Goal: Task Accomplishment & Management: Use online tool/utility

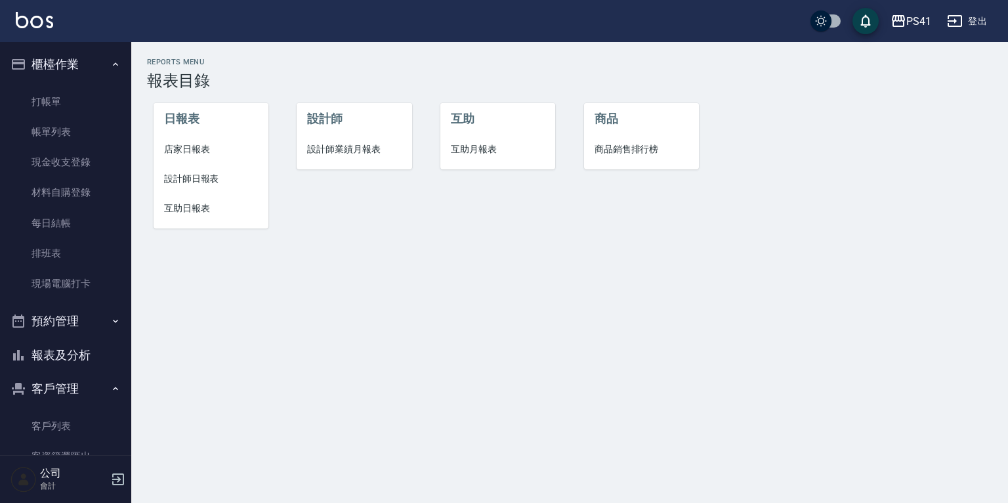
click at [200, 177] on span "設計師日報表" at bounding box center [211, 179] width 94 height 14
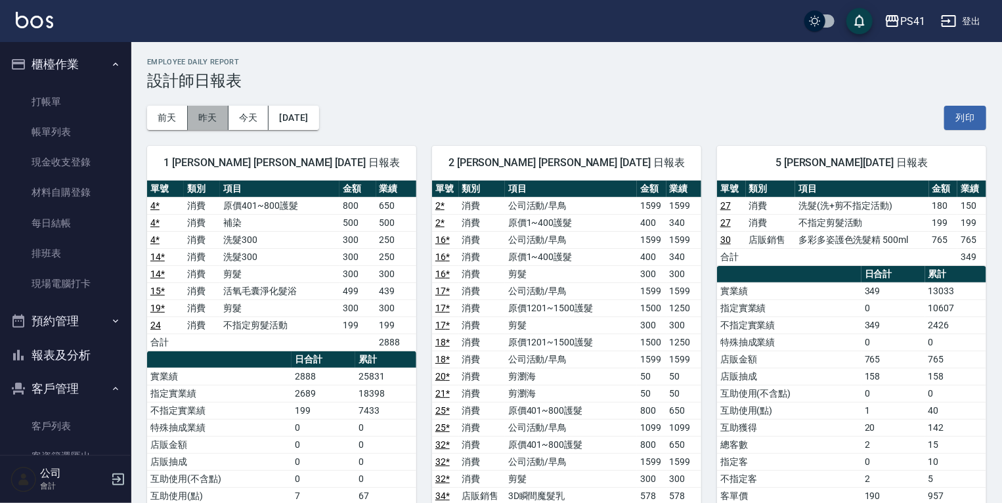
click at [215, 121] on button "昨天" at bounding box center [208, 118] width 41 height 24
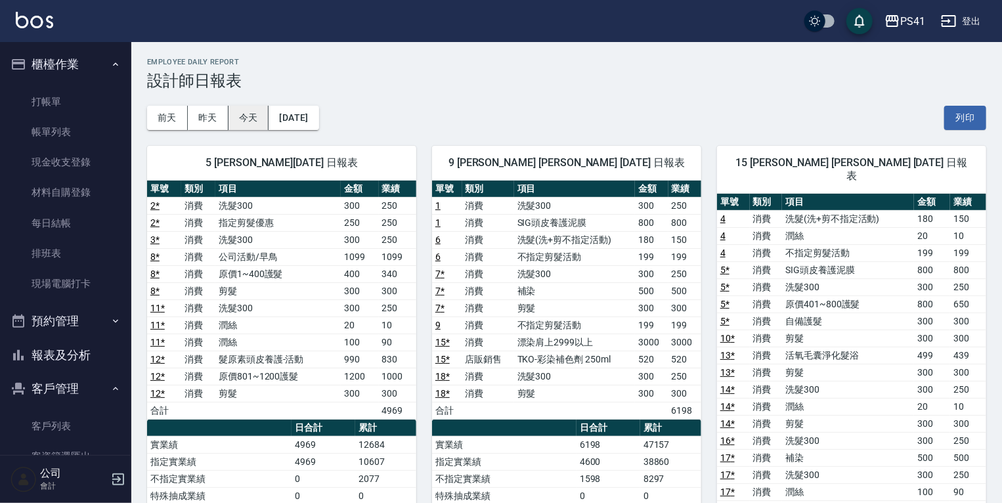
click at [257, 121] on button "今天" at bounding box center [248, 118] width 41 height 24
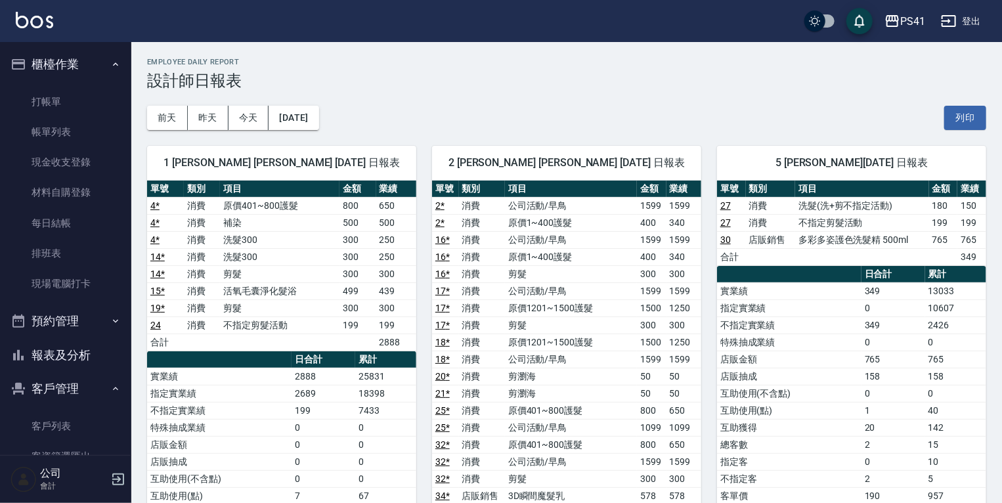
drag, startPoint x: 54, startPoint y: 426, endPoint x: 89, endPoint y: 383, distance: 55.1
click at [54, 426] on link "客戶列表" at bounding box center [65, 426] width 121 height 30
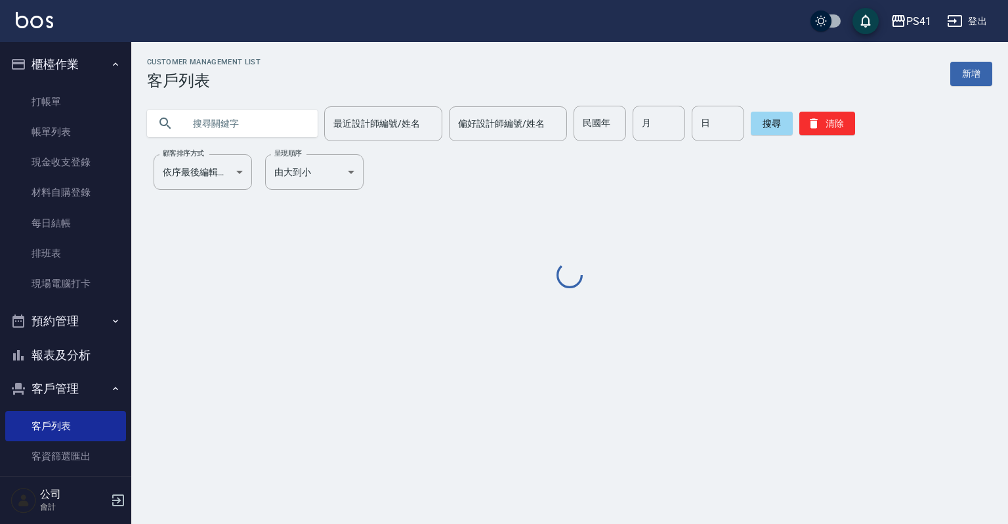
drag, startPoint x: 230, startPoint y: 134, endPoint x: 217, endPoint y: 131, distance: 13.4
click at [230, 133] on input "text" at bounding box center [245, 123] width 123 height 35
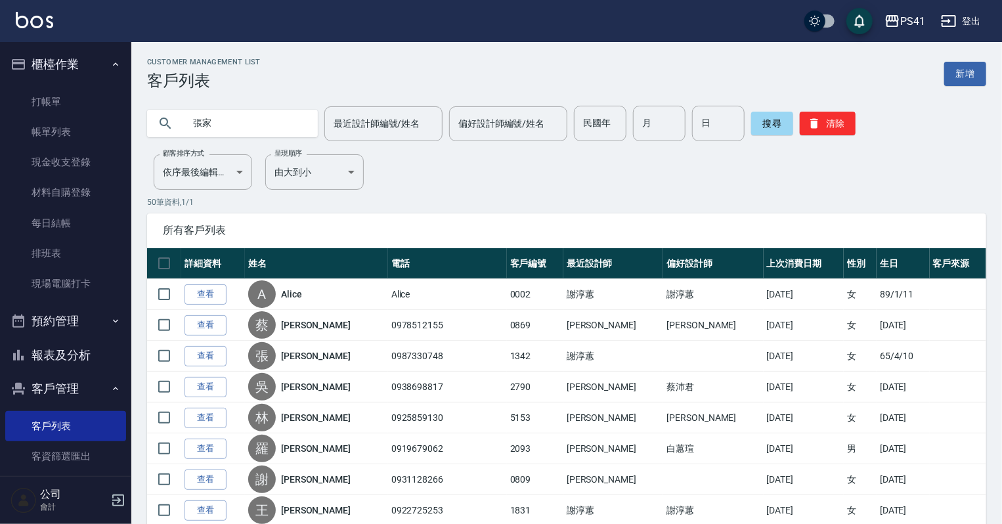
type input "張家"
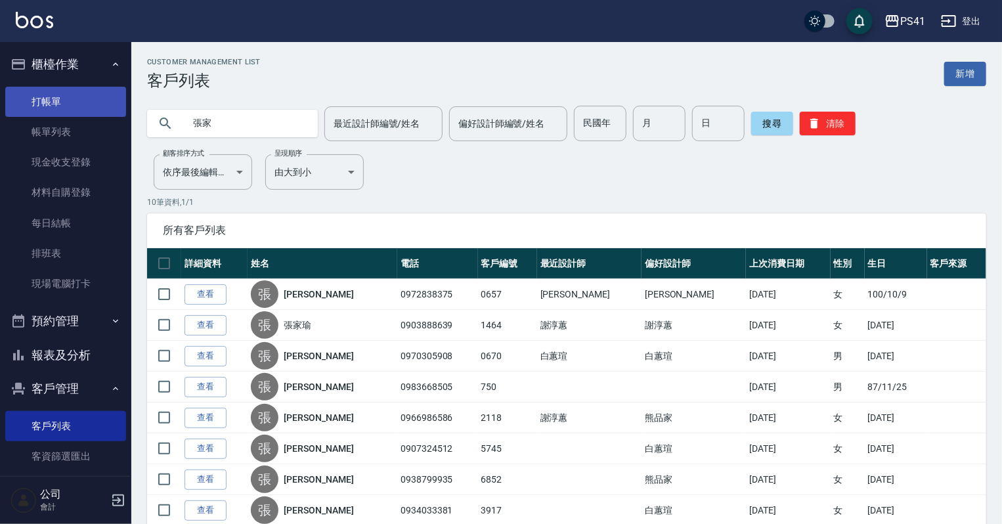
click at [87, 99] on link "打帳單" at bounding box center [65, 102] width 121 height 30
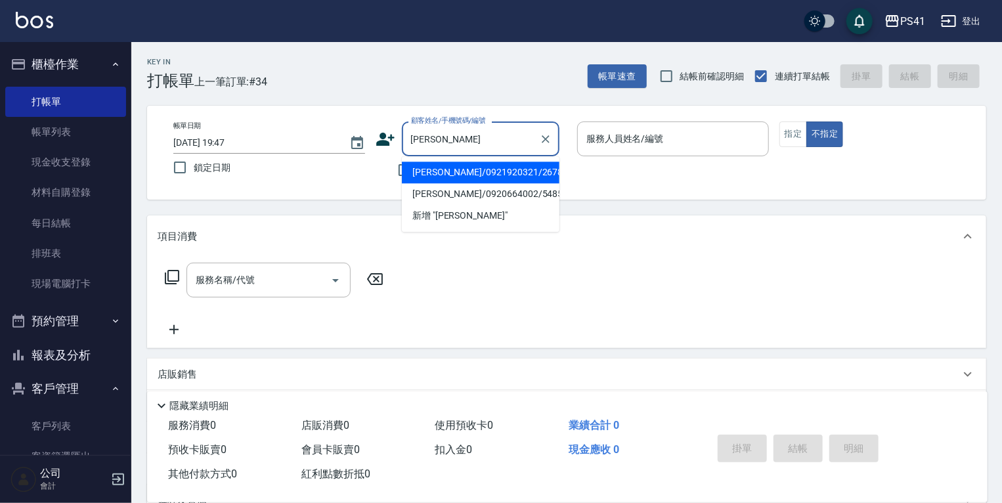
type input "[PERSON_NAME]/0921920321/2678"
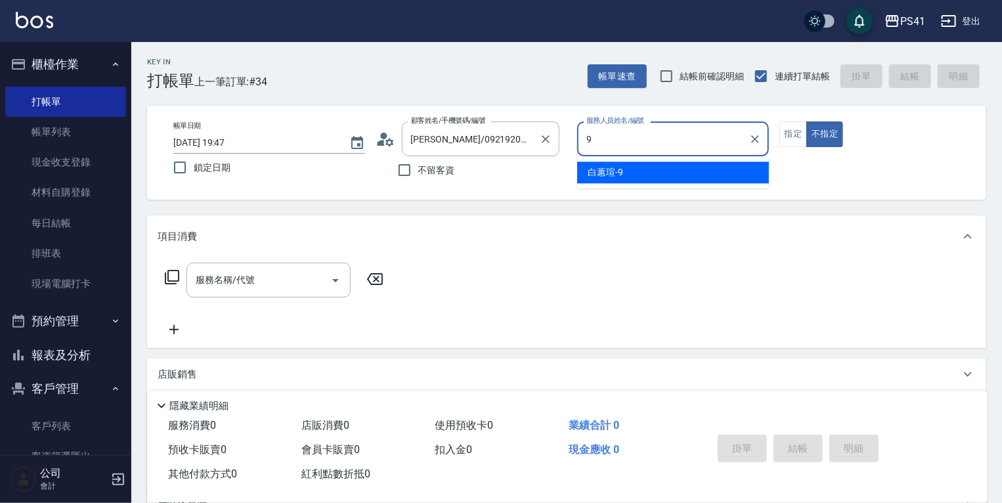
type input "[PERSON_NAME]-9"
type button "false"
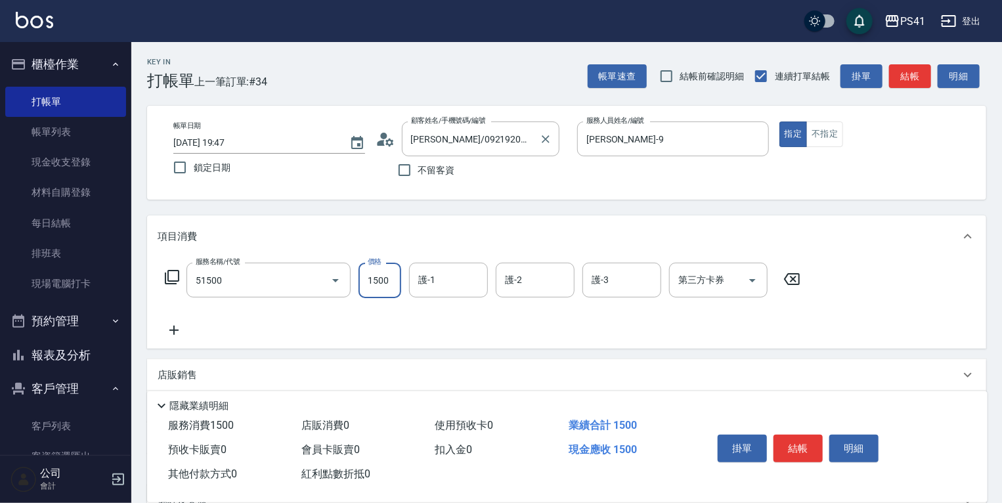
type input "原價1201~1500護髮(51500)"
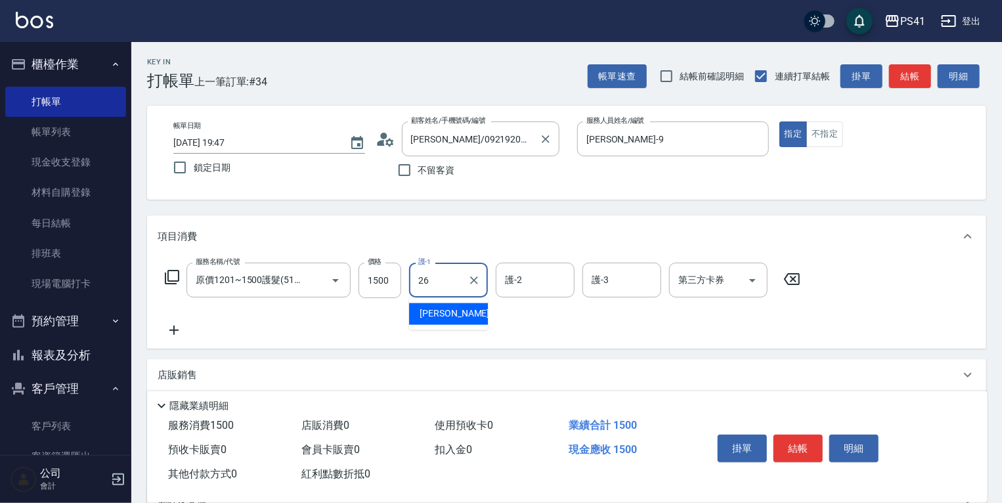
type input "[PERSON_NAME]-26"
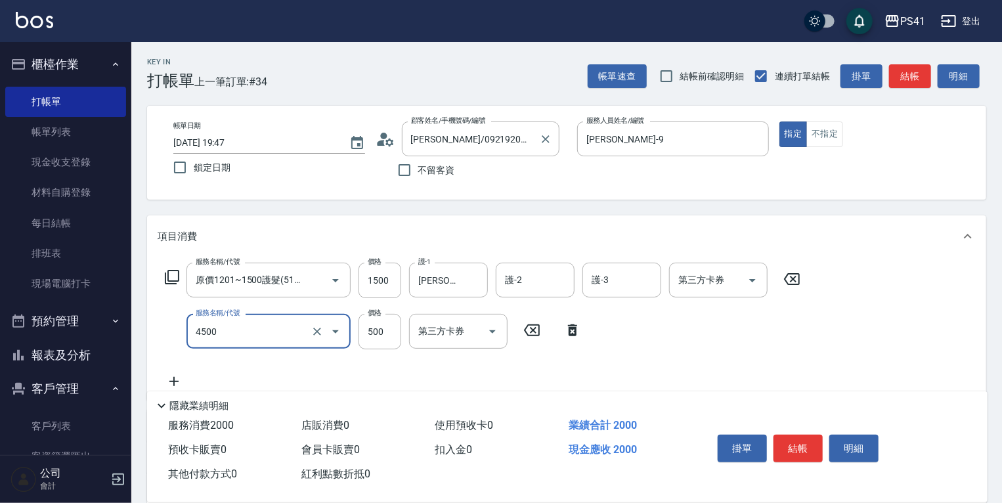
type input "補染(4500)"
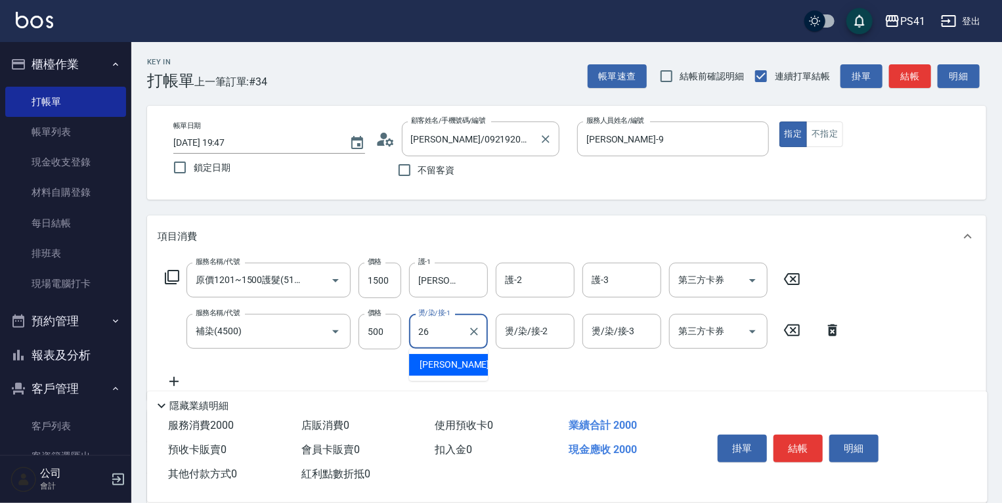
type input "[PERSON_NAME]-26"
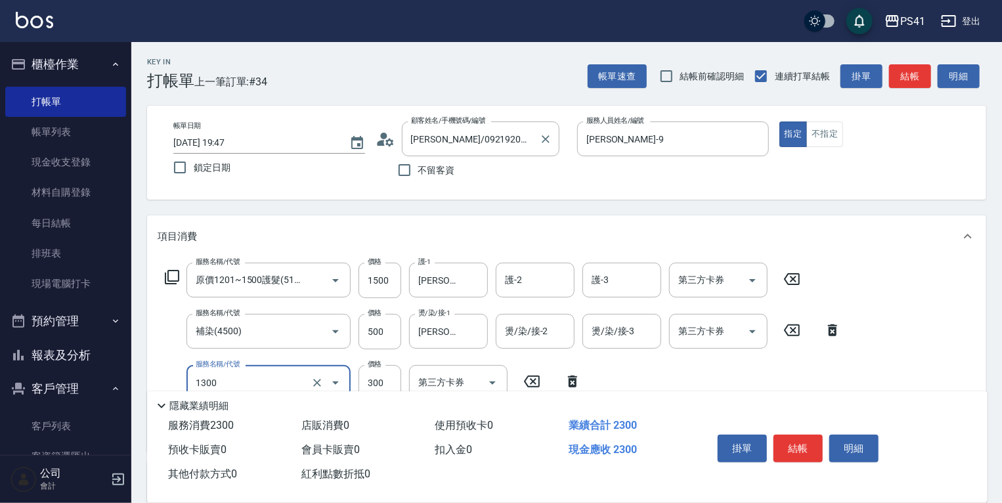
type input "洗髮300(1300)"
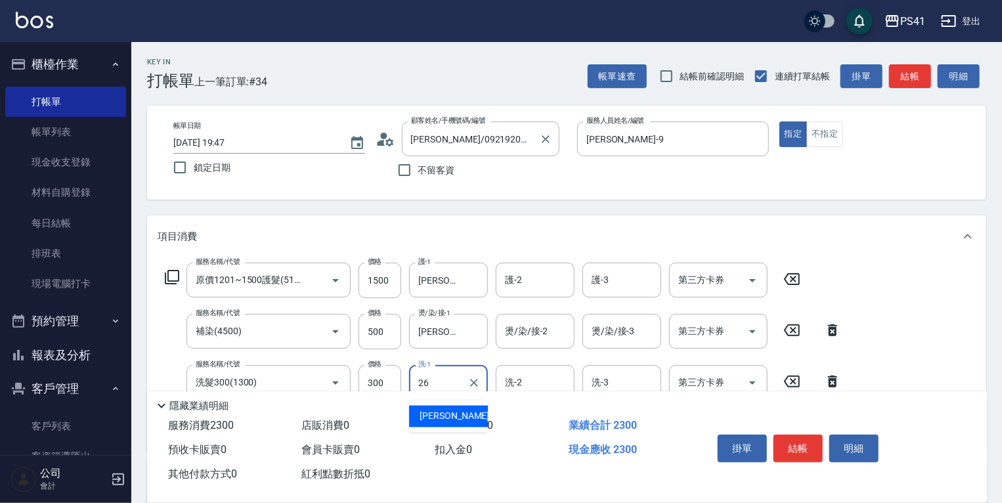
type input "[PERSON_NAME]-26"
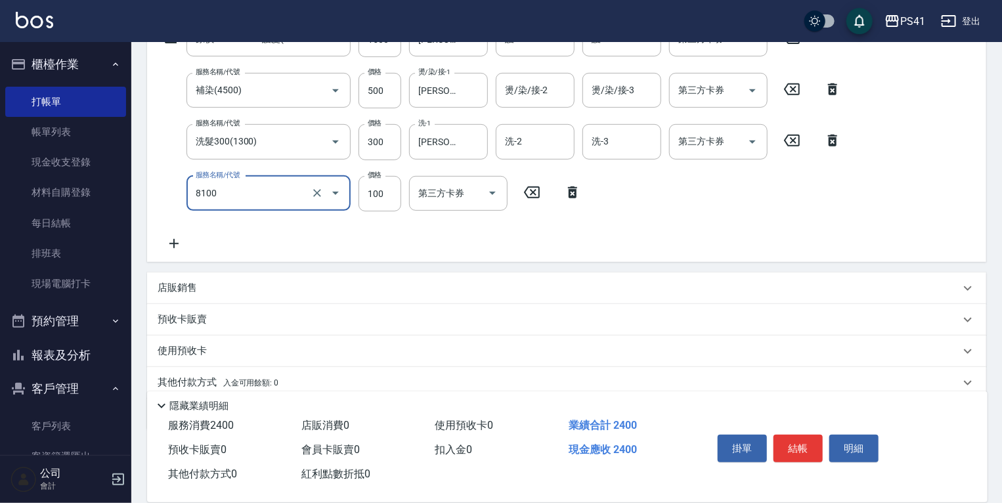
type input "電棒 夾直 玉米鬚(8100)"
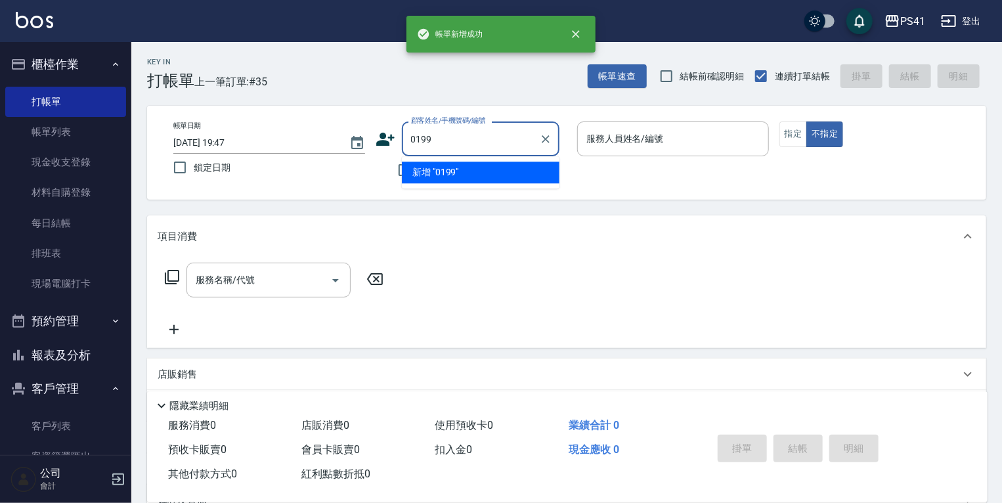
type input "0199"
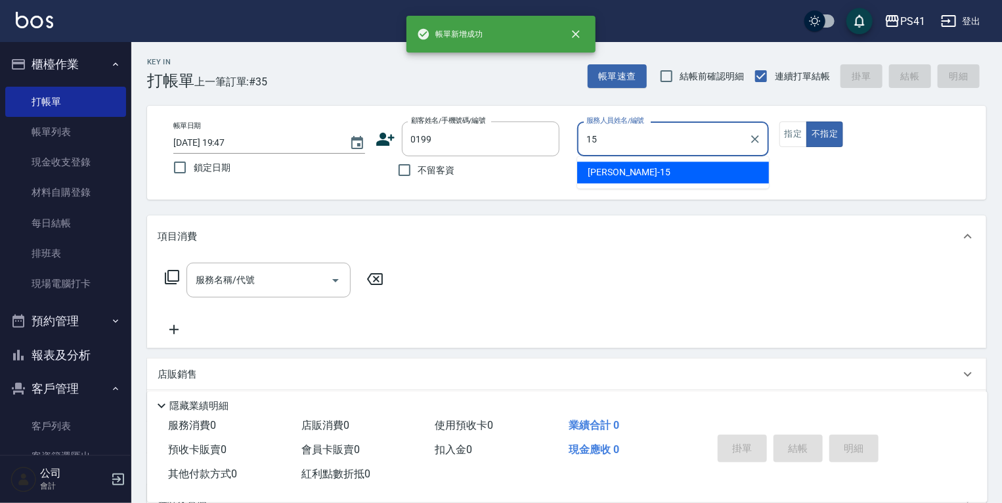
type input "[PERSON_NAME]-15"
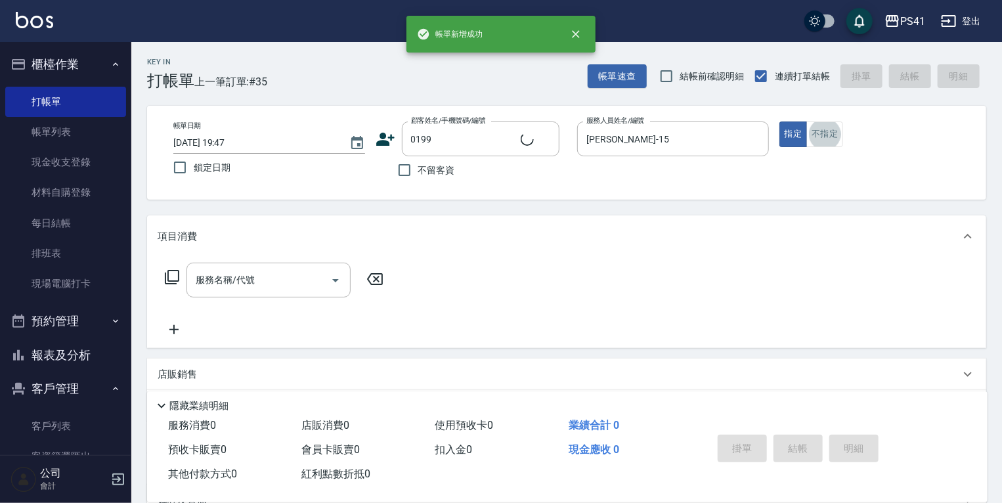
type input "[PERSON_NAME]/0981126527/0199"
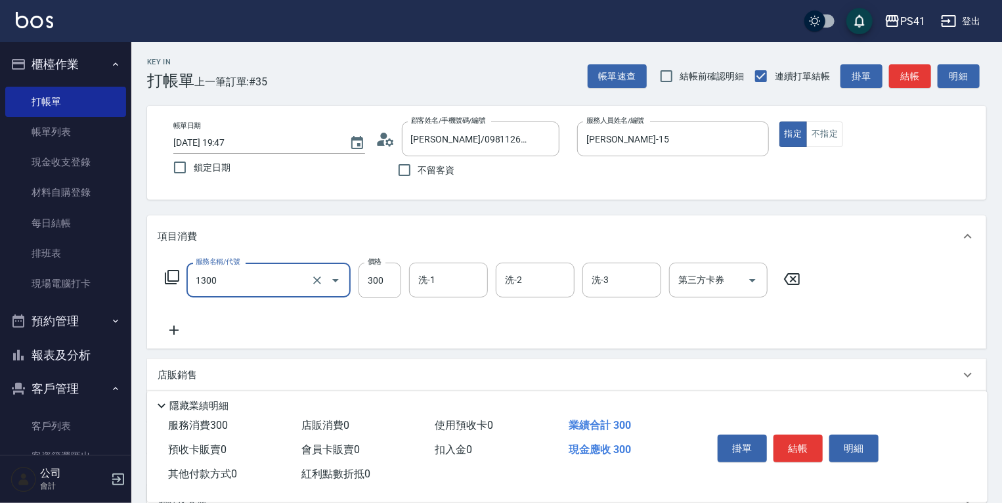
type input "洗髮300(1300)"
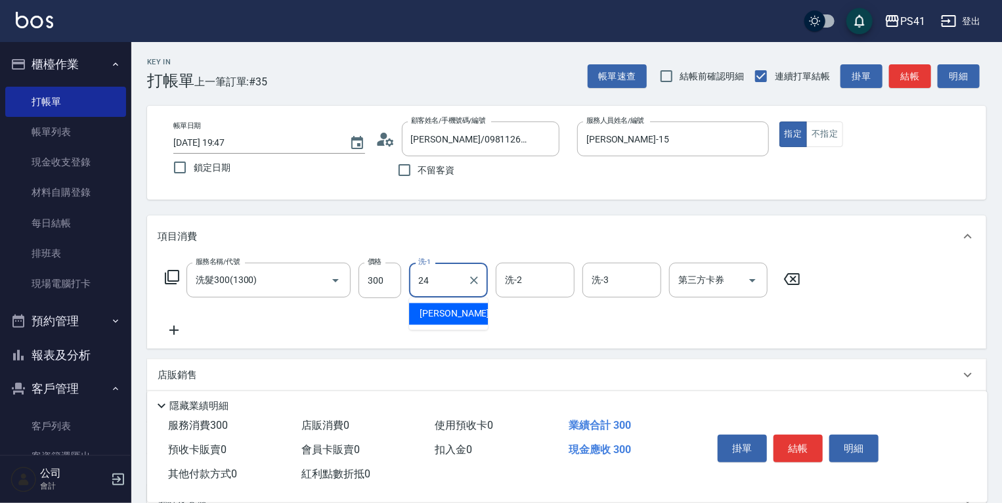
type input "[PERSON_NAME]-24"
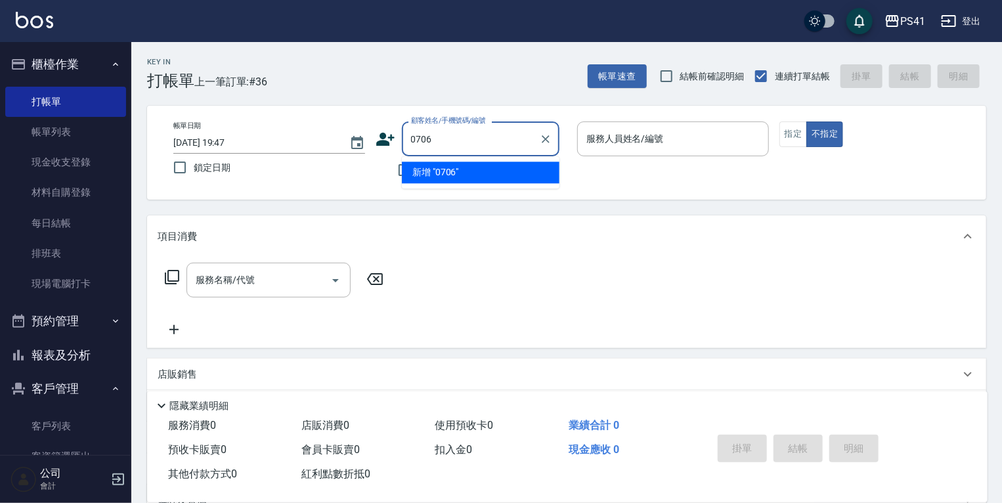
type input "0706"
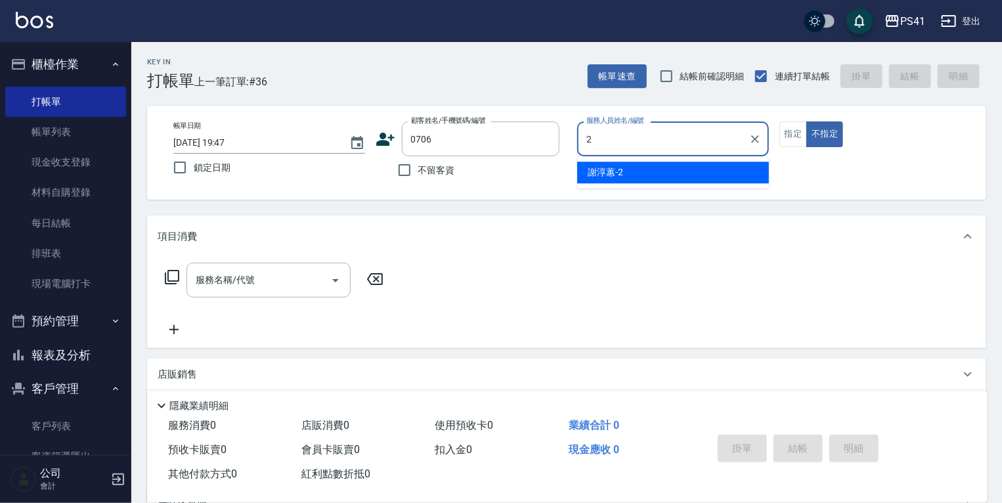
type input "謝淳蕙-2"
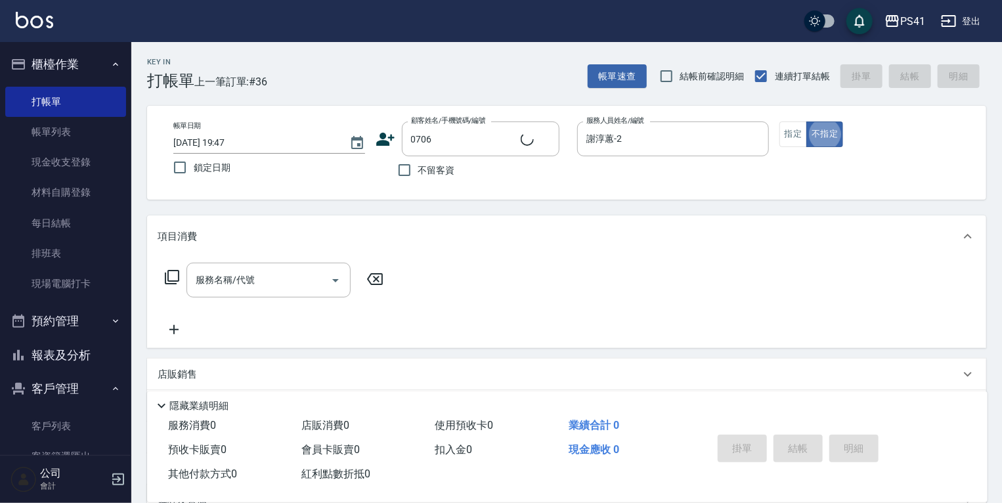
type input "[PERSON_NAME]/0933987432/0706"
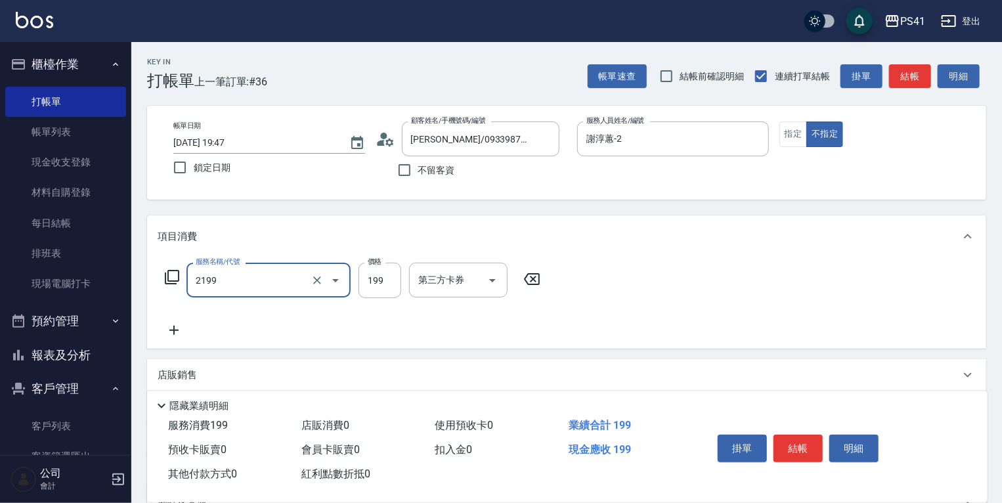
type input "不指定剪髮活動(2199)"
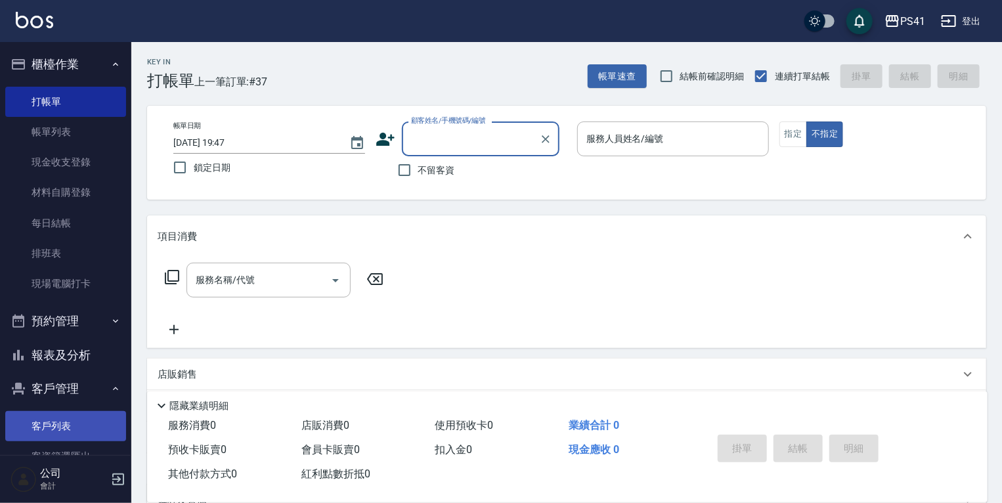
drag, startPoint x: 64, startPoint y: 417, endPoint x: 64, endPoint y: 438, distance: 21.0
click at [64, 417] on link "客戶列表" at bounding box center [65, 426] width 121 height 30
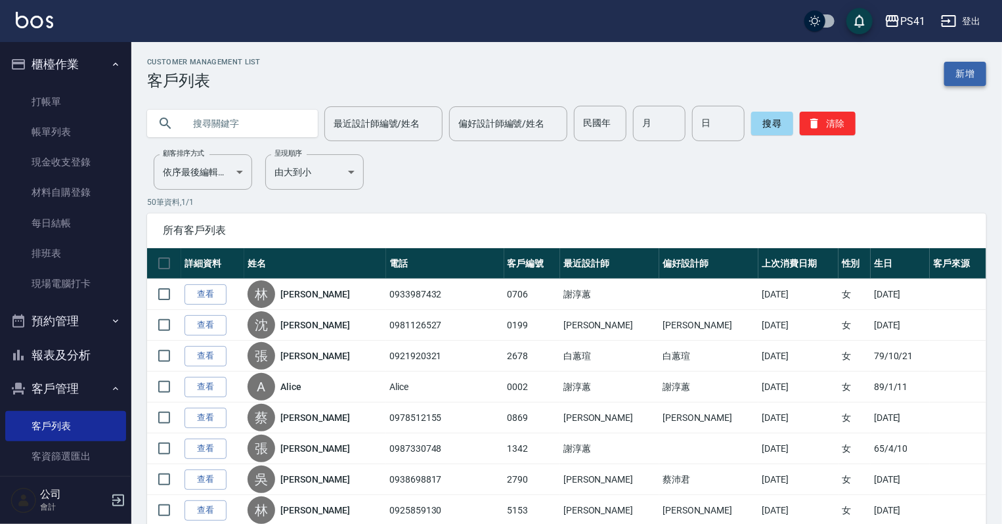
click at [969, 74] on link "新增" at bounding box center [965, 74] width 42 height 24
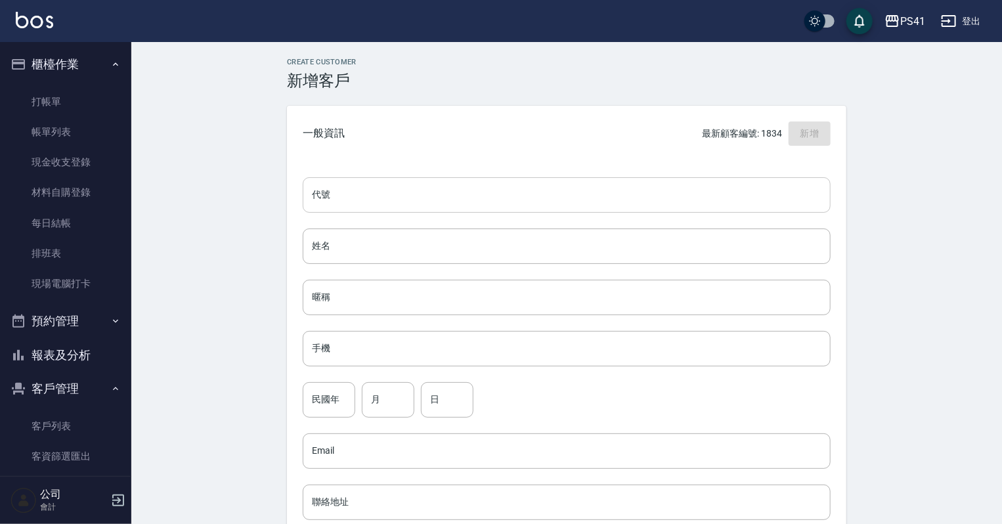
click at [429, 194] on input "代號" at bounding box center [567, 194] width 528 height 35
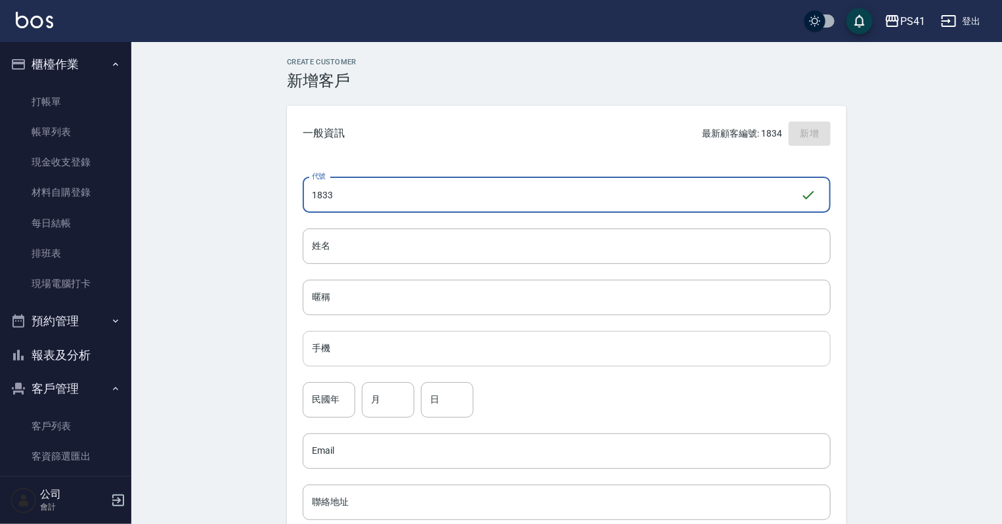
type input "1833"
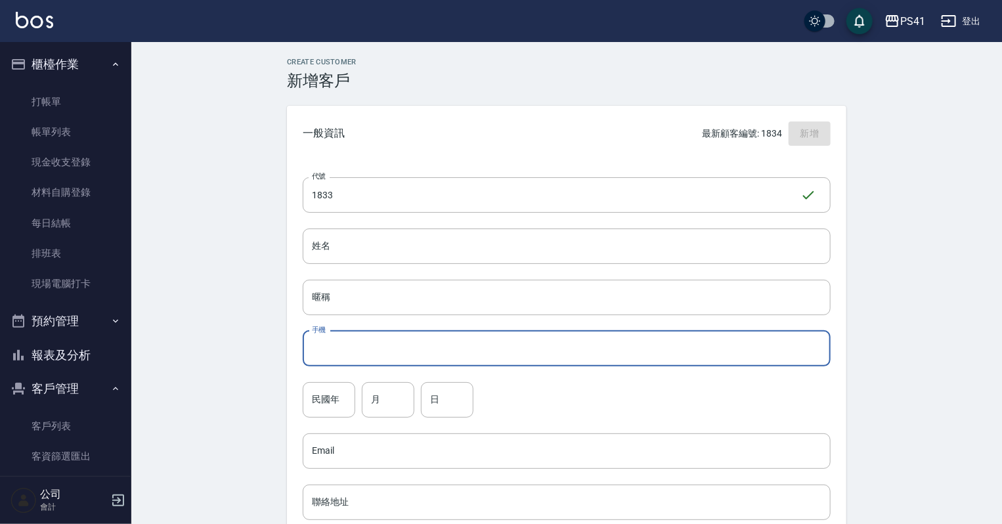
click at [436, 357] on input "手機" at bounding box center [567, 348] width 528 height 35
type input "0933735029"
drag, startPoint x: 344, startPoint y: 396, endPoint x: 349, endPoint y: 386, distance: 11.7
click at [344, 396] on input "民國年" at bounding box center [329, 399] width 53 height 35
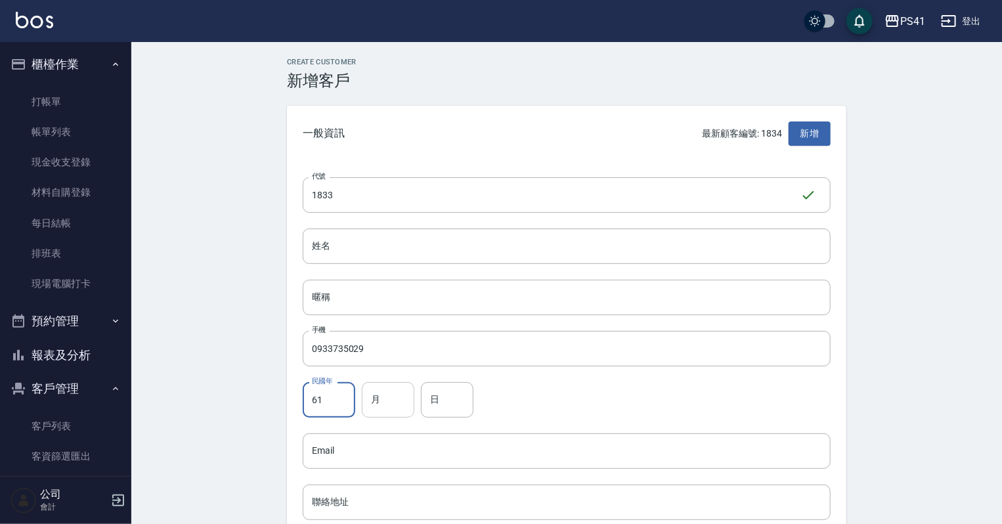
type input "61"
click at [404, 407] on input "月" at bounding box center [388, 399] width 53 height 35
type input "07"
click at [448, 399] on input "日" at bounding box center [447, 399] width 53 height 35
type input "25"
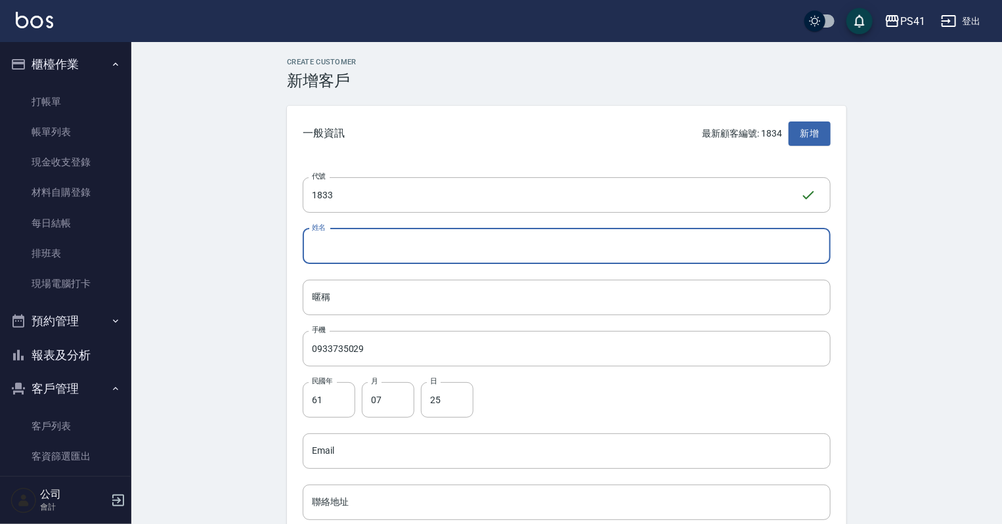
click at [406, 240] on input "姓名" at bounding box center [567, 245] width 528 height 35
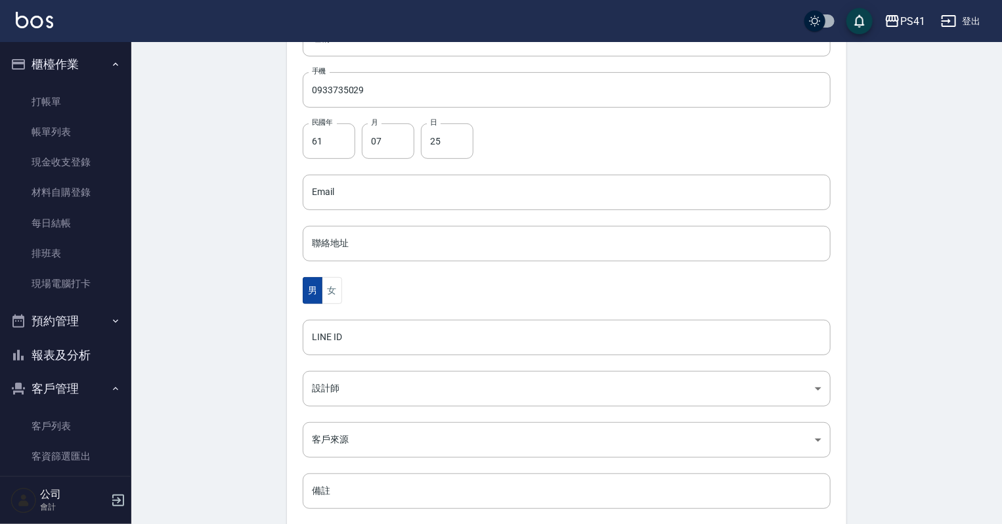
scroll to position [263, 0]
type input "[PERSON_NAME]"
click at [327, 284] on button "女" at bounding box center [332, 286] width 20 height 27
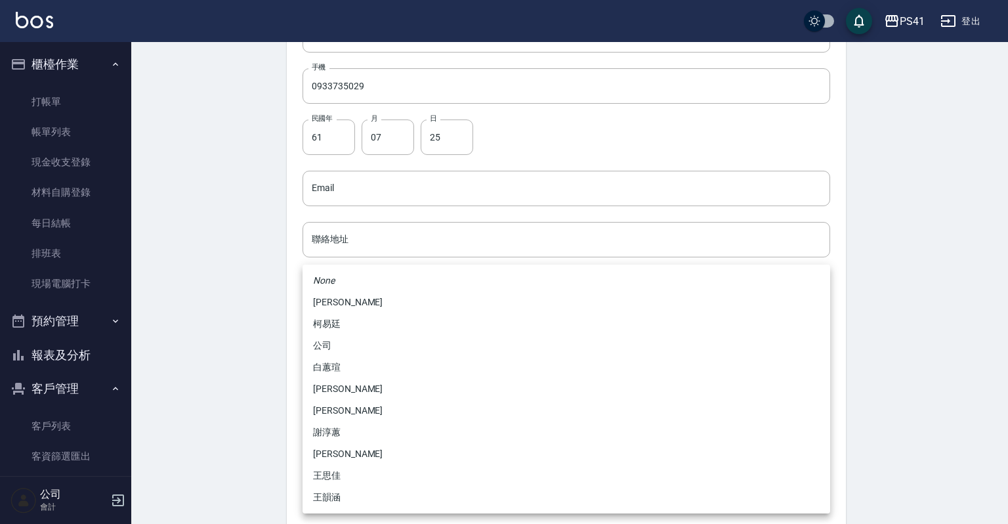
click at [348, 377] on body "PS41 登出 櫃檯作業 打帳單 帳單列表 現金收支登錄 材料自購登錄 每日結帳 排班表 現場電腦打卡 預約管理 預約管理 單日預約紀錄 單週預約紀錄 報表及…" at bounding box center [504, 164] width 1008 height 855
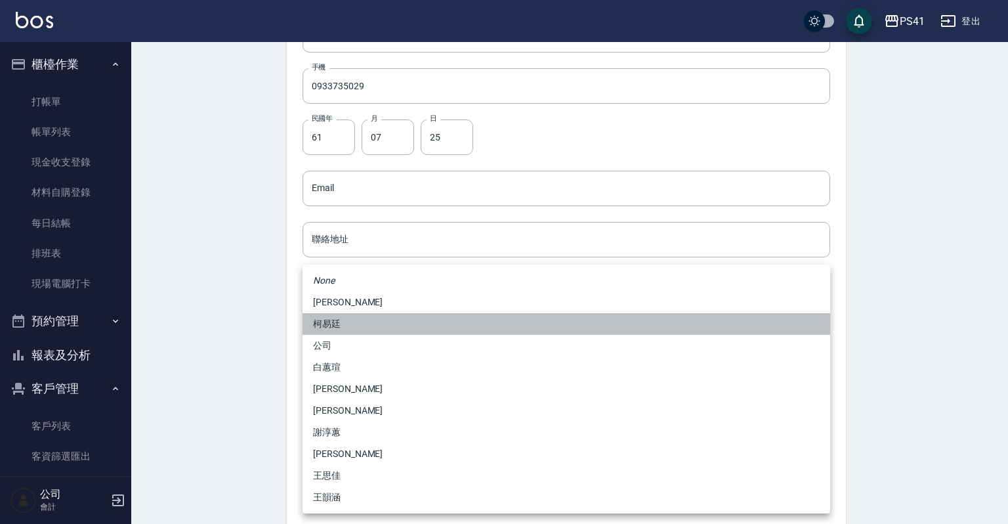
click at [359, 326] on li "柯易廷" at bounding box center [567, 324] width 528 height 22
type input "a4b5a48f-48c4-4a60-a2f1-ef8685389a6a"
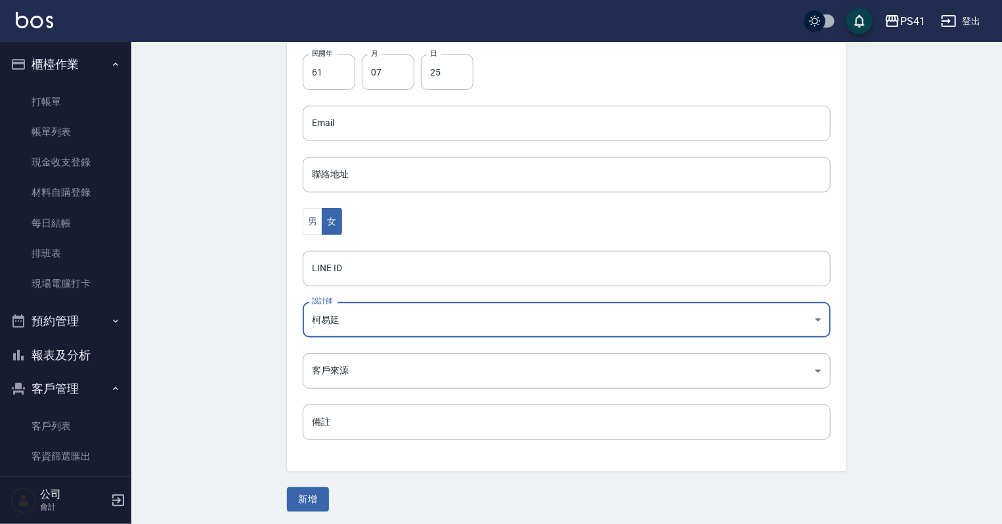
scroll to position [330, 0]
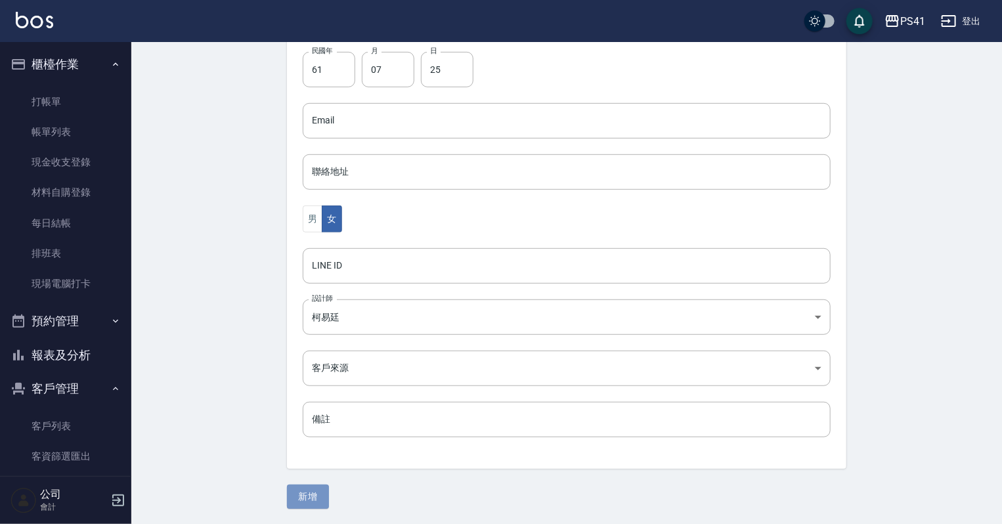
drag, startPoint x: 310, startPoint y: 501, endPoint x: 316, endPoint y: 500, distance: 6.6
click at [312, 501] on button "新增" at bounding box center [308, 496] width 42 height 24
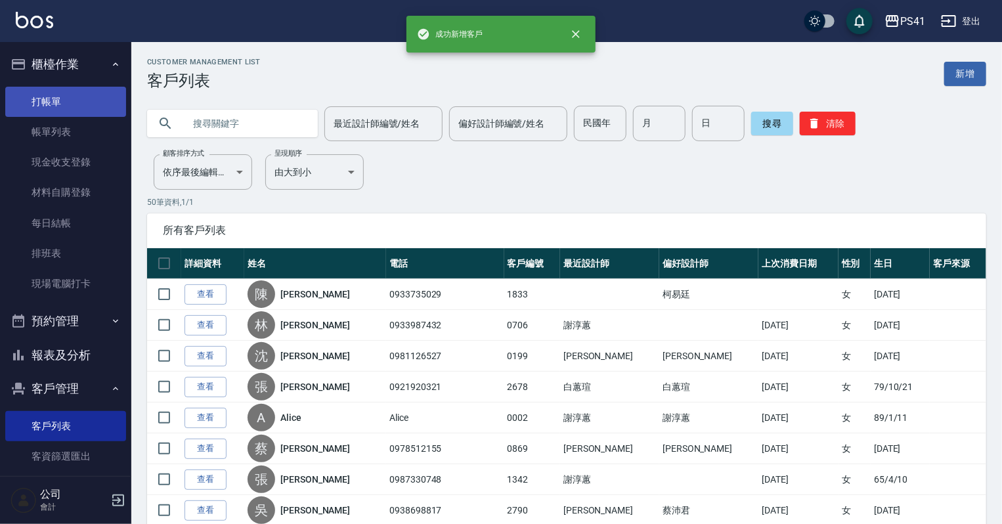
drag, startPoint x: 77, startPoint y: 98, endPoint x: 77, endPoint y: 91, distance: 7.2
click at [77, 98] on link "打帳單" at bounding box center [65, 102] width 121 height 30
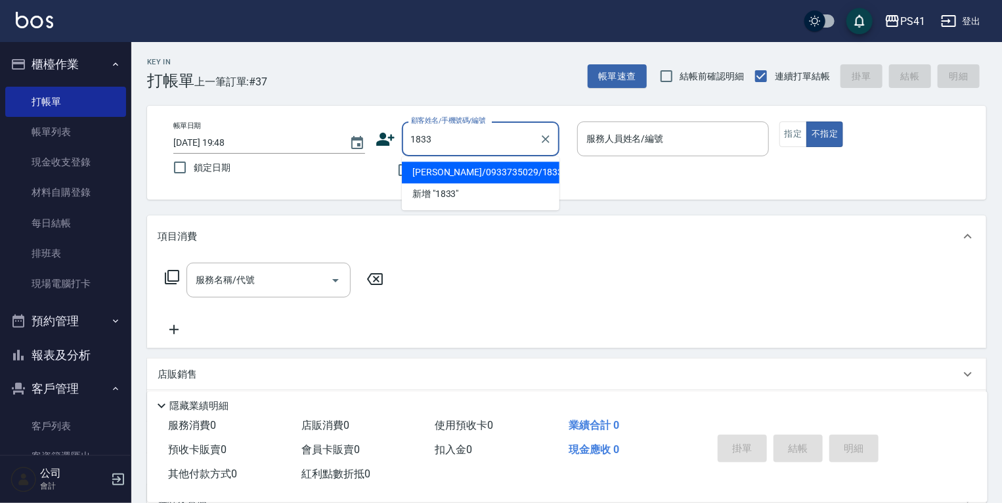
type input "[PERSON_NAME]/0933735029/1833"
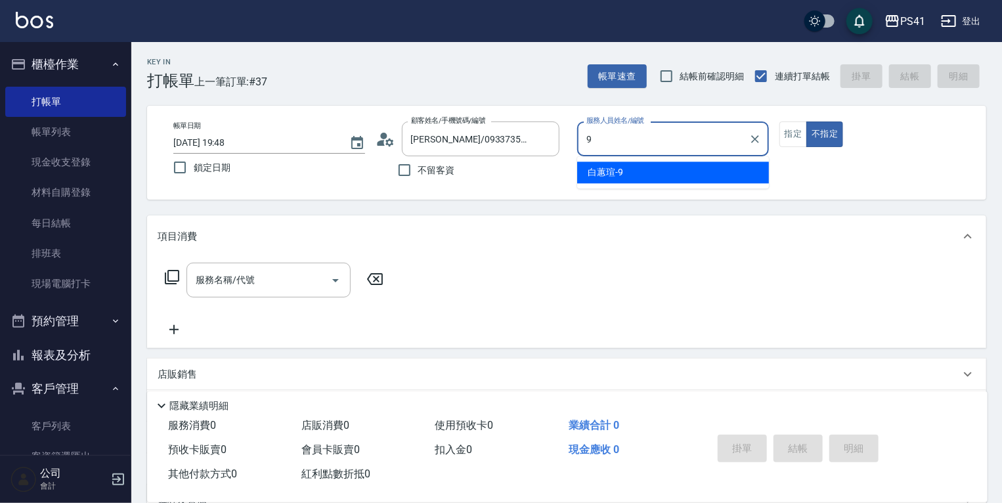
type input "[PERSON_NAME]-9"
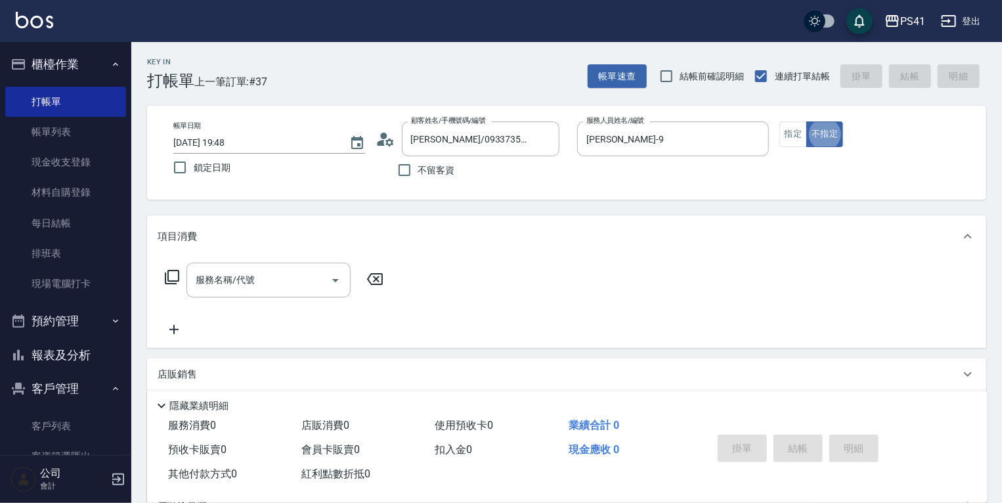
type button "false"
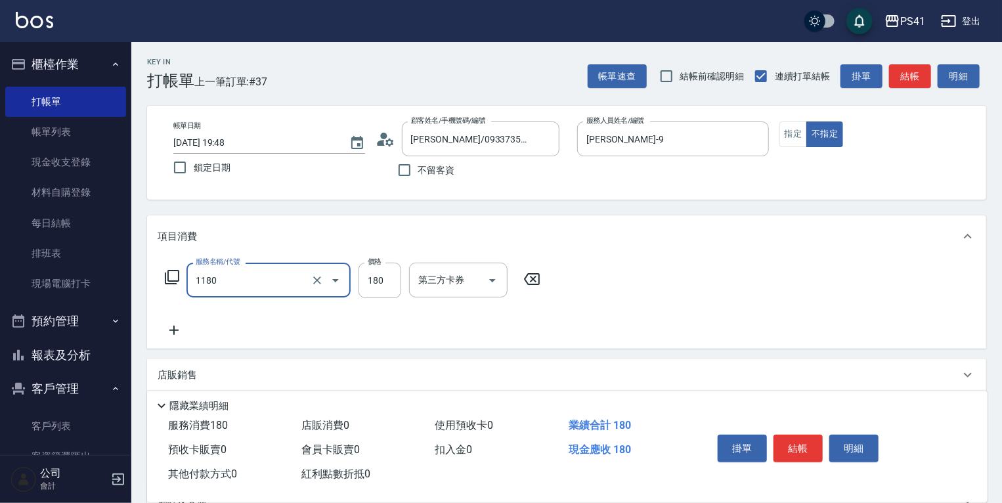
type input "洗髮(洗+剪不指定活動)(1180)"
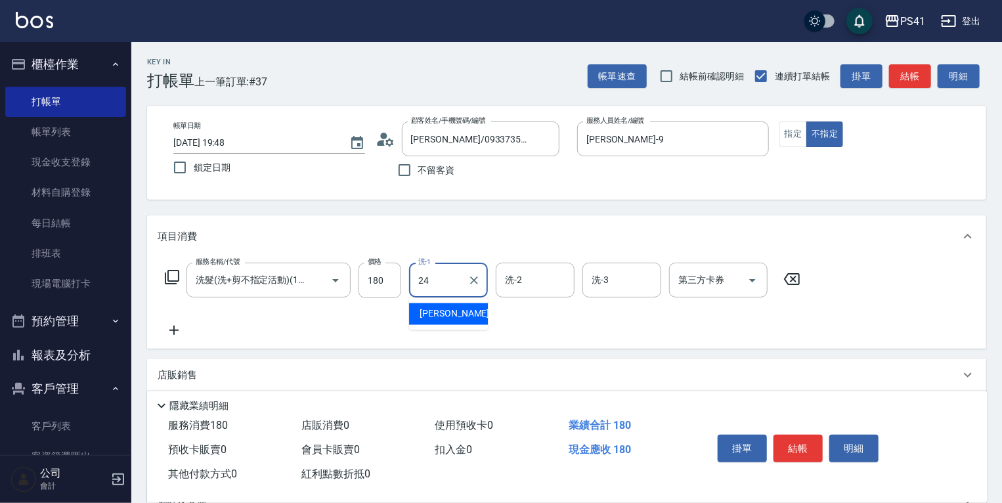
type input "[PERSON_NAME]-24"
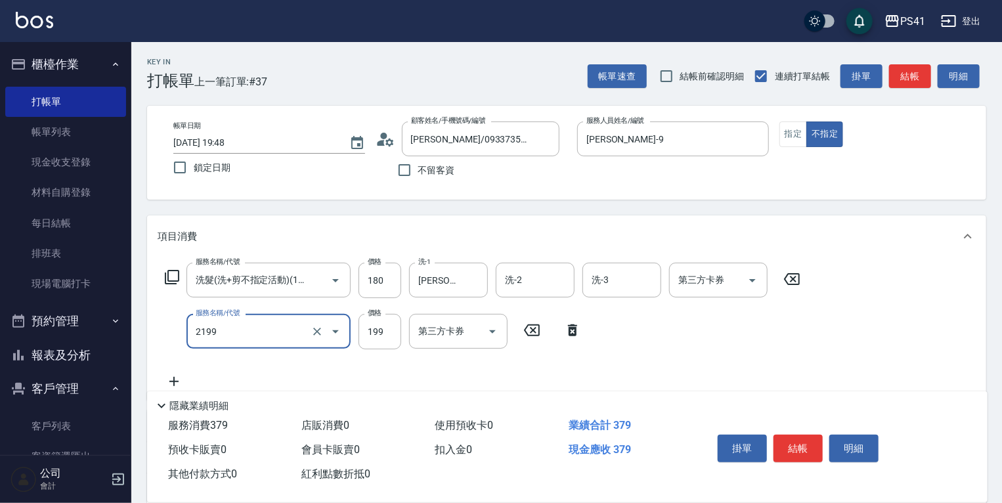
type input "不指定剪髮活動(2199)"
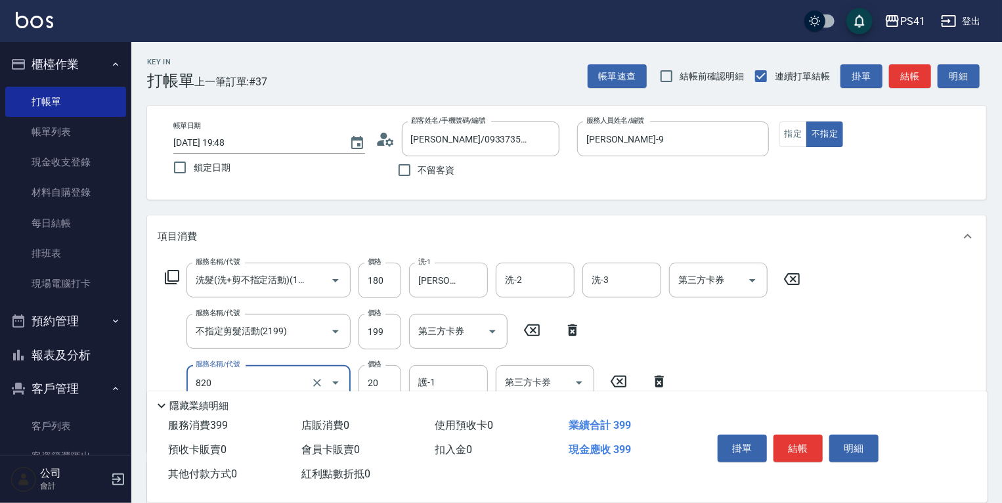
type input "潤絲(820)"
type input "[PERSON_NAME]-24"
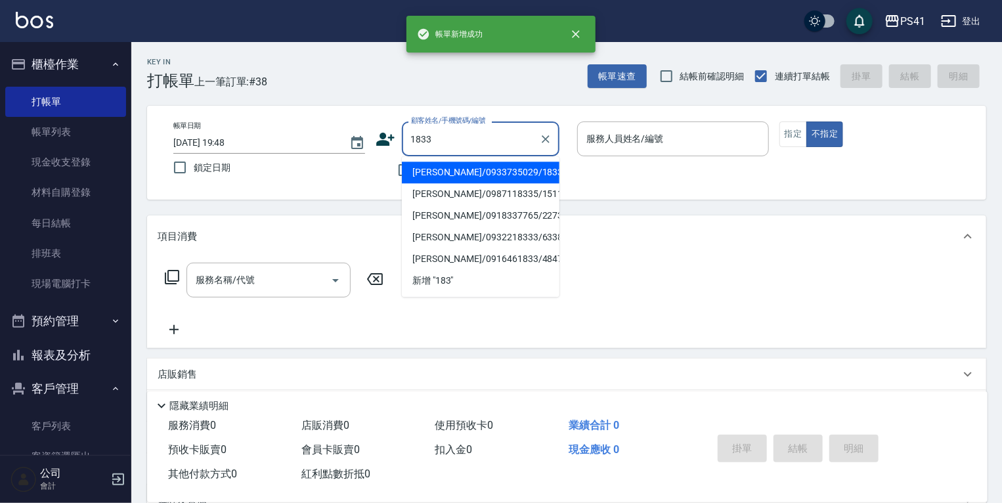
type input "[PERSON_NAME]/0933735029/1833"
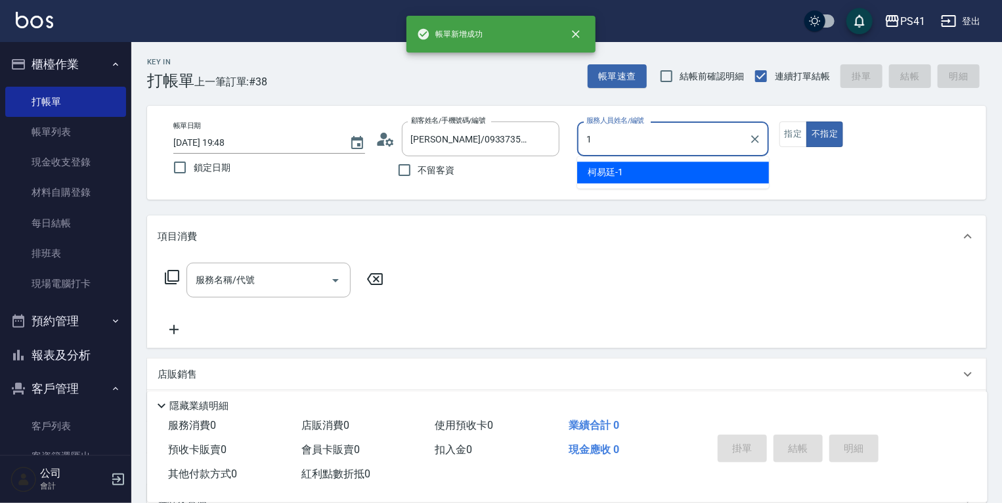
type input "[PERSON_NAME]-1"
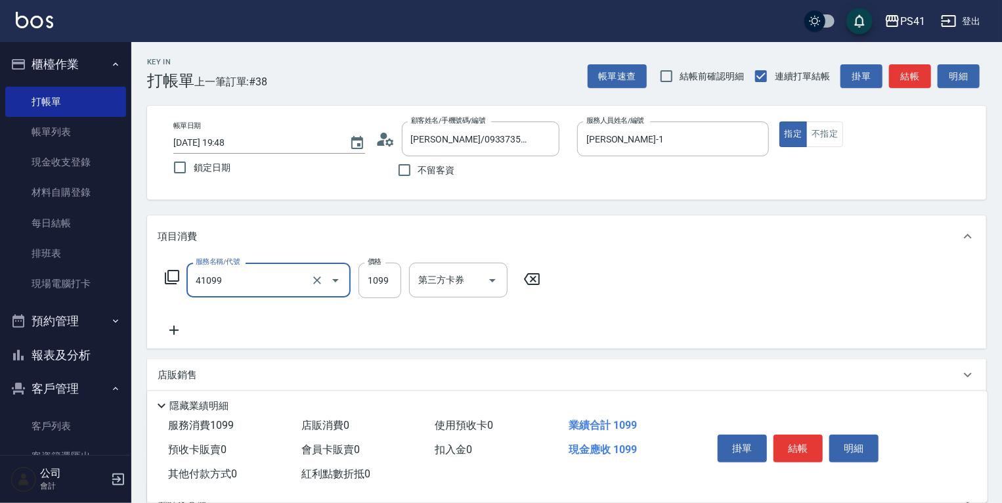
type input "公司活動/早鳥(41099)"
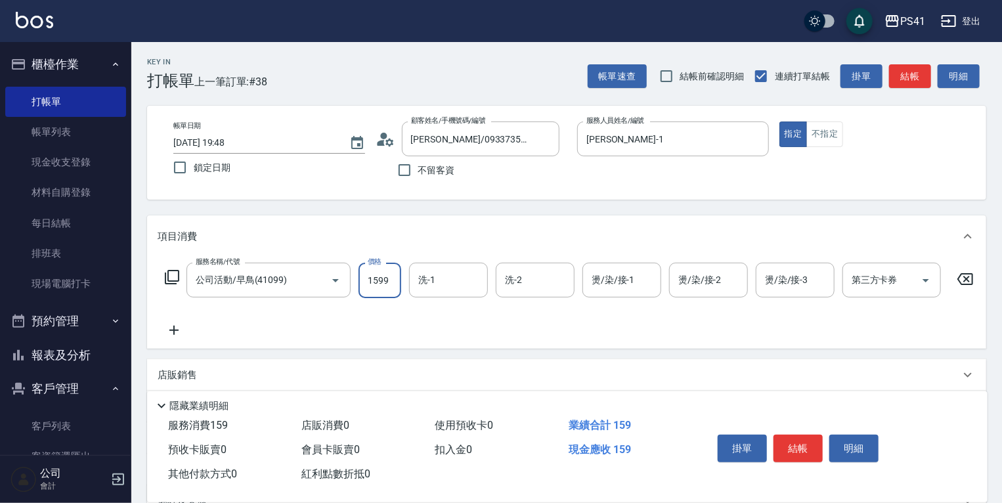
type input "1599"
type input "[PERSON_NAME]-1"
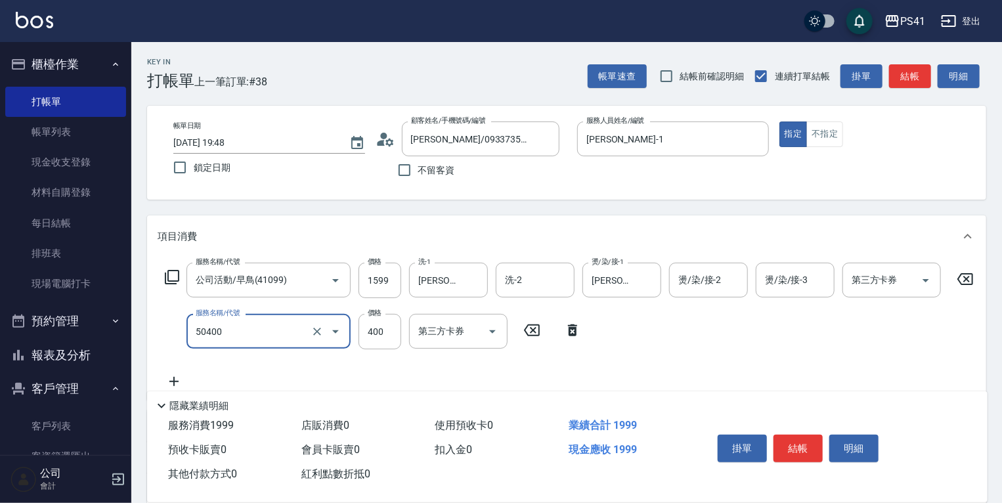
type input "原價1~400護髮(50400)"
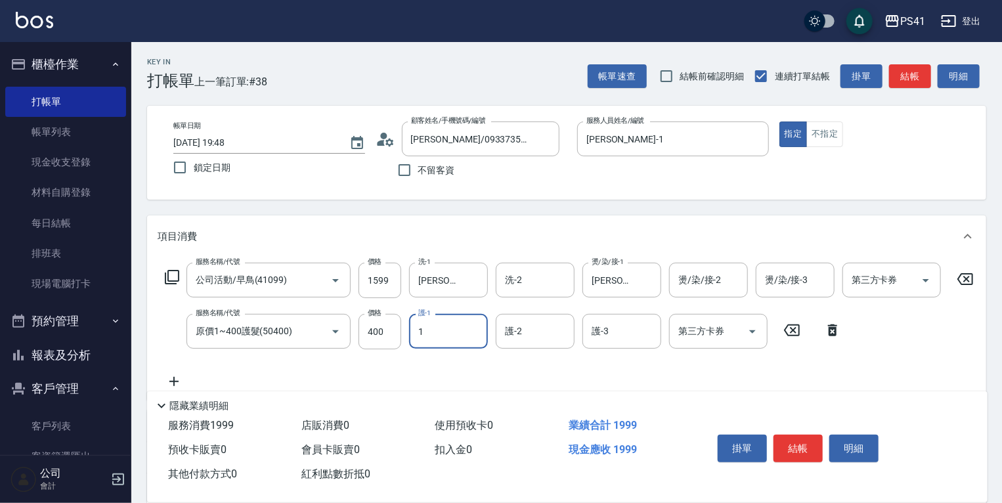
type input "[PERSON_NAME]-1"
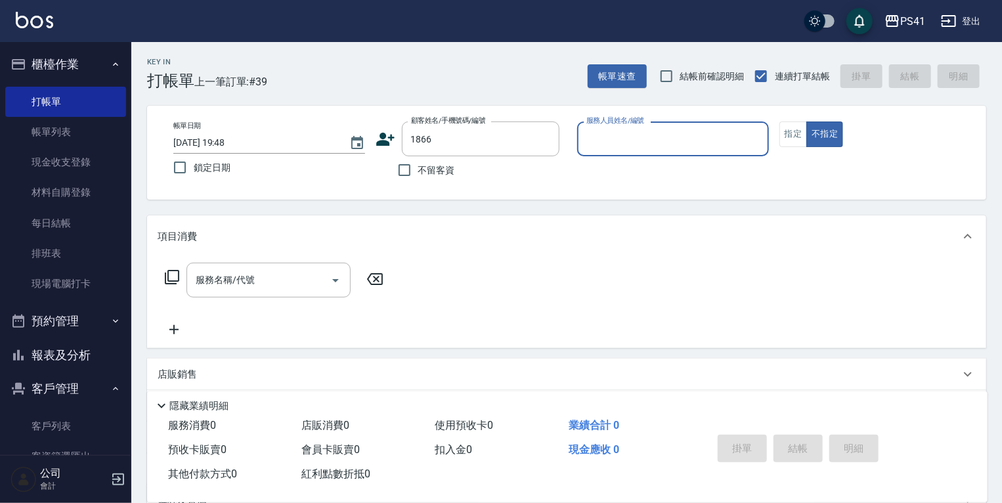
type input "[PERSON_NAME]/0988968362/1866"
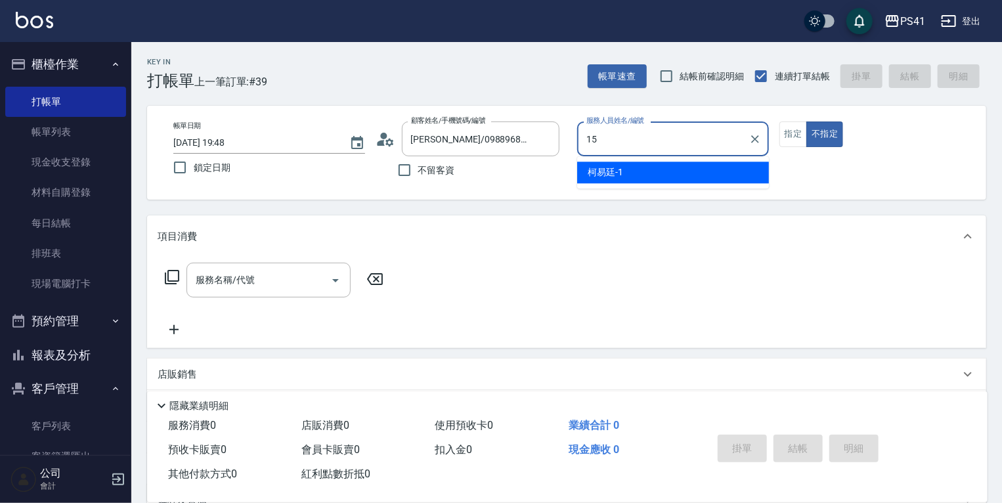
type input "[PERSON_NAME]-15"
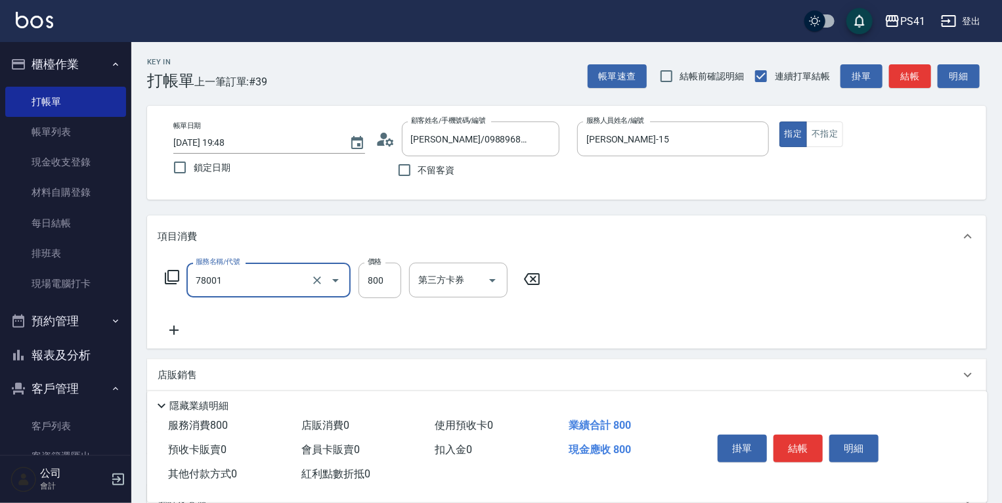
type input "SIG頭皮養護泥膜(78001)"
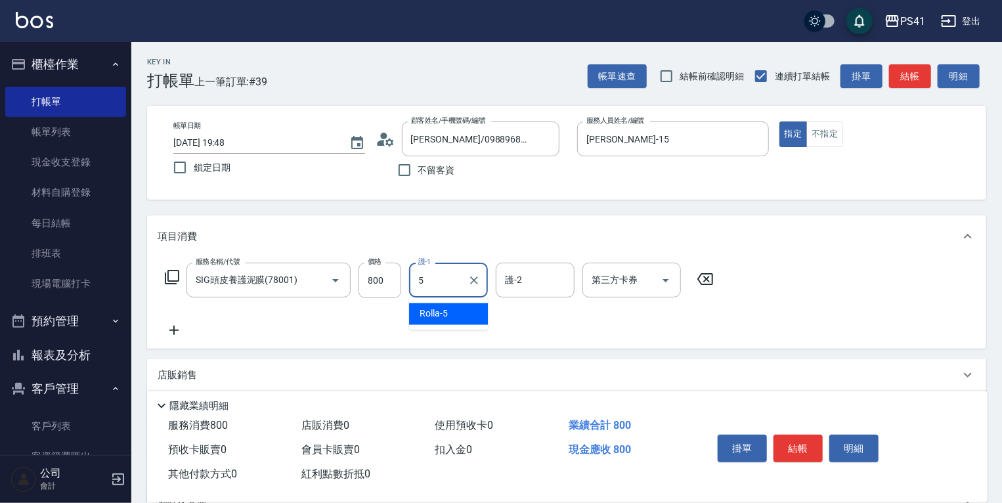
type input "Rolla-5"
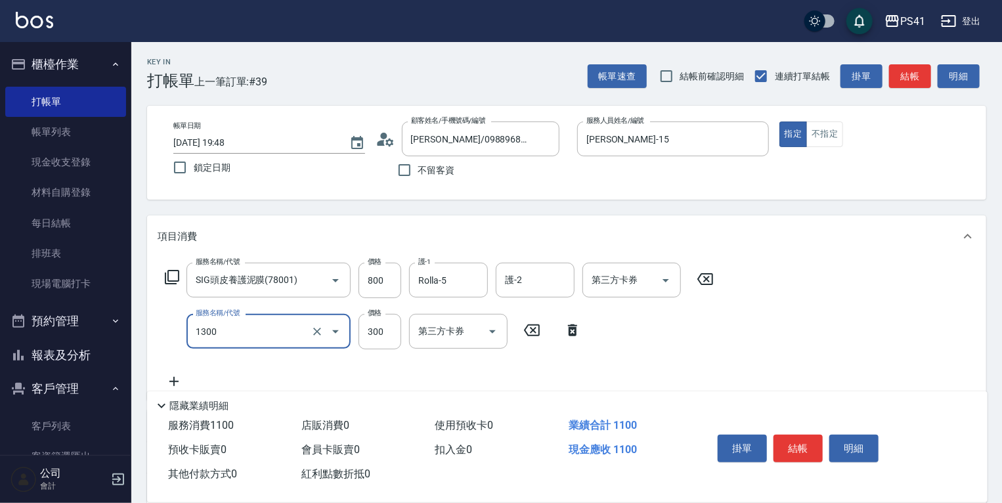
type input "洗髮300(1300)"
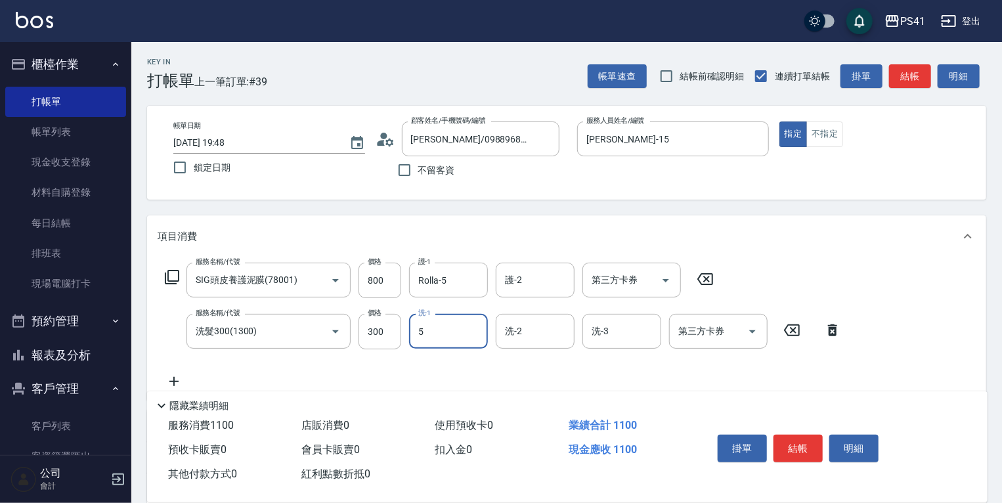
type input "Rolla-5"
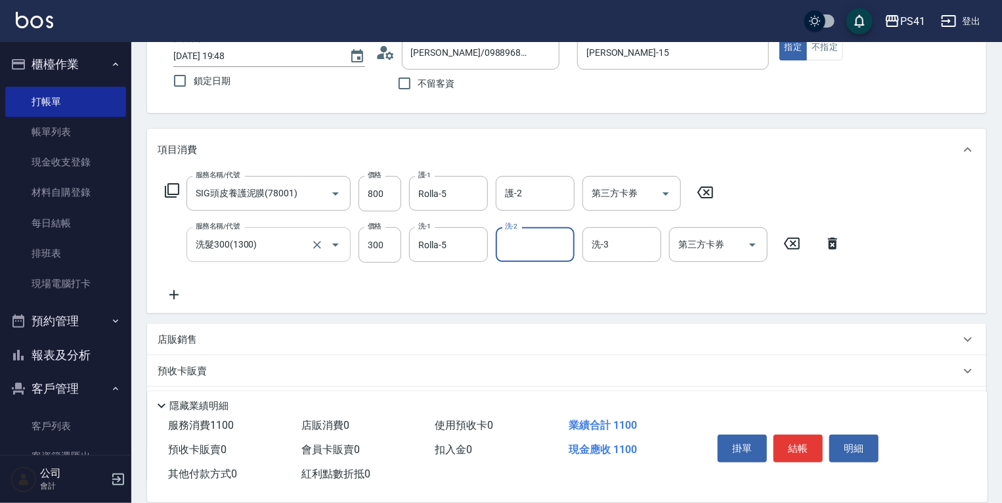
scroll to position [189, 0]
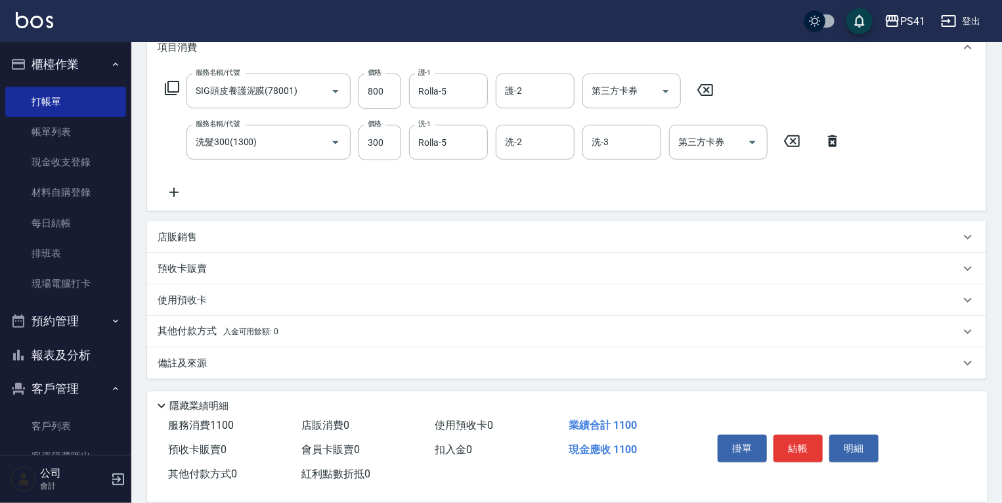
click at [182, 239] on p "店販銷售" at bounding box center [177, 237] width 39 height 14
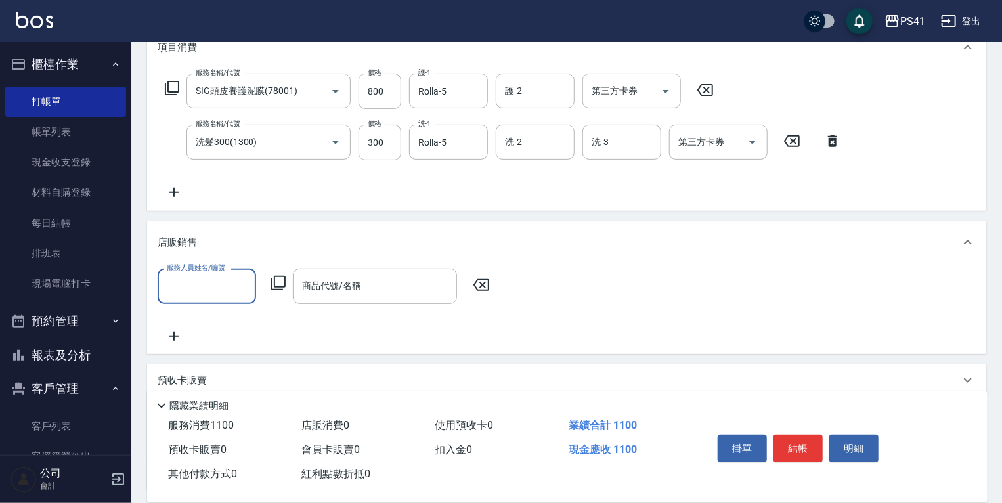
scroll to position [0, 0]
type input "[PERSON_NAME]-15"
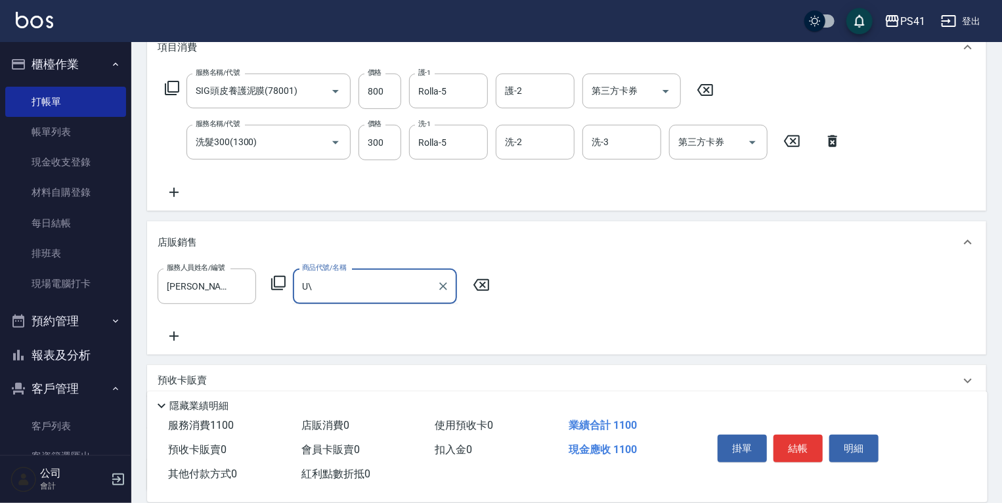
type input "U"
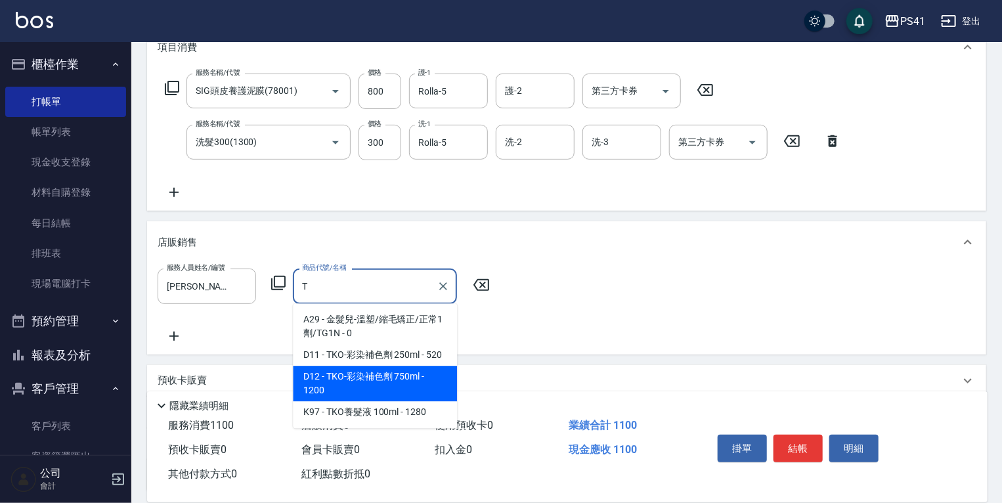
type input "TKO-彩染補色劑 750ml"
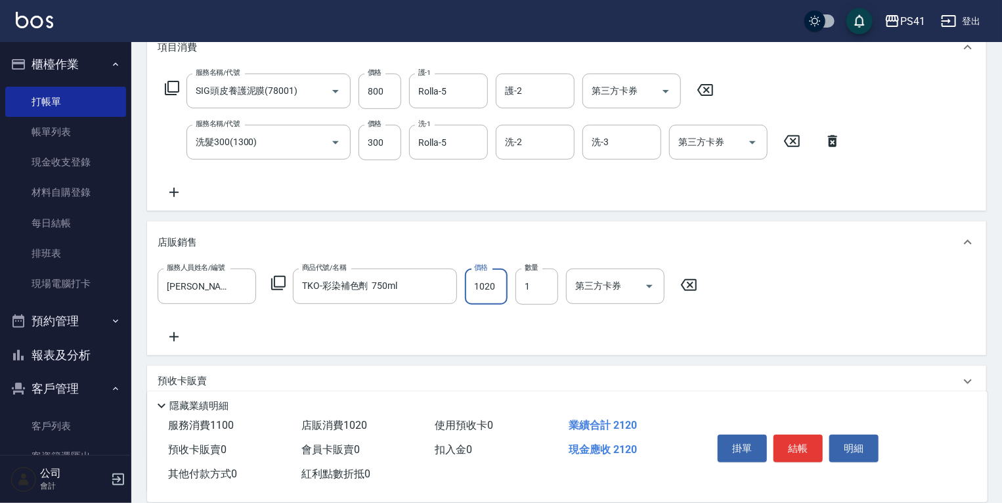
type input "1020"
type input "3"
click at [172, 339] on icon at bounding box center [174, 337] width 33 height 16
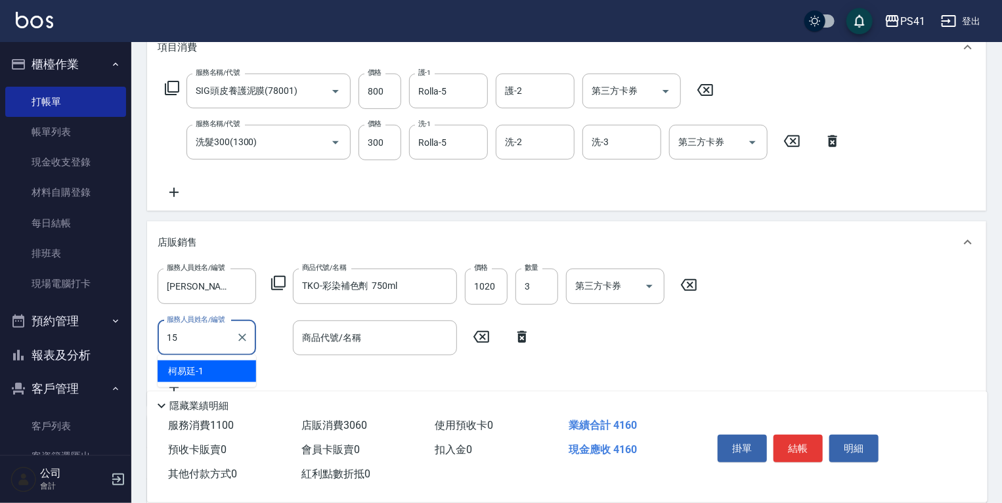
type input "[PERSON_NAME]-15"
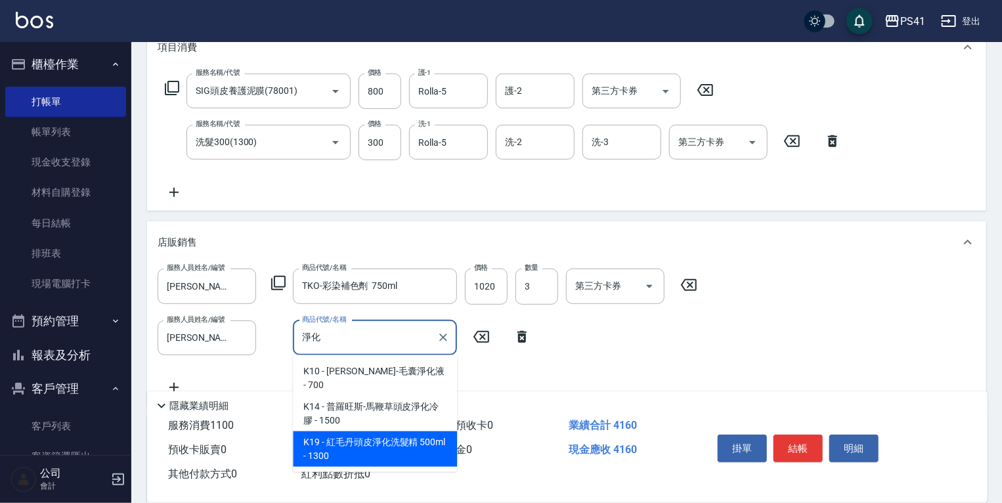
type input "紅毛丹頭皮淨化洗髮精 500ml"
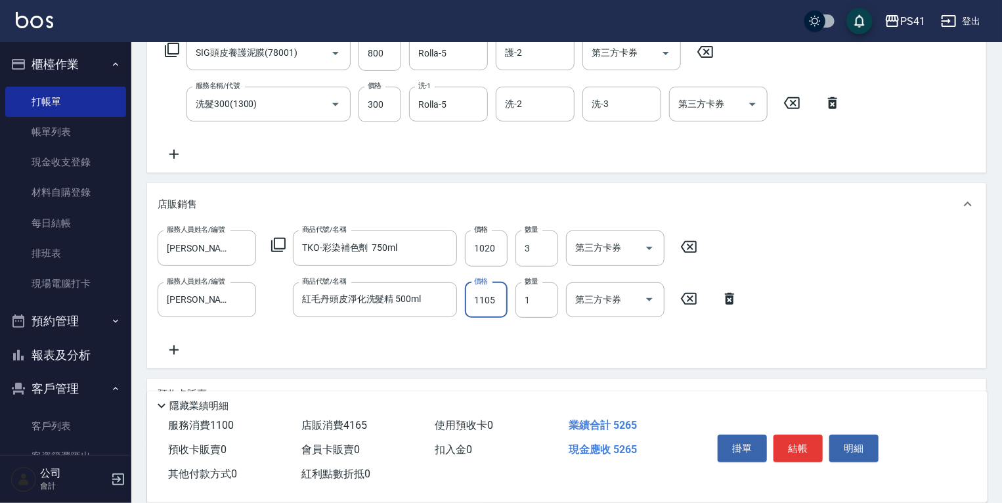
scroll to position [353, 0]
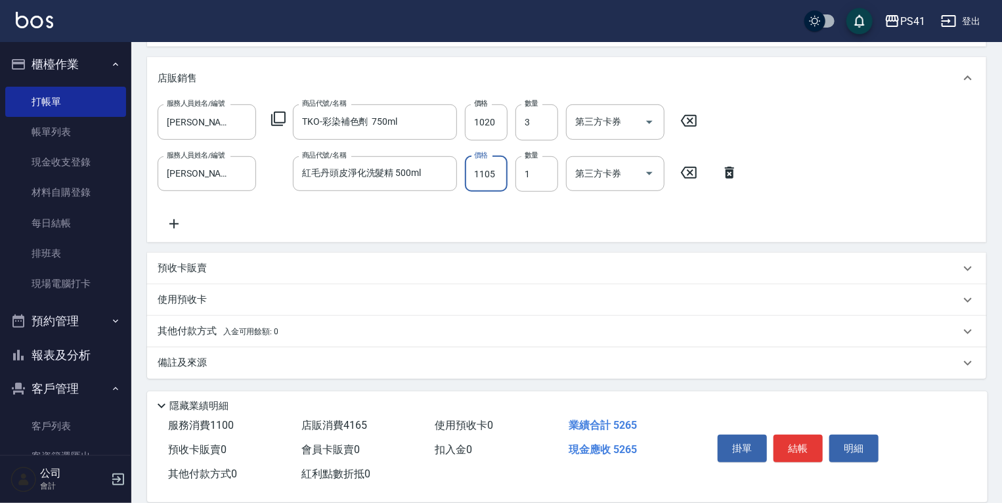
type input "1105"
click at [176, 226] on icon at bounding box center [174, 224] width 33 height 16
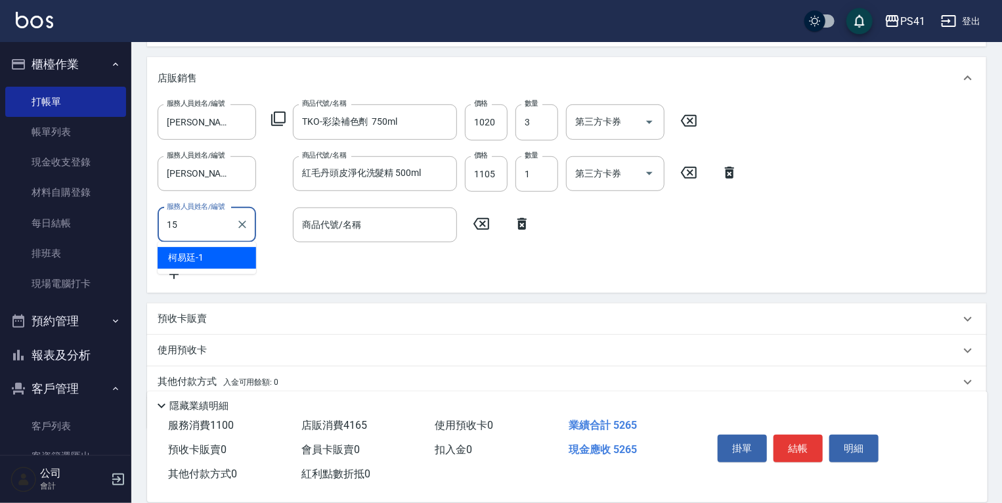
type input "[PERSON_NAME]-15"
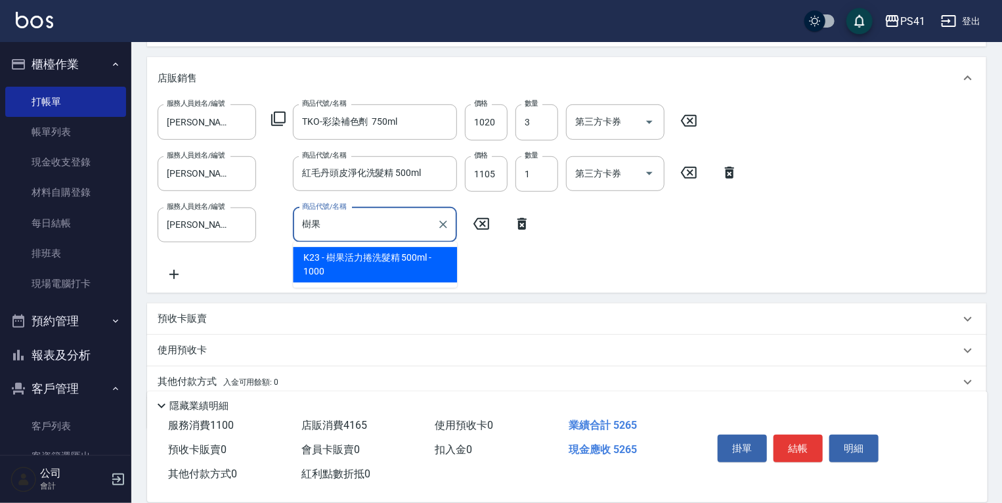
type input "樹果活力捲洗髮精 500ml"
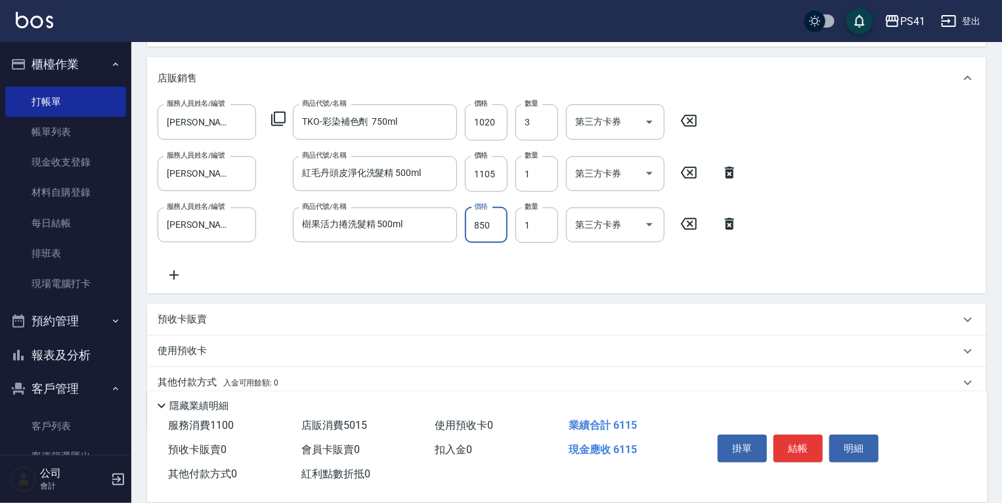
type input "850"
click at [186, 268] on div "服務人員姓名/編號 [PERSON_NAME]15 服務人員姓名/編號 商品代號/名稱 TKO-彩染補色劑 750ml 商品代號/名稱 價格 1020 價格 …" at bounding box center [567, 193] width 818 height 178
click at [171, 274] on icon at bounding box center [173, 274] width 9 height 9
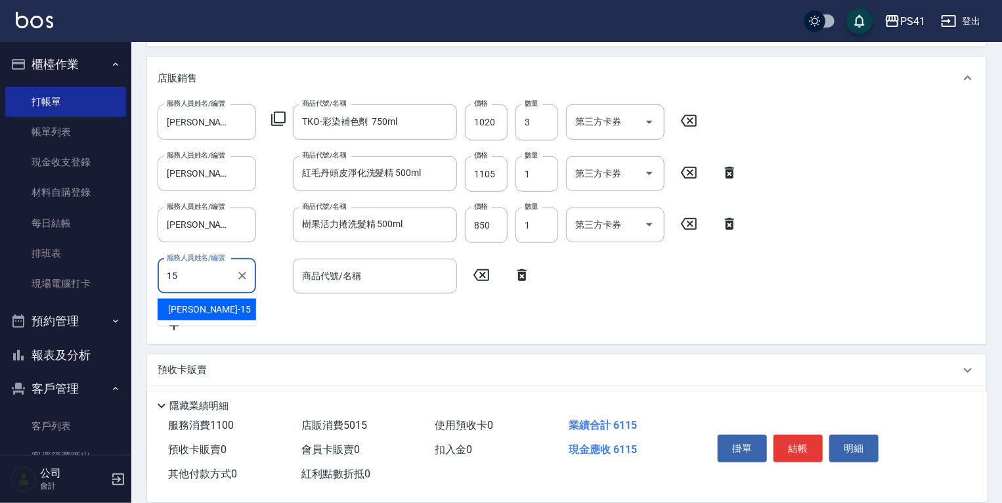
type input "[PERSON_NAME]-15"
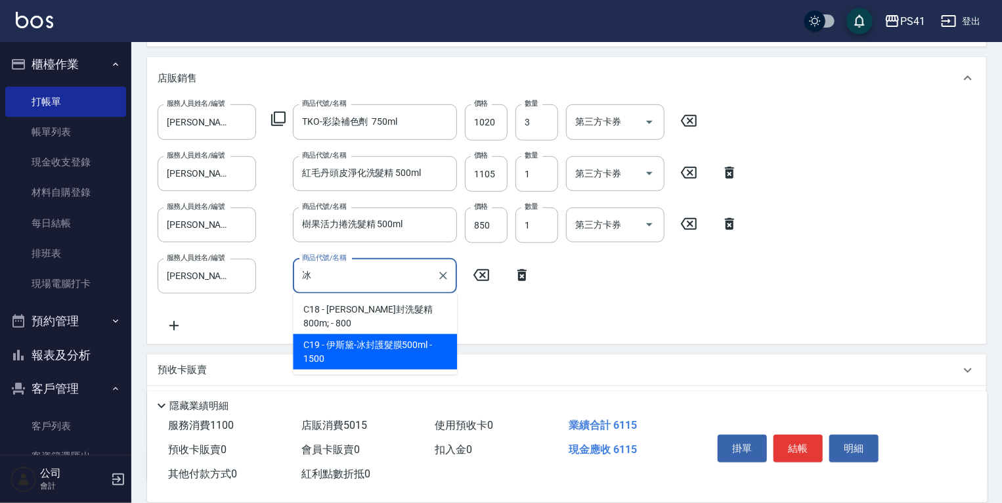
type input "[PERSON_NAME]-冰封護髮膜500ml"
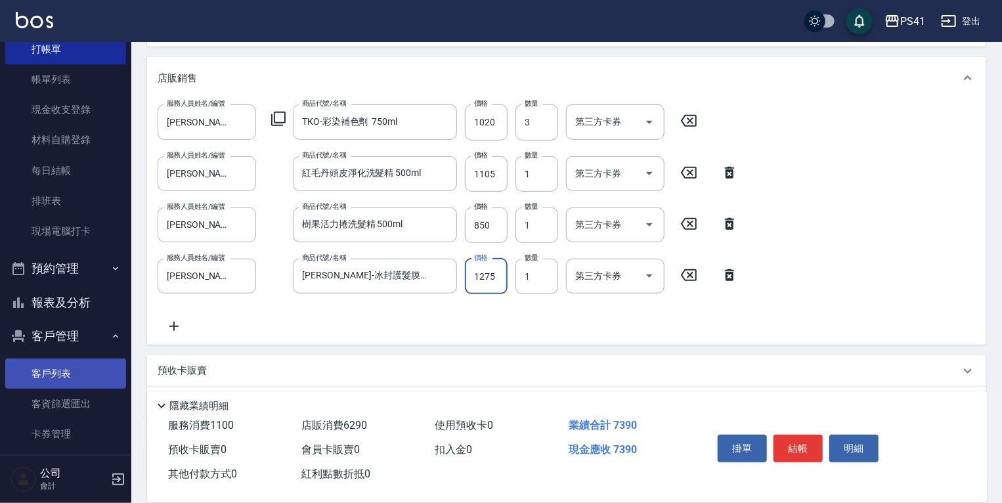
scroll to position [101, 0]
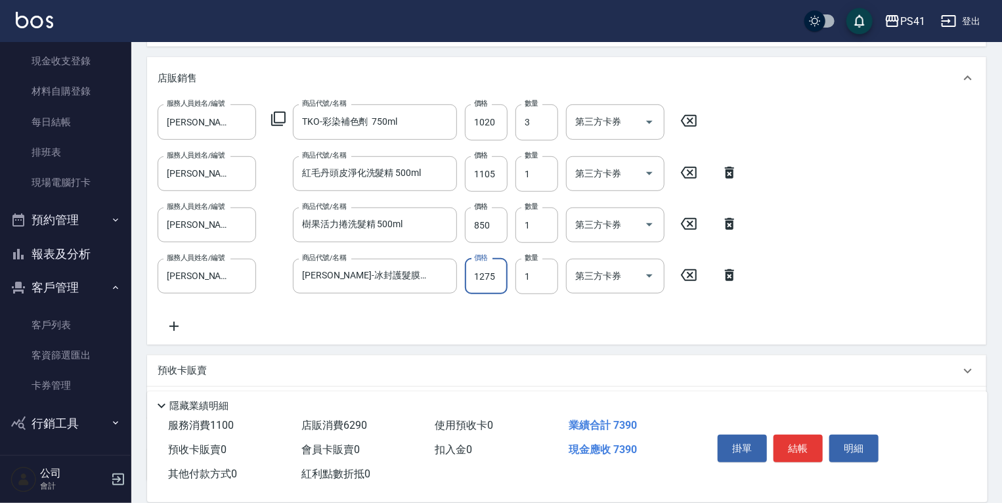
type input "1275"
click at [184, 324] on icon at bounding box center [174, 326] width 33 height 16
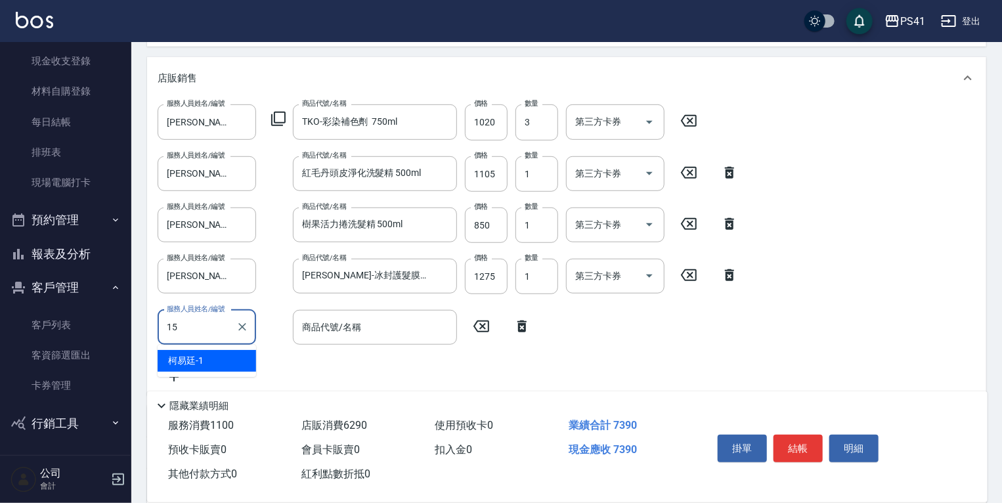
type input "[PERSON_NAME]-15"
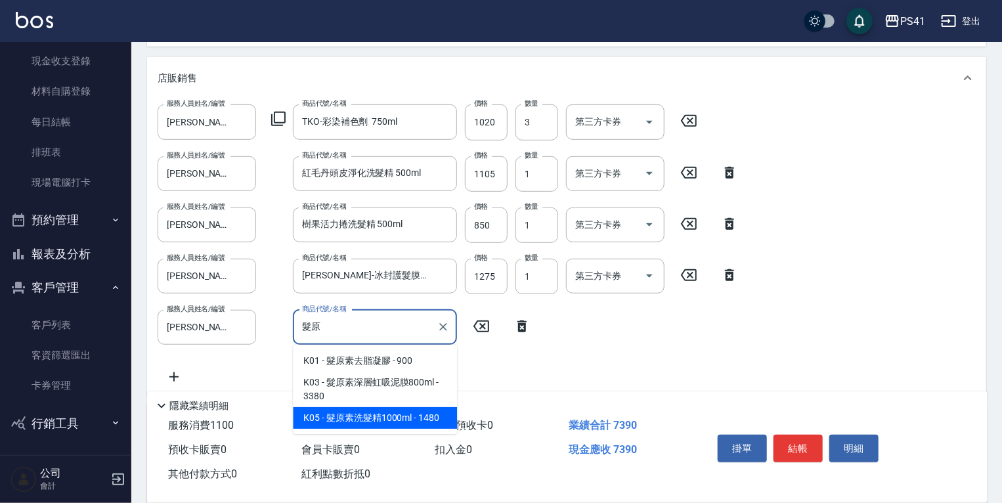
type input "髮原素洗髮精1000ml"
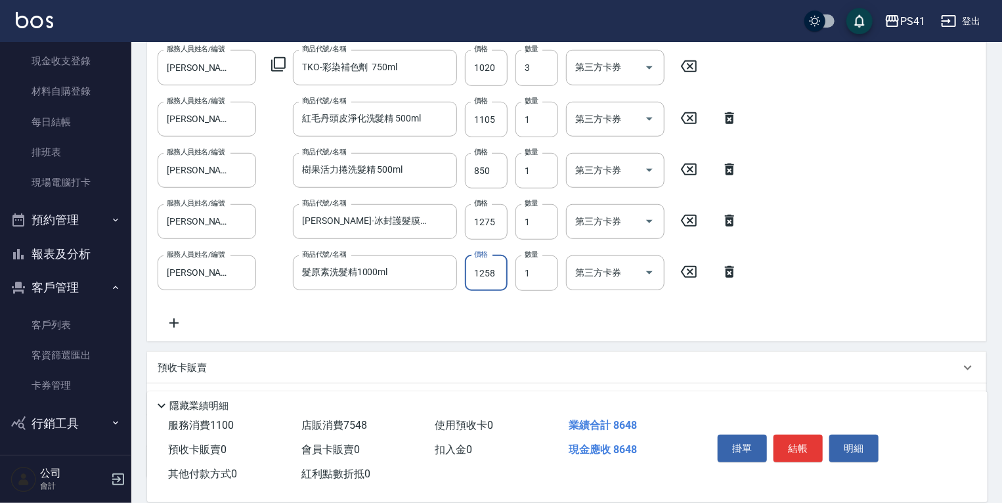
scroll to position [507, 0]
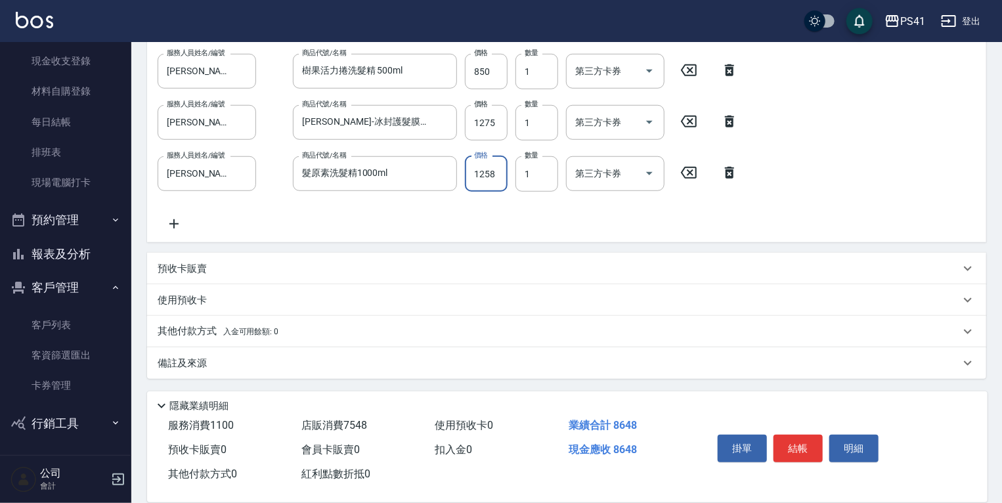
type input "1258"
click at [364, 228] on div "服務人員姓名/編號 [PERSON_NAME]15 服務人員姓名/編號 商品代號/名稱 TKO-彩染補色劑 750ml 商品代號/名稱 價格 1020 價格 …" at bounding box center [567, 91] width 818 height 281
click at [230, 330] on span "入金可用餘額: 0" at bounding box center [251, 331] width 56 height 9
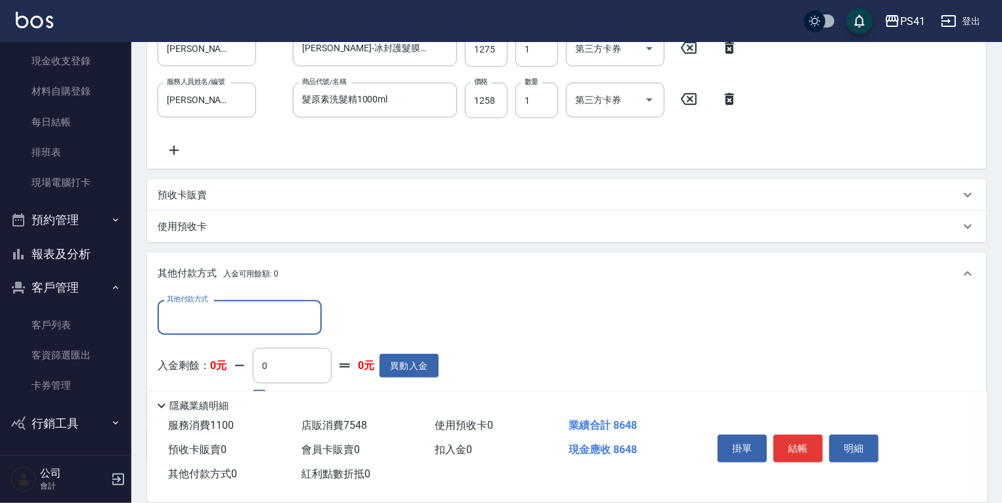
scroll to position [660, 0]
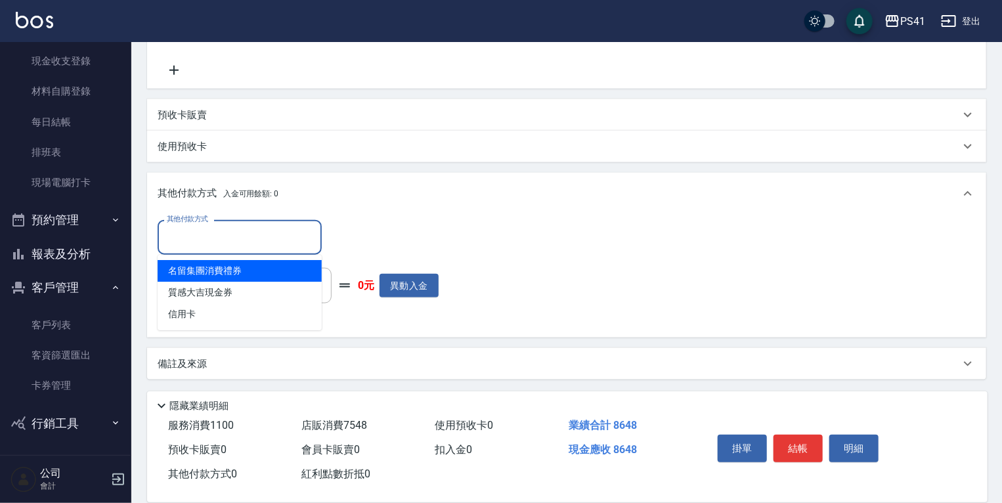
click at [235, 242] on input "其他付款方式" at bounding box center [239, 237] width 152 height 23
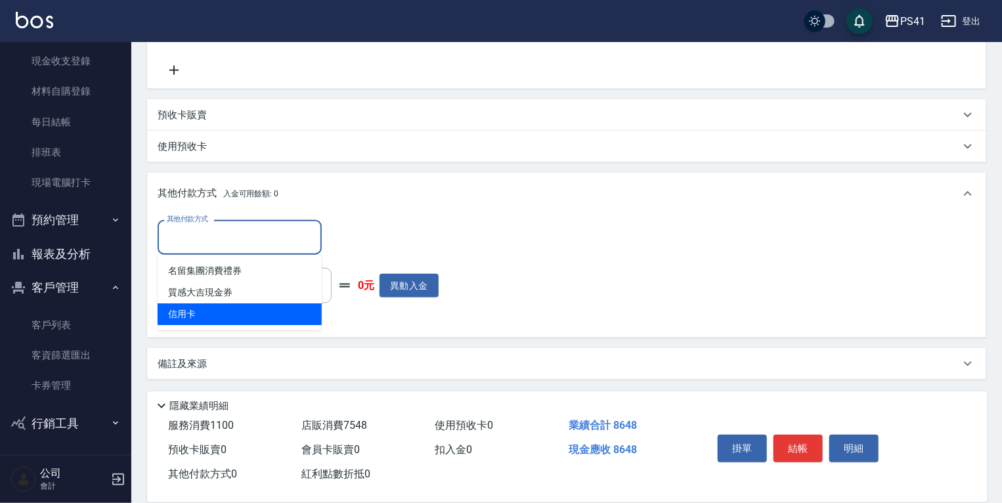
drag, startPoint x: 265, startPoint y: 309, endPoint x: 328, endPoint y: 266, distance: 76.1
click at [266, 309] on span "信用卡" at bounding box center [240, 314] width 164 height 22
type input "信用卡"
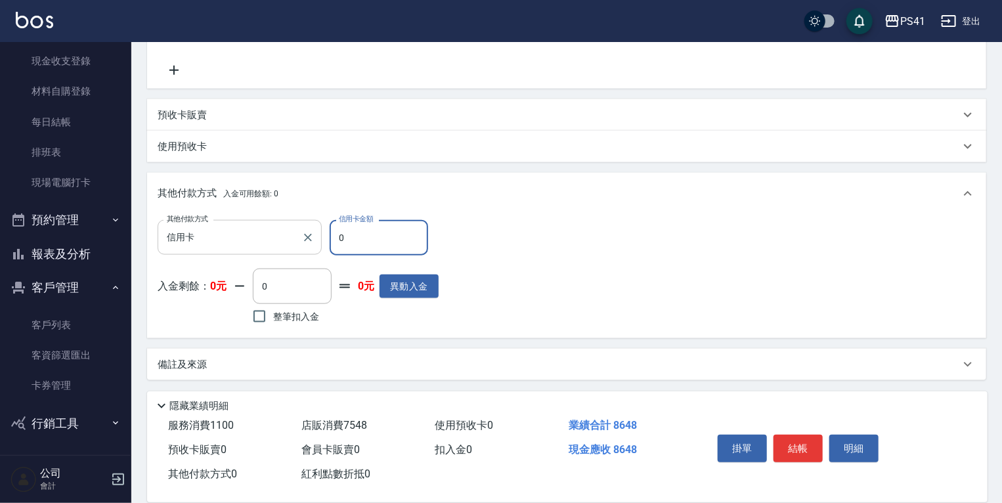
drag, startPoint x: 366, startPoint y: 234, endPoint x: 192, endPoint y: 246, distance: 174.3
click at [272, 244] on div "其他付款方式 信用卡 其他付款方式 信用卡金額 0 信用卡金額" at bounding box center [298, 237] width 281 height 35
type input "8648"
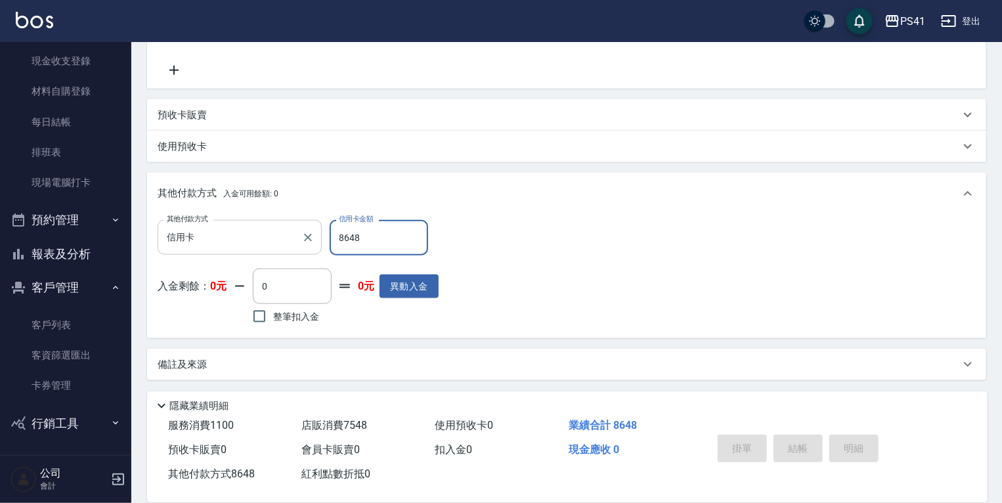
type input "[DATE] 19:51"
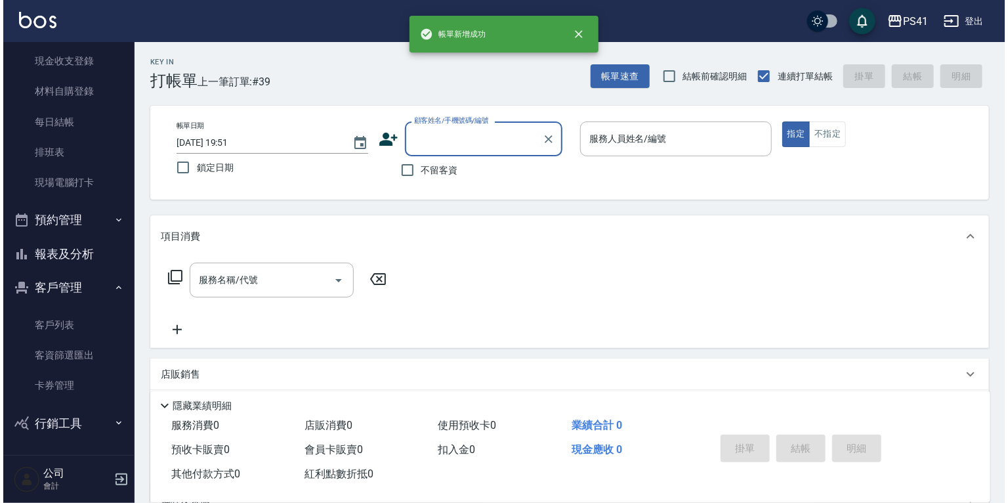
scroll to position [0, 0]
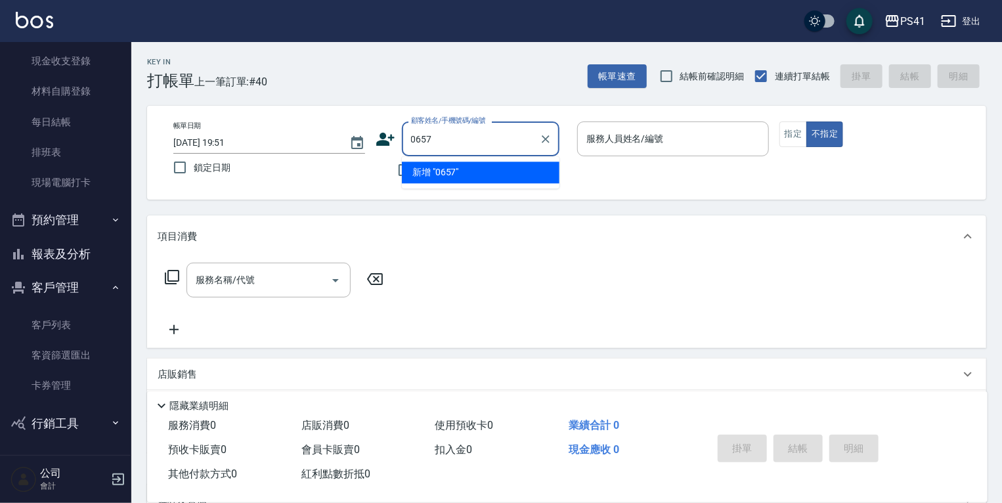
type input "0657"
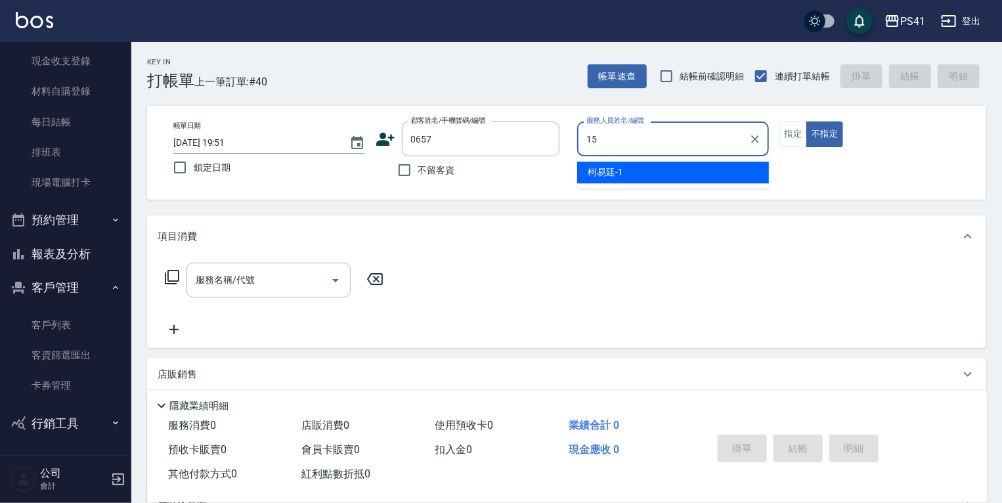
type input "[PERSON_NAME]-15"
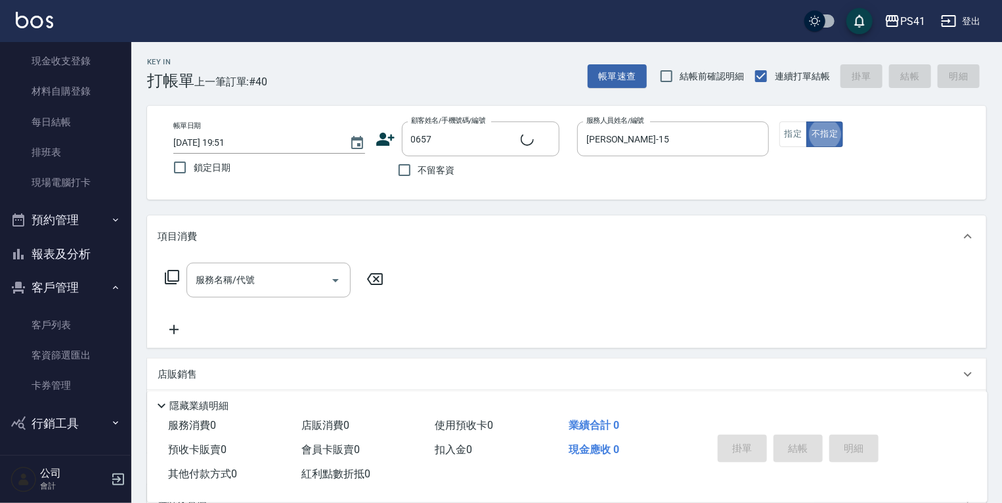
type input "[PERSON_NAME]/0972838375/0657"
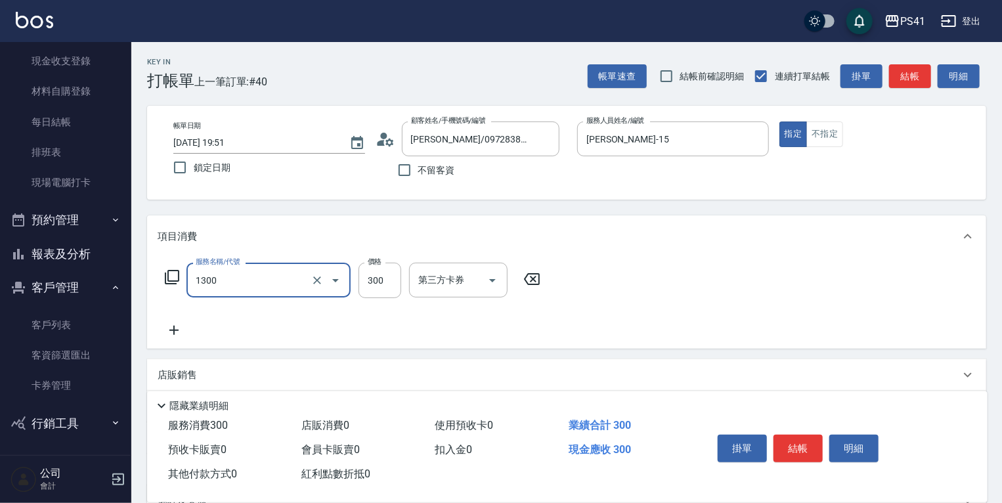
type input "洗髮300(1300)"
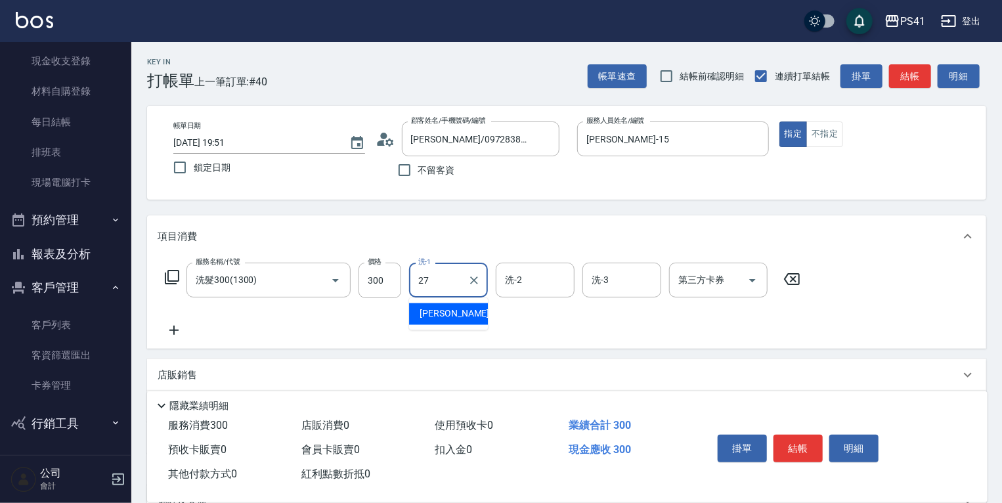
type input "佳佳-27"
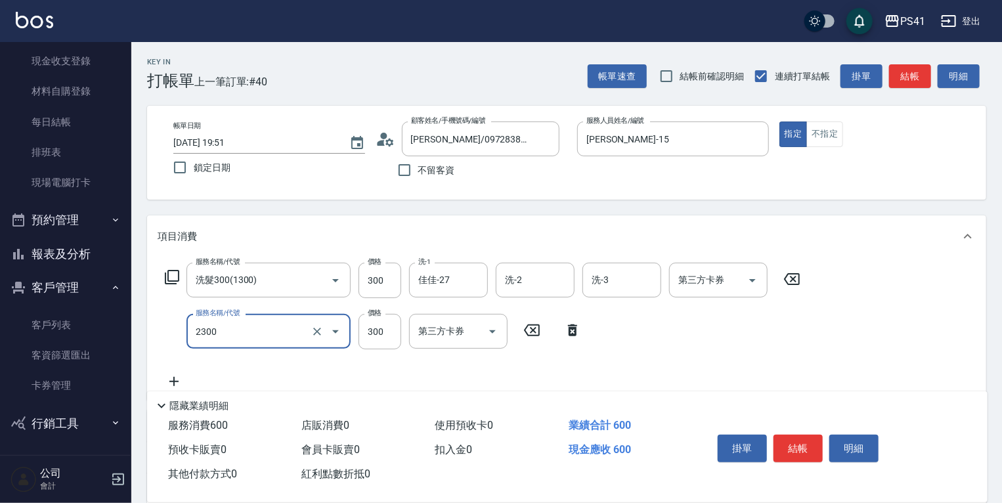
type input "剪髮(2300)"
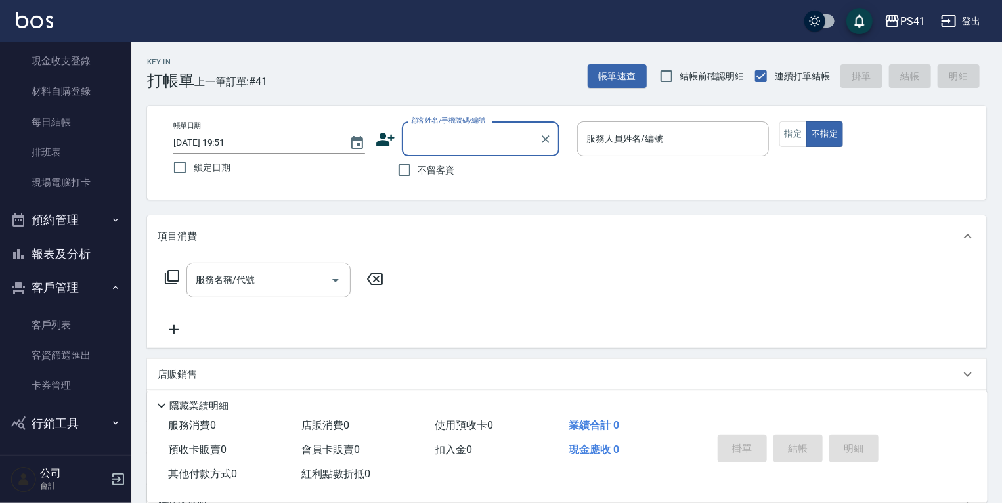
click at [87, 255] on button "報表及分析" at bounding box center [65, 254] width 121 height 34
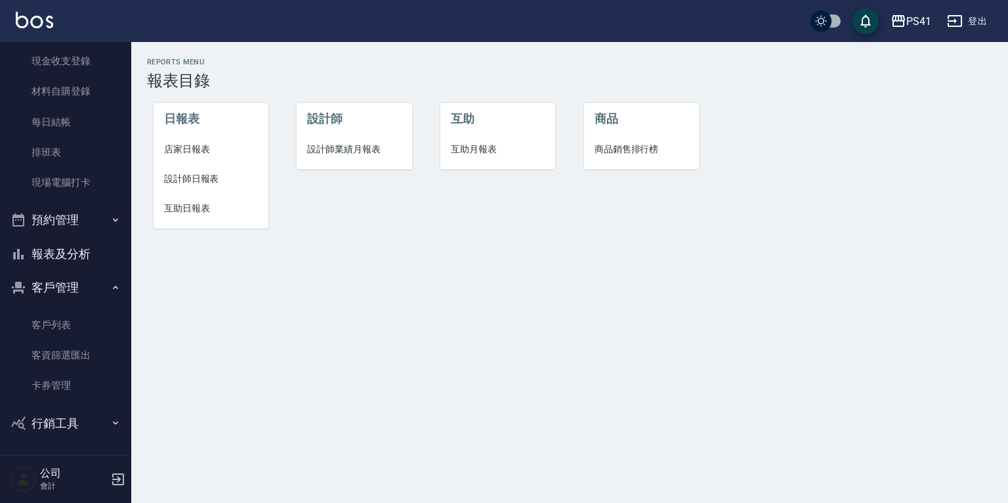
click at [216, 153] on span "店家日報表" at bounding box center [211, 149] width 94 height 14
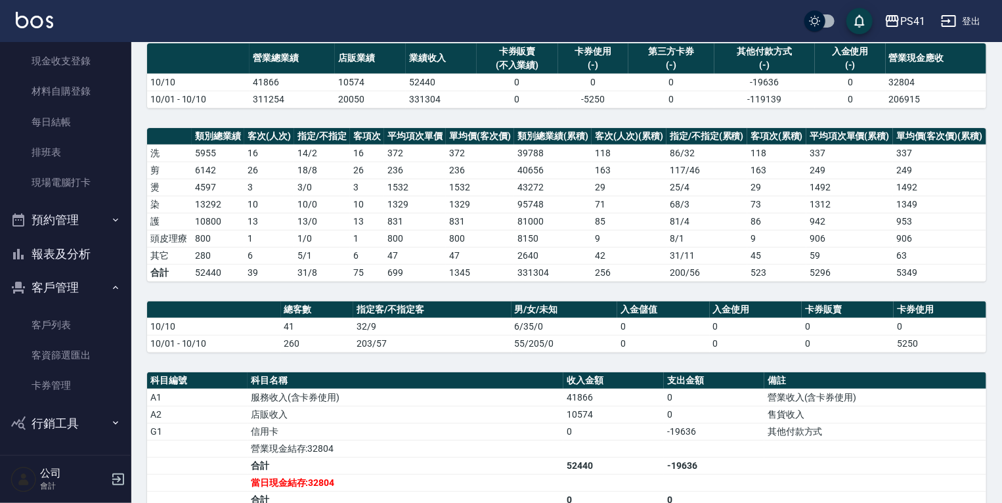
scroll to position [210, 0]
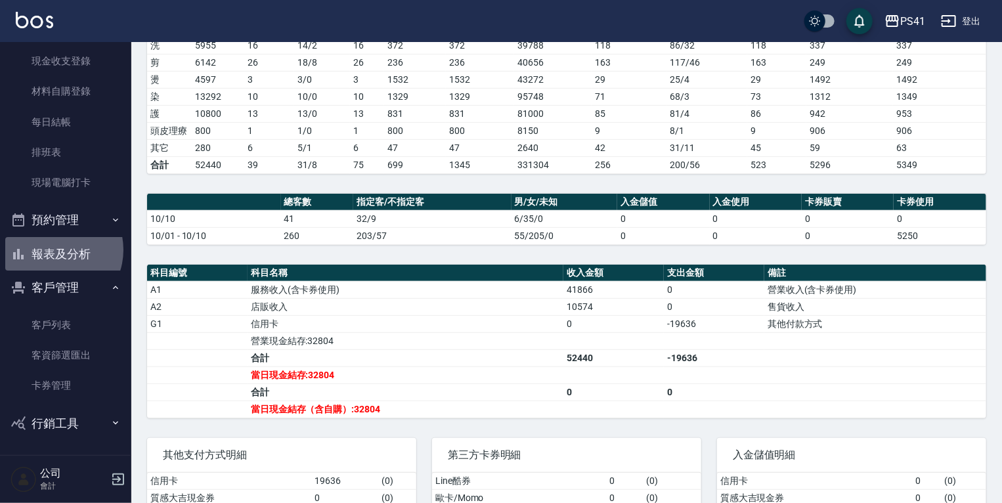
click at [55, 249] on button "報表及分析" at bounding box center [65, 254] width 121 height 34
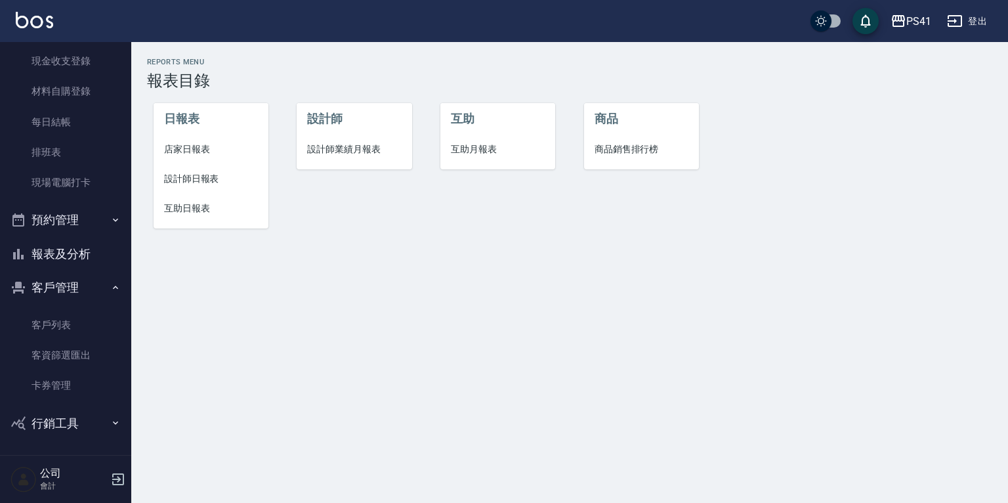
click at [181, 177] on span "設計師日報表" at bounding box center [211, 179] width 94 height 14
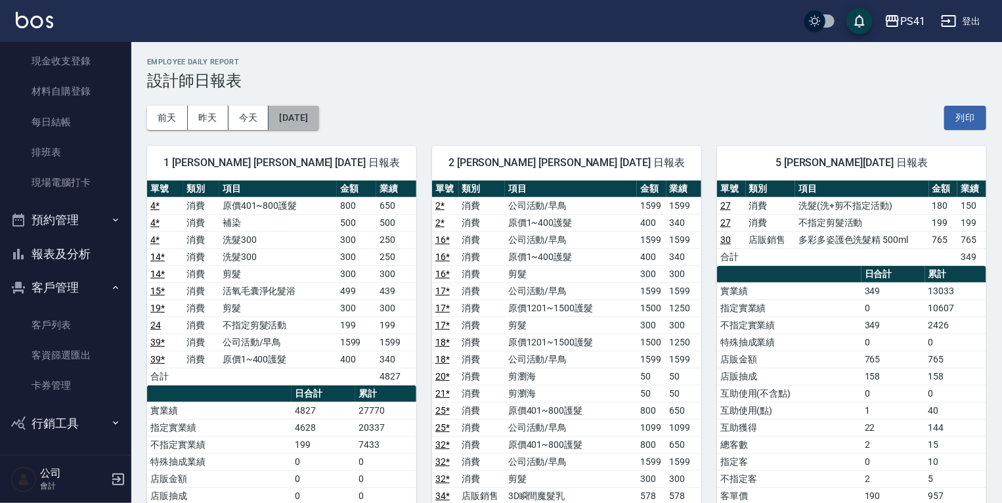
click at [316, 114] on button "[DATE]" at bounding box center [293, 118] width 50 height 24
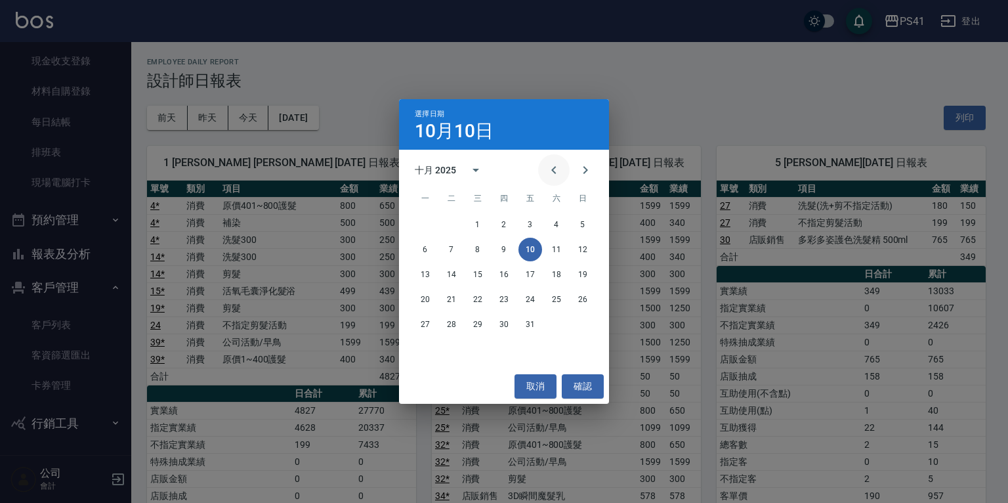
click at [552, 173] on icon "Previous month" at bounding box center [554, 170] width 16 height 16
click at [538, 384] on button "取消" at bounding box center [536, 386] width 42 height 24
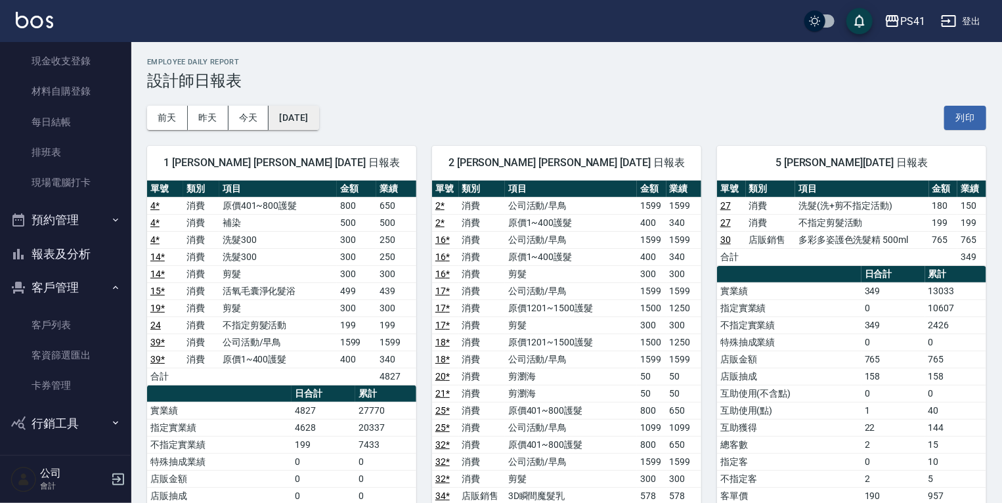
click at [318, 117] on button "[DATE]" at bounding box center [293, 118] width 50 height 24
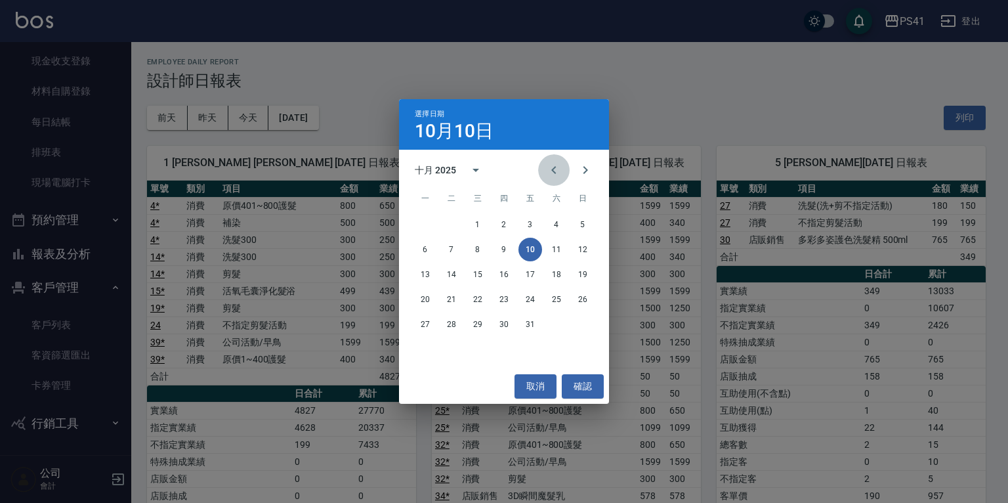
click at [557, 167] on icon "Previous month" at bounding box center [554, 170] width 16 height 16
click at [478, 244] on button "10" at bounding box center [478, 250] width 24 height 24
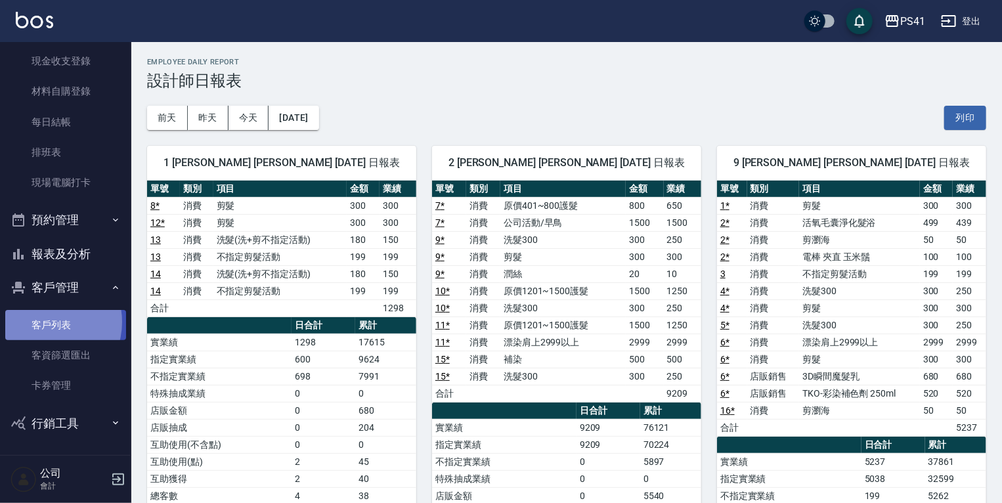
click at [47, 322] on link "客戶列表" at bounding box center [65, 325] width 121 height 30
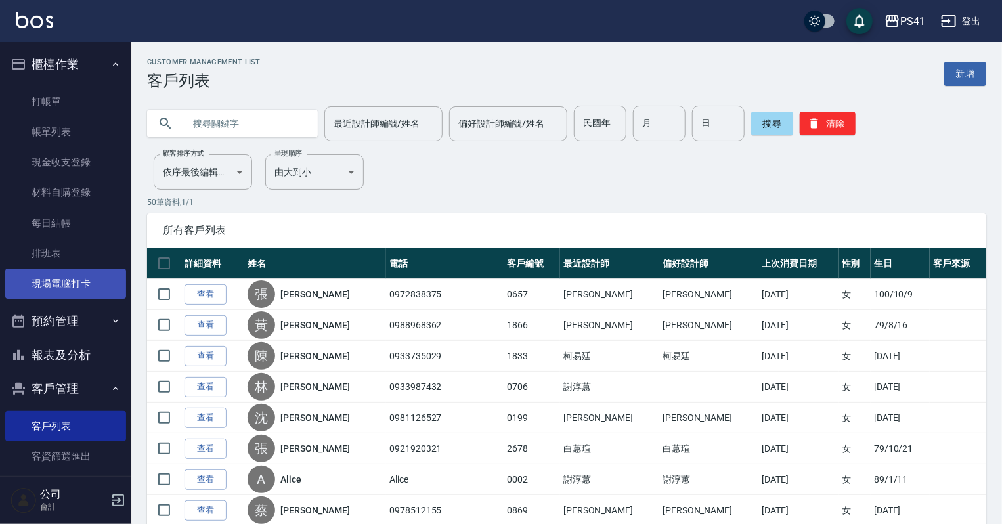
click at [57, 281] on link "現場電腦打卡" at bounding box center [65, 283] width 121 height 30
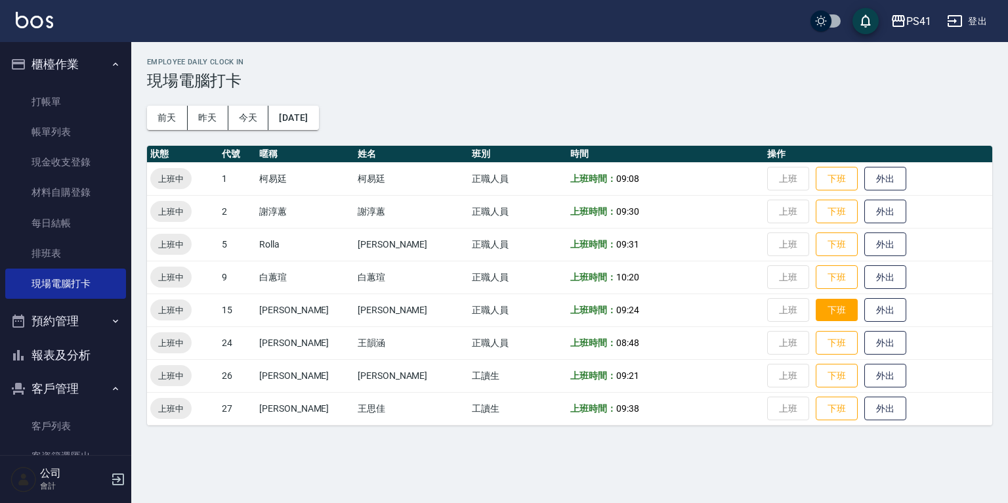
click at [821, 310] on button "下班" at bounding box center [837, 310] width 42 height 23
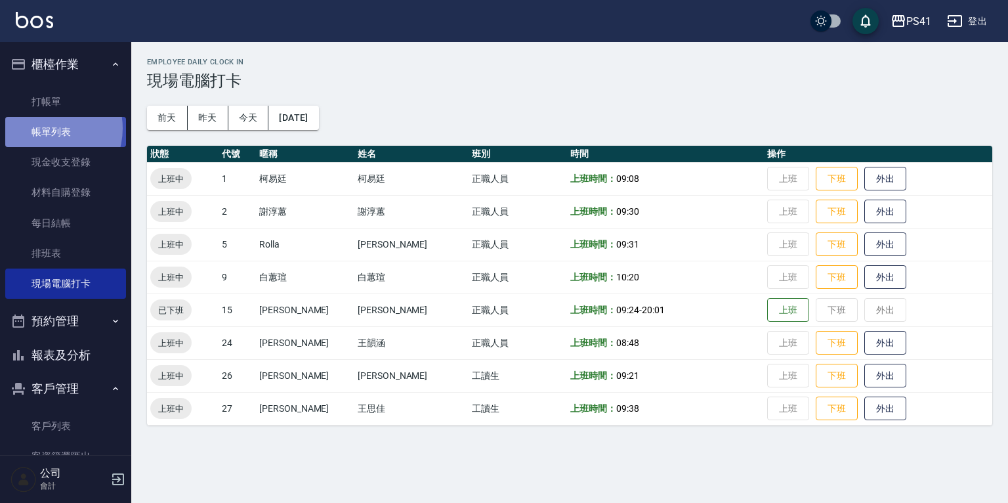
click at [45, 129] on link "帳單列表" at bounding box center [65, 132] width 121 height 30
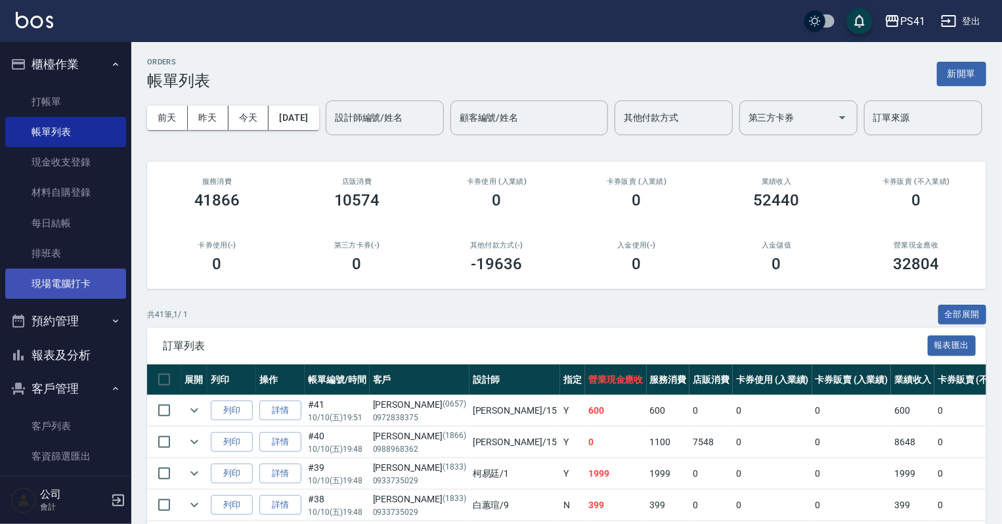
click at [77, 284] on link "現場電腦打卡" at bounding box center [65, 283] width 121 height 30
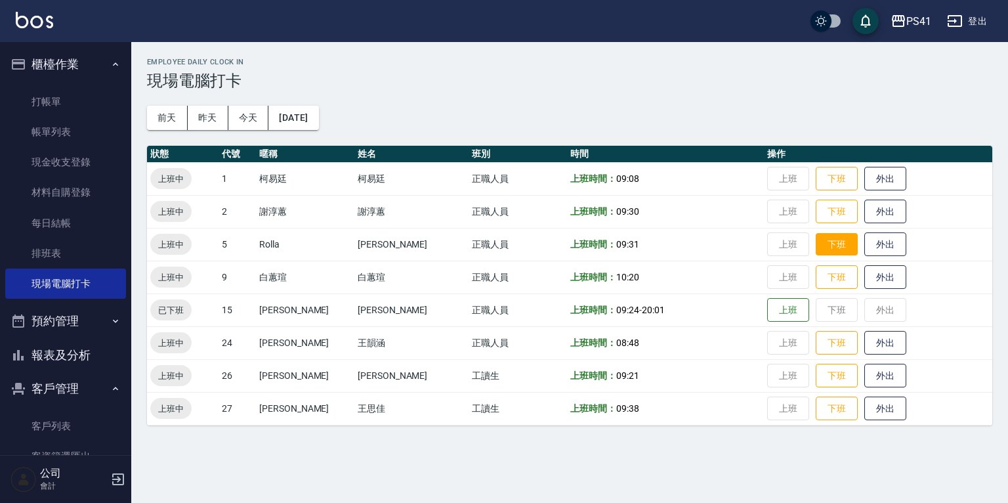
click at [821, 241] on button "下班" at bounding box center [837, 244] width 42 height 23
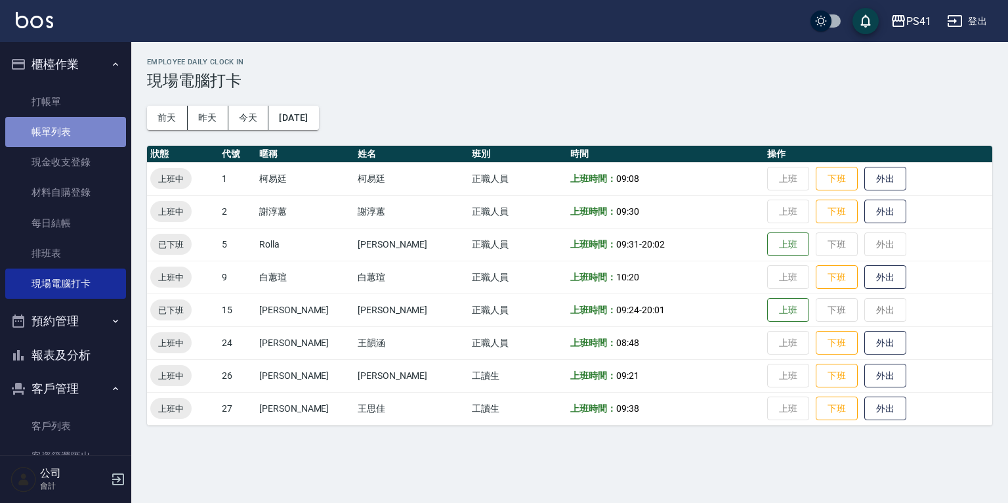
click at [87, 126] on link "帳單列表" at bounding box center [65, 132] width 121 height 30
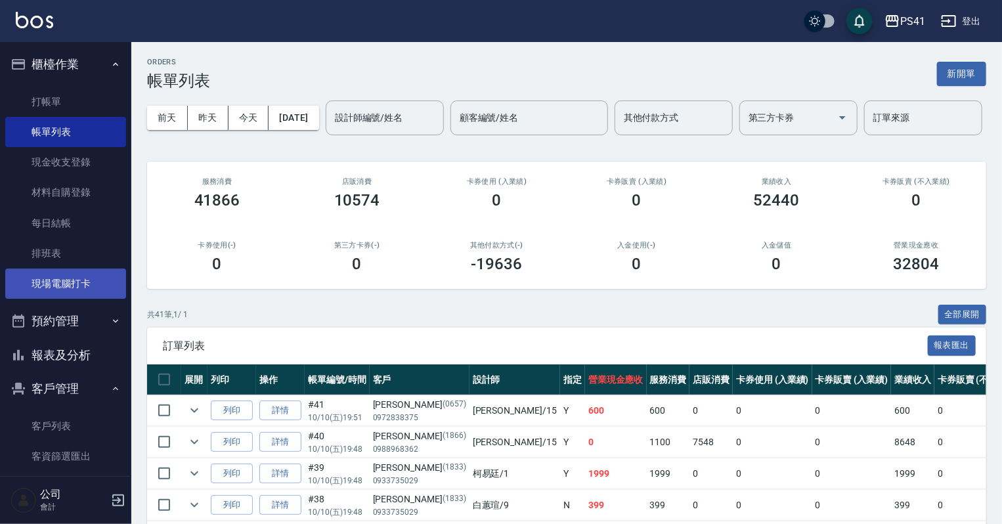
click at [84, 284] on link "現場電腦打卡" at bounding box center [65, 283] width 121 height 30
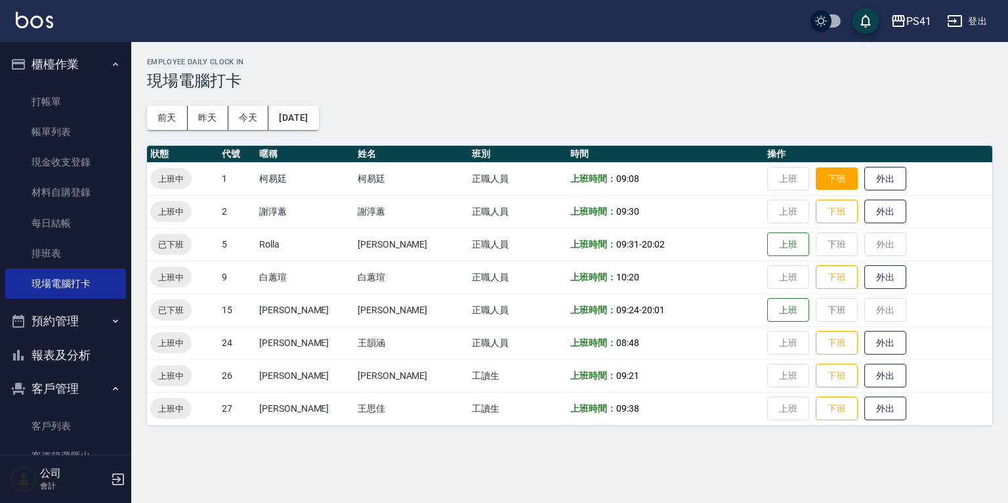
click at [816, 173] on button "下班" at bounding box center [837, 178] width 42 height 23
click at [827, 270] on button "下班" at bounding box center [837, 277] width 42 height 23
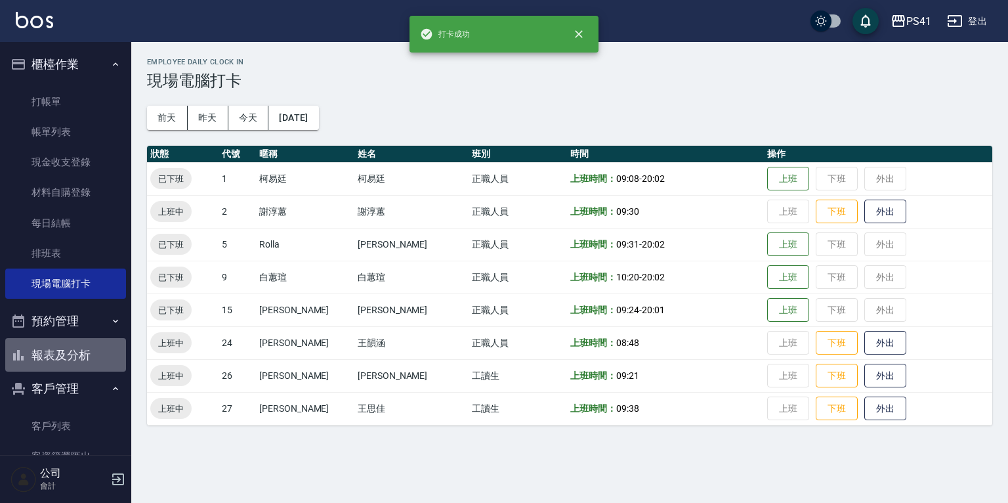
click at [70, 339] on button "報表及分析" at bounding box center [65, 355] width 121 height 34
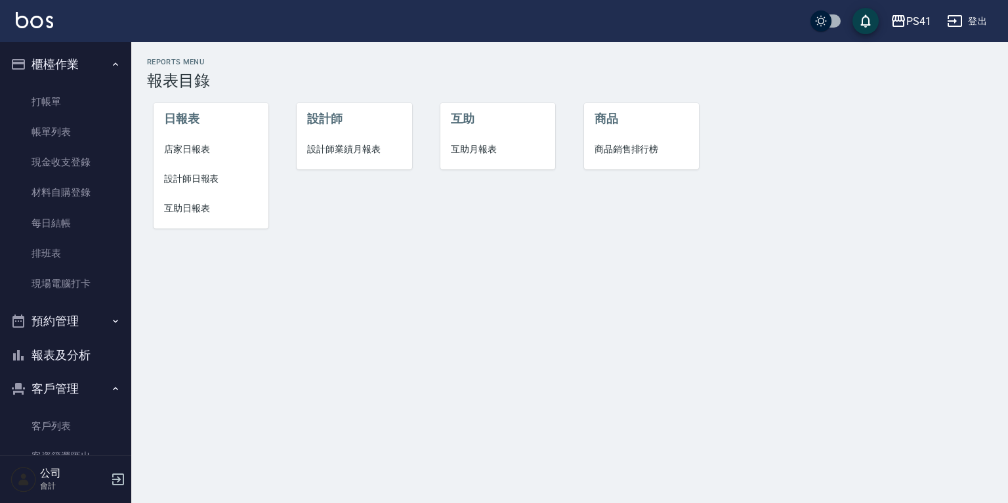
click at [168, 152] on span "店家日報表" at bounding box center [211, 149] width 94 height 14
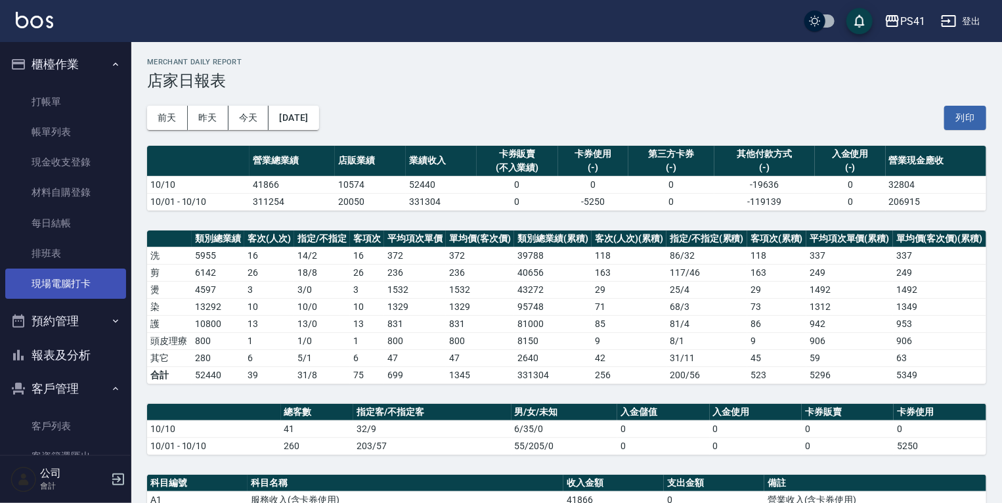
click at [33, 284] on link "現場電腦打卡" at bounding box center [65, 283] width 121 height 30
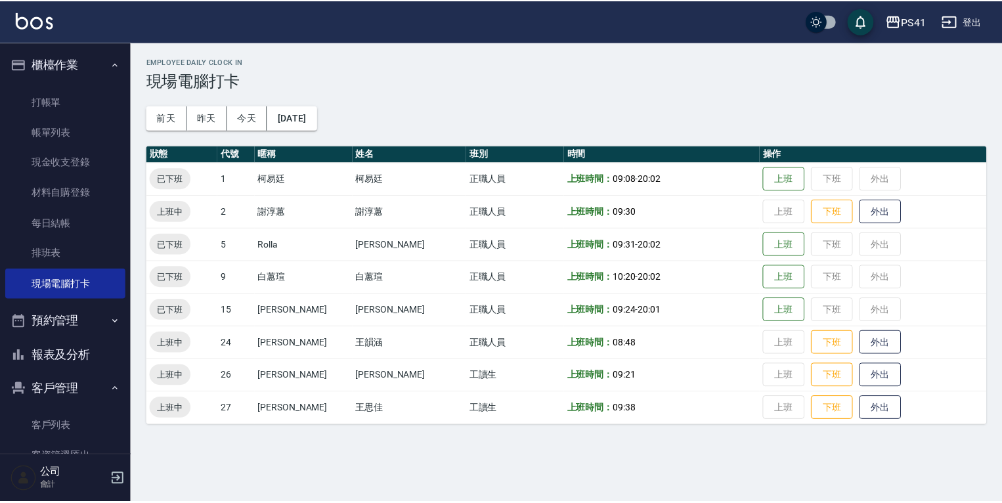
scroll to position [53, 0]
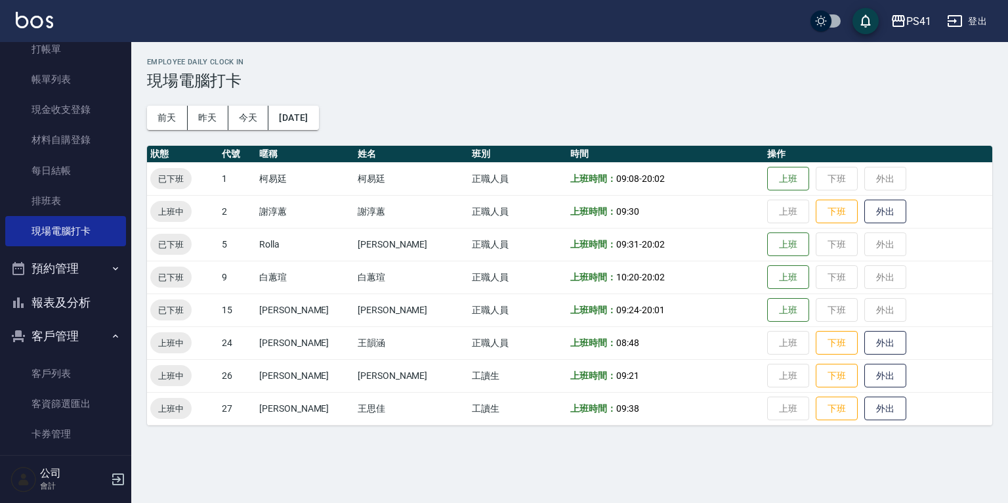
click at [46, 305] on button "報表及分析" at bounding box center [65, 303] width 121 height 34
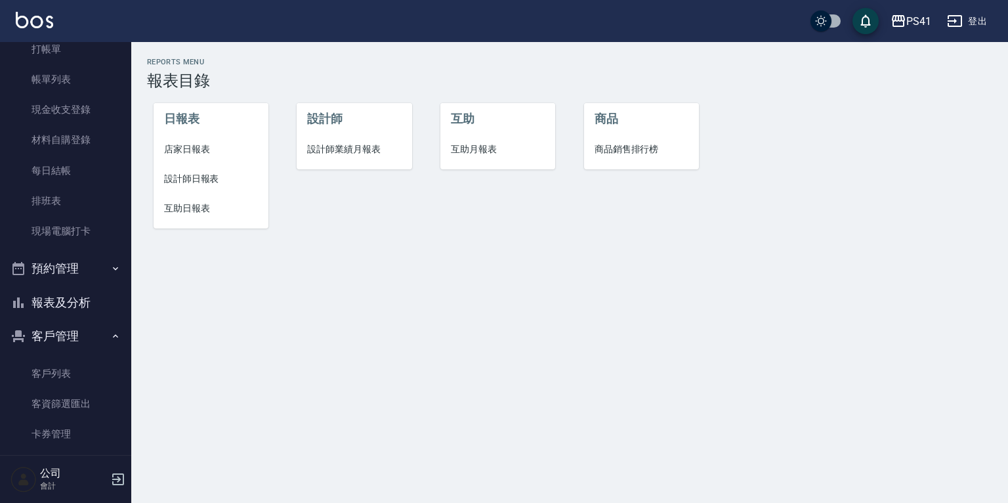
click at [202, 181] on span "設計師日報表" at bounding box center [211, 179] width 94 height 14
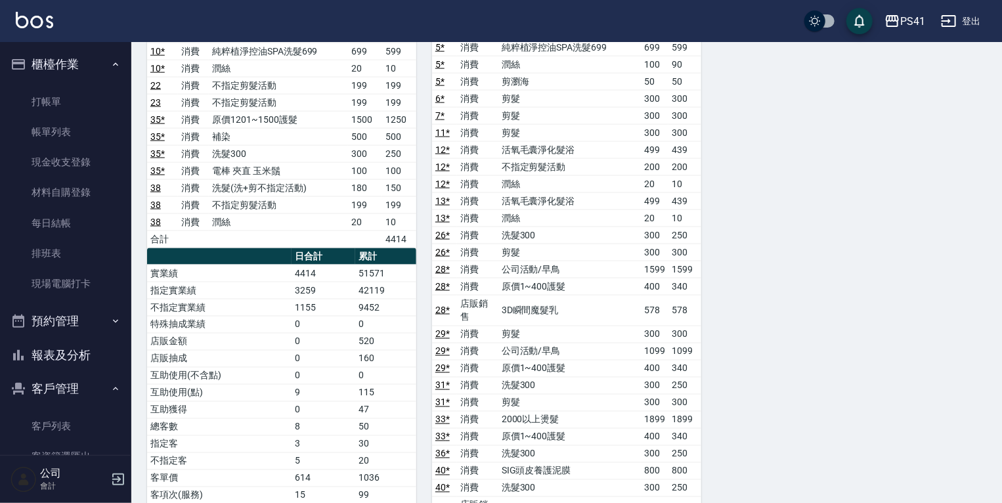
scroll to position [807, 0]
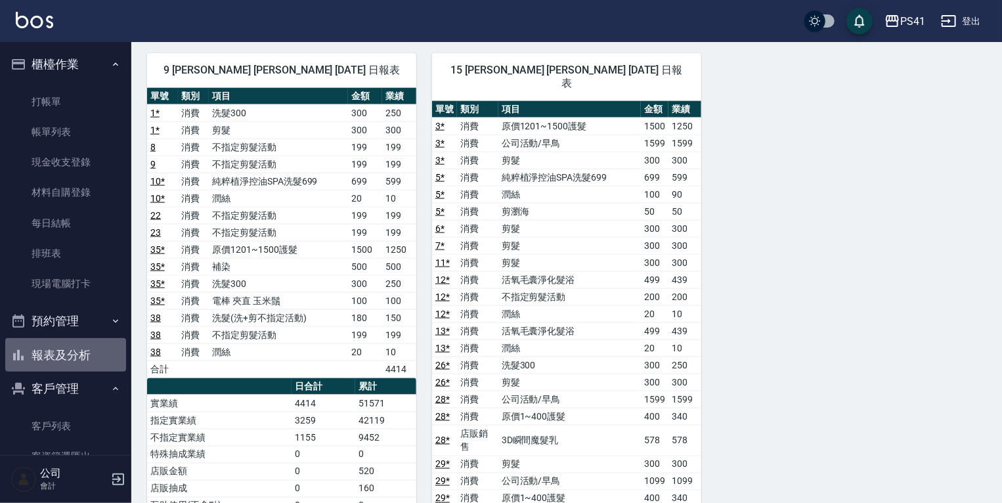
click at [70, 356] on button "報表及分析" at bounding box center [65, 355] width 121 height 34
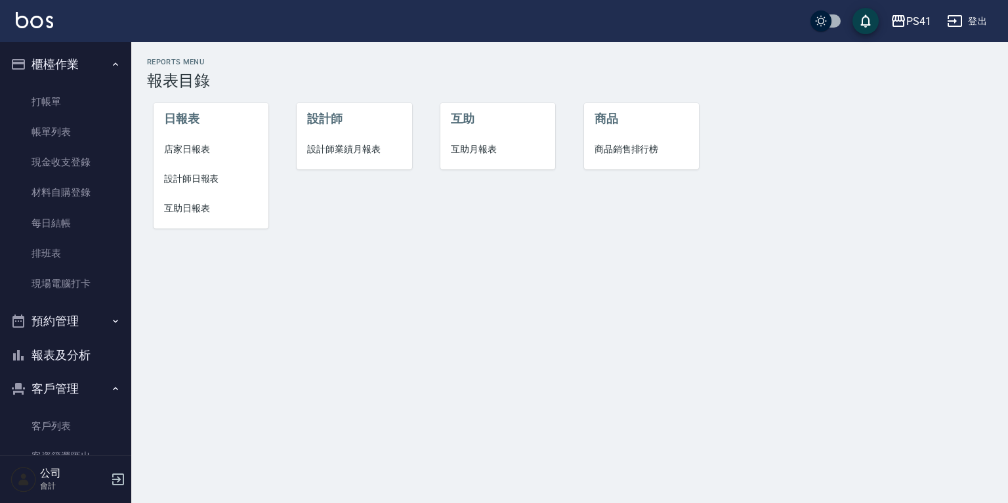
click at [188, 213] on span "互助日報表" at bounding box center [211, 209] width 94 height 14
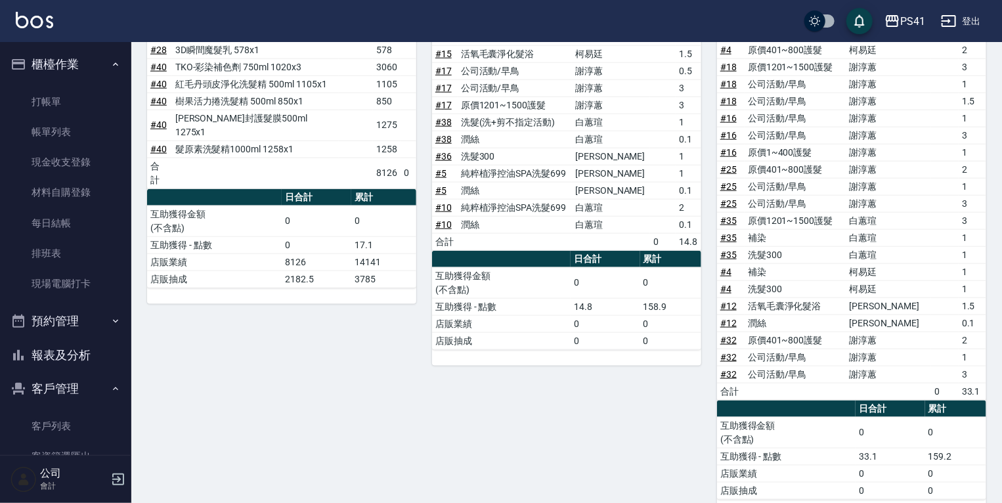
scroll to position [504, 0]
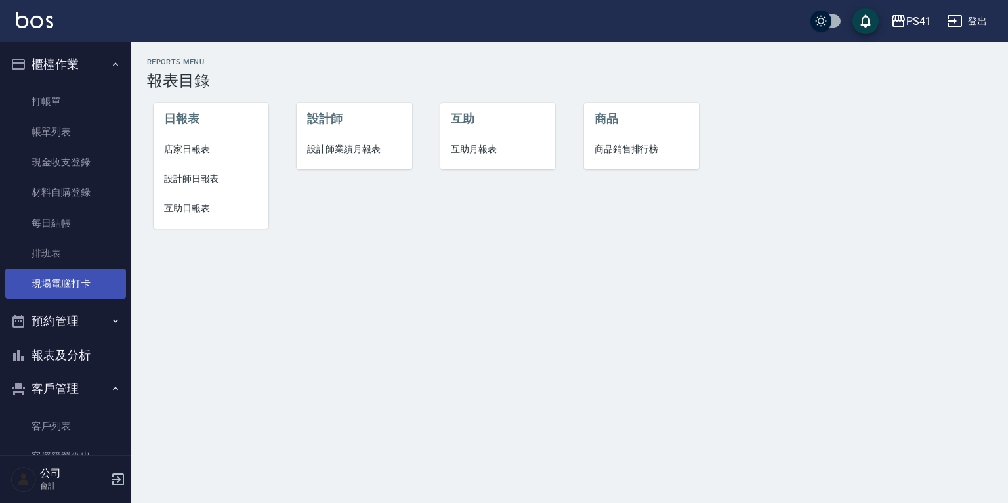
click at [66, 291] on link "現場電腦打卡" at bounding box center [65, 283] width 121 height 30
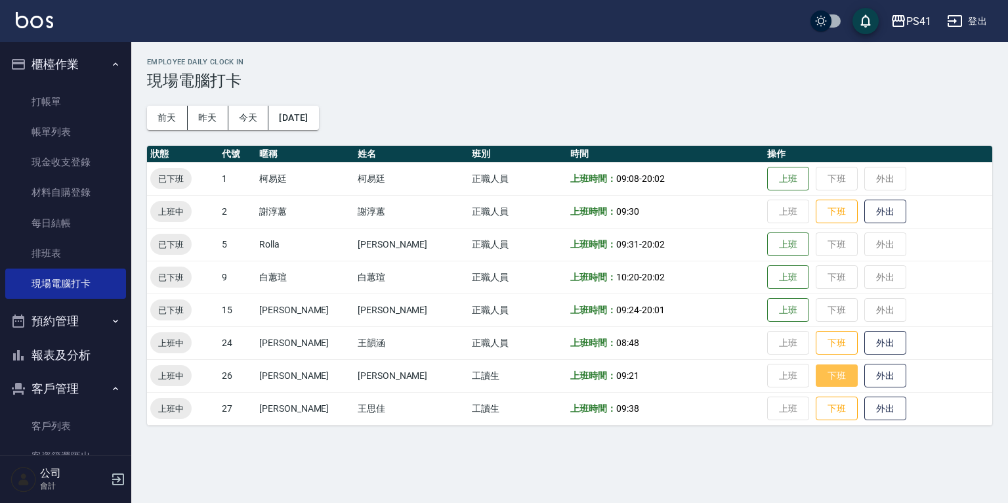
click at [816, 381] on button "下班" at bounding box center [837, 375] width 42 height 23
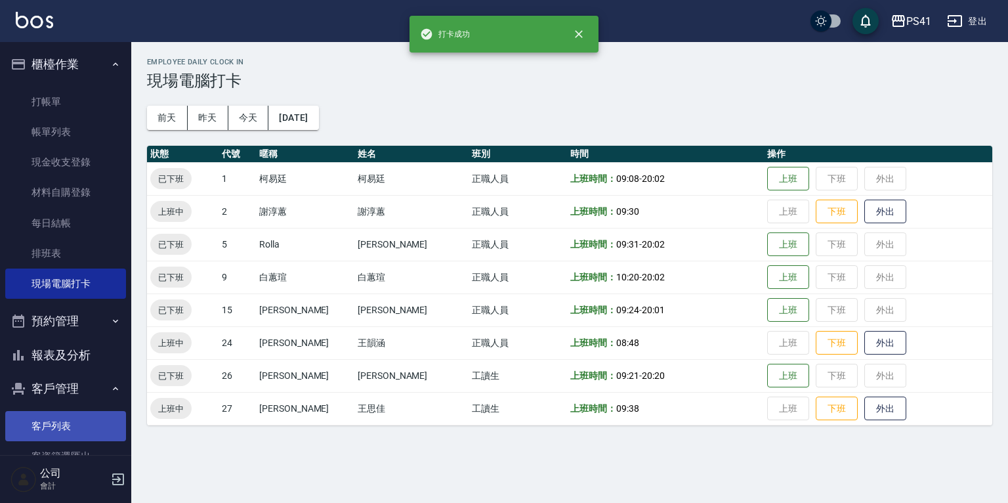
click at [71, 417] on link "客戶列表" at bounding box center [65, 426] width 121 height 30
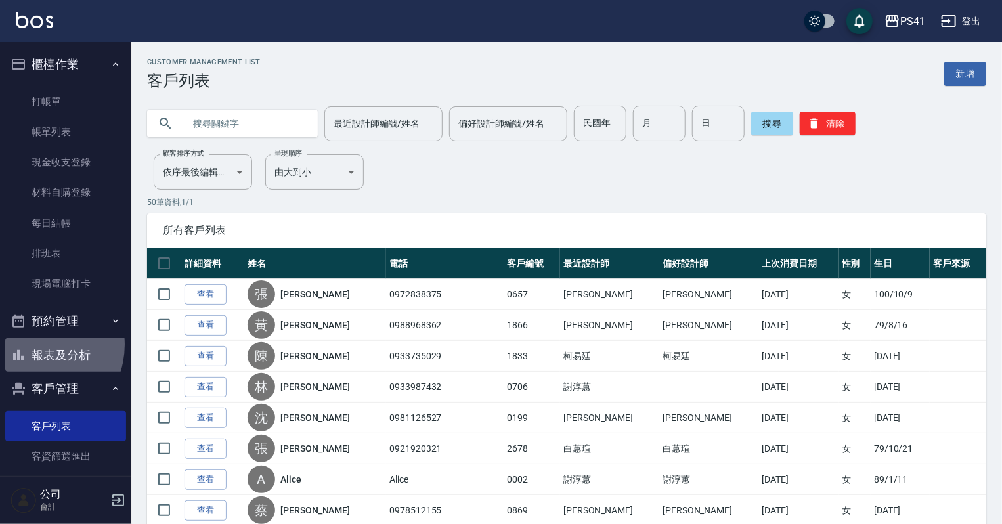
click at [35, 345] on button "報表及分析" at bounding box center [65, 355] width 121 height 34
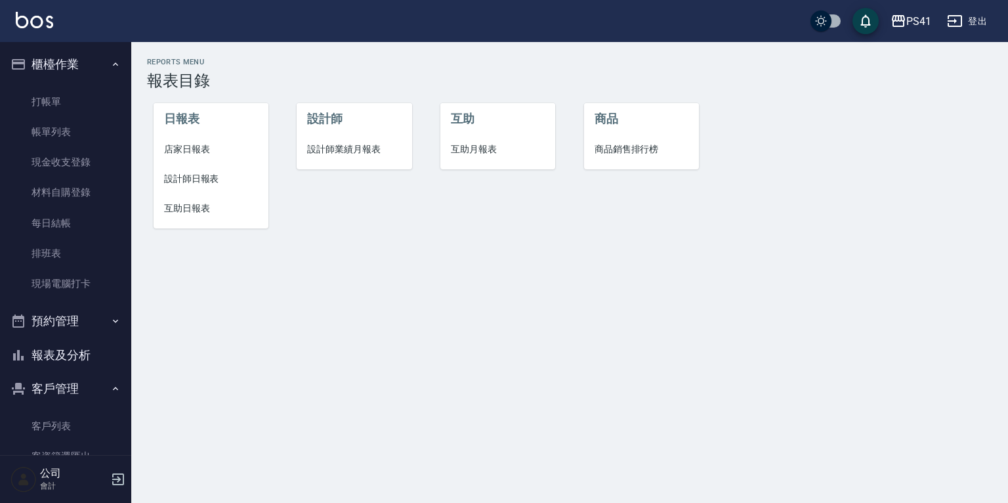
click at [163, 205] on li "互助日報表" at bounding box center [211, 209] width 115 height 30
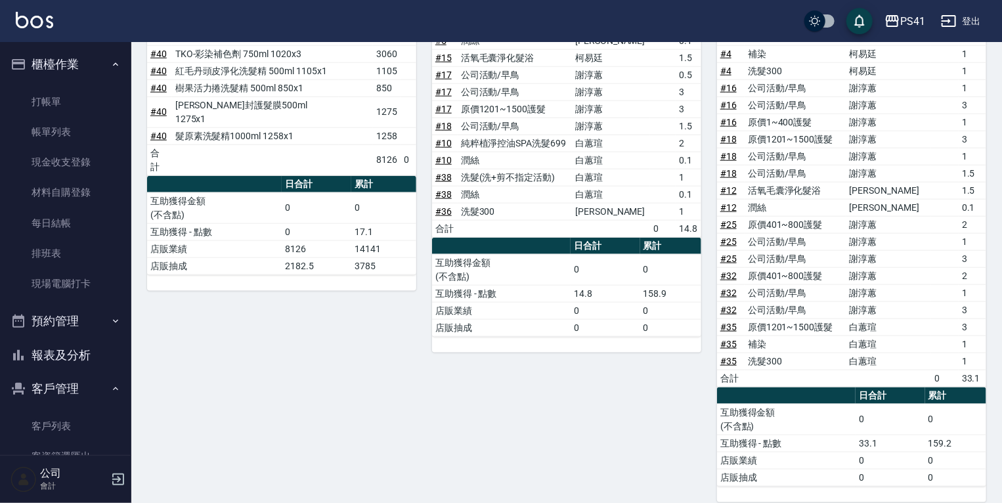
scroll to position [714, 0]
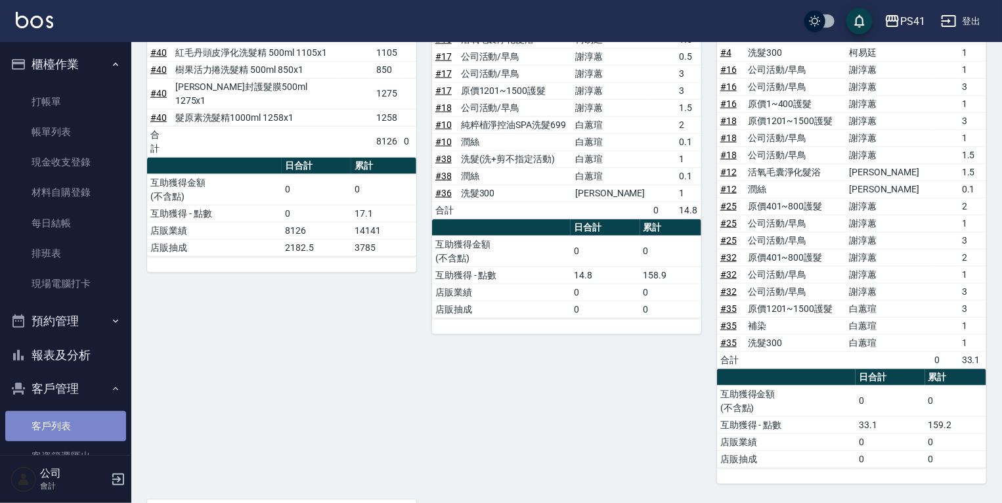
click at [73, 415] on link "客戶列表" at bounding box center [65, 426] width 121 height 30
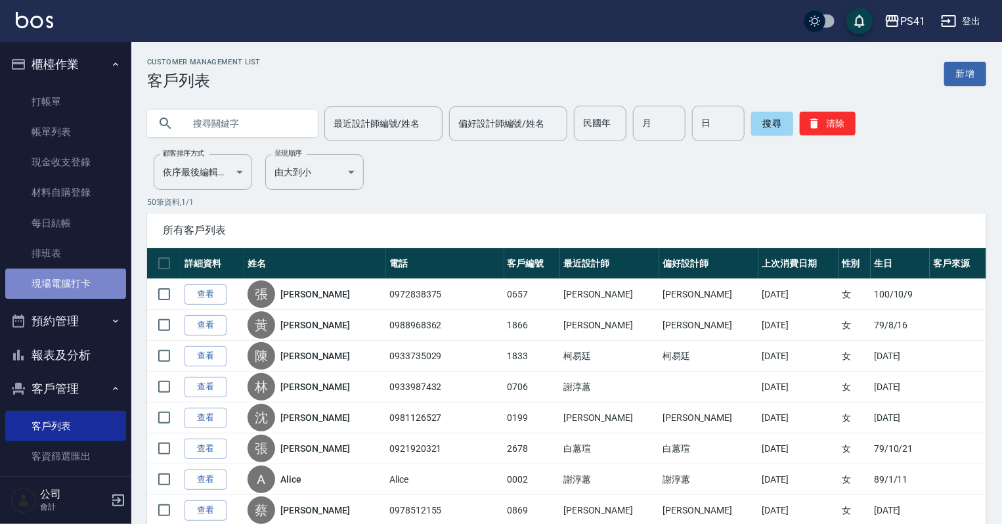
click at [107, 284] on link "現場電腦打卡" at bounding box center [65, 283] width 121 height 30
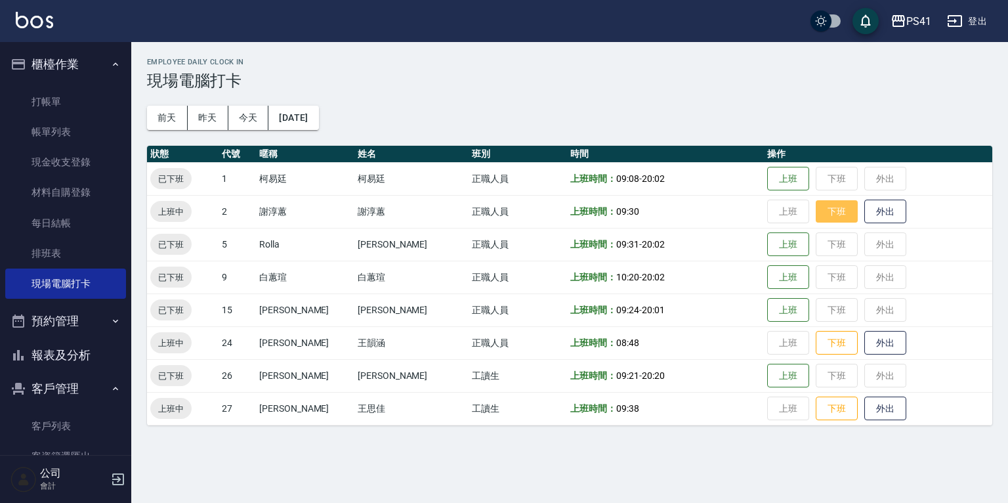
click at [816, 205] on button "下班" at bounding box center [837, 211] width 42 height 23
click at [831, 420] on td "上班 下班 外出" at bounding box center [878, 408] width 228 height 33
click at [826, 418] on button "下班" at bounding box center [837, 408] width 42 height 23
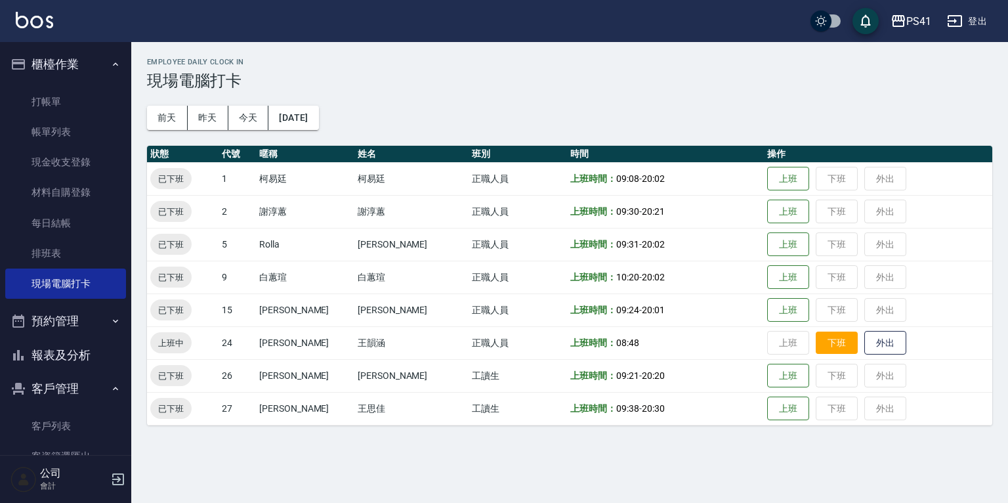
click at [823, 342] on button "下班" at bounding box center [837, 342] width 42 height 23
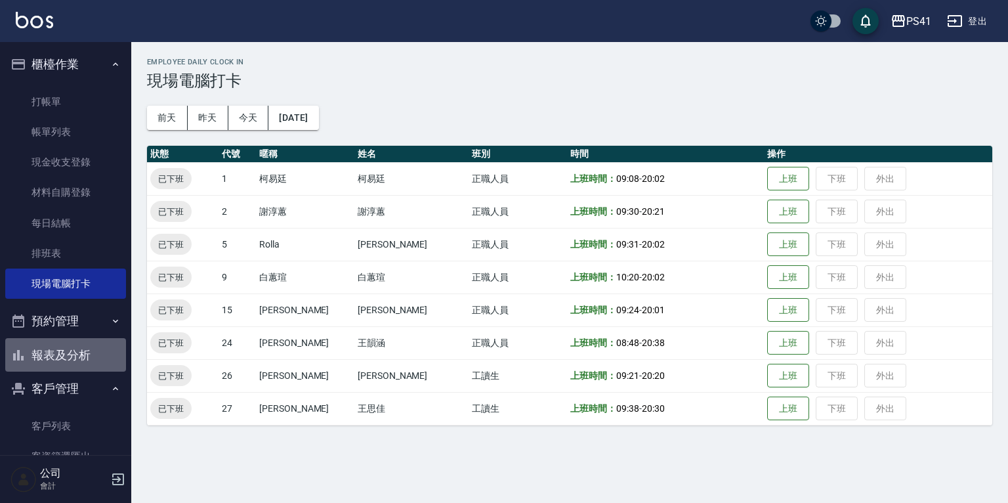
click at [75, 354] on button "報表及分析" at bounding box center [65, 355] width 121 height 34
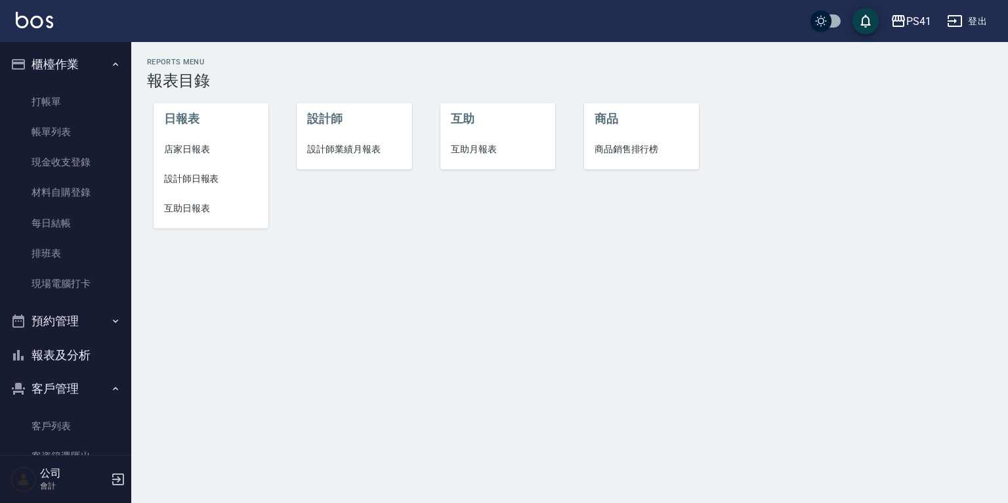
click at [465, 143] on span "互助月報表" at bounding box center [498, 149] width 94 height 14
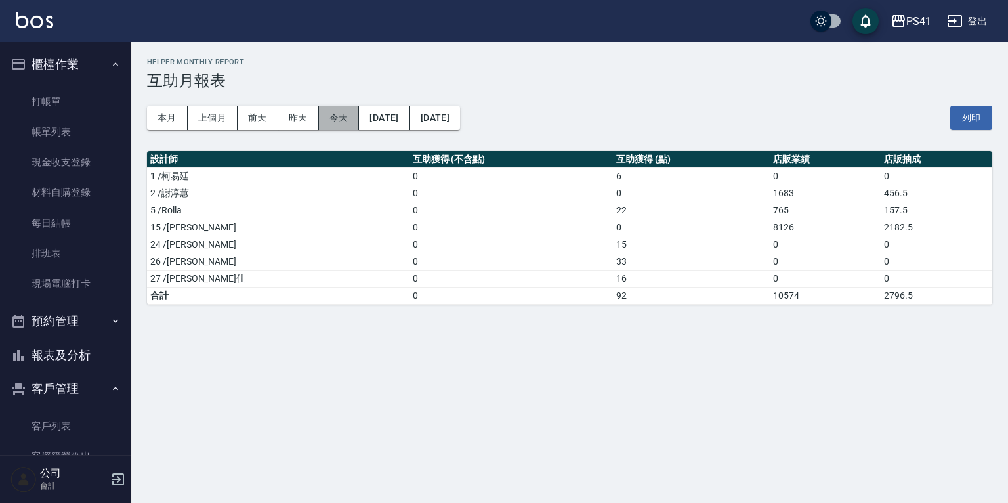
click at [341, 123] on button "今天" at bounding box center [339, 118] width 41 height 24
click at [169, 117] on button "本月" at bounding box center [167, 118] width 41 height 24
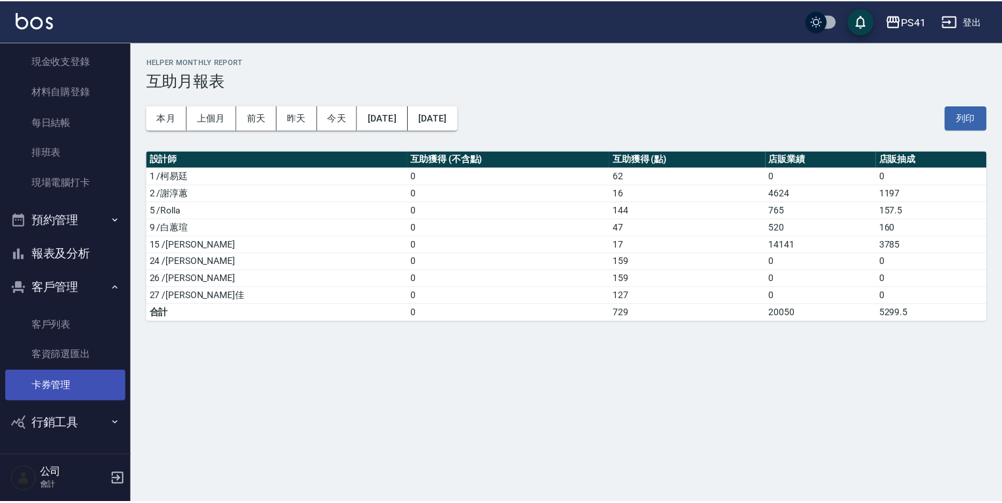
scroll to position [49, 0]
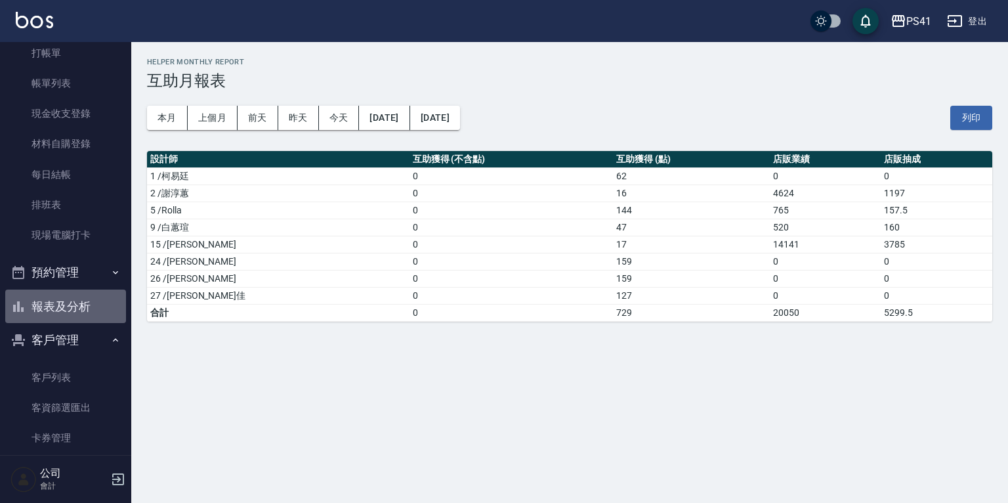
click at [77, 305] on button "報表及分析" at bounding box center [65, 306] width 121 height 34
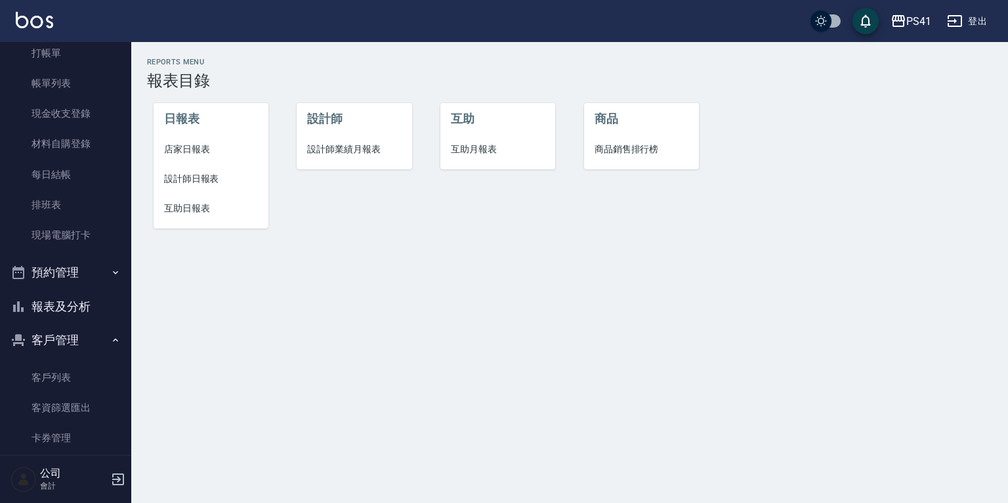
click at [188, 209] on span "互助日報表" at bounding box center [211, 209] width 94 height 14
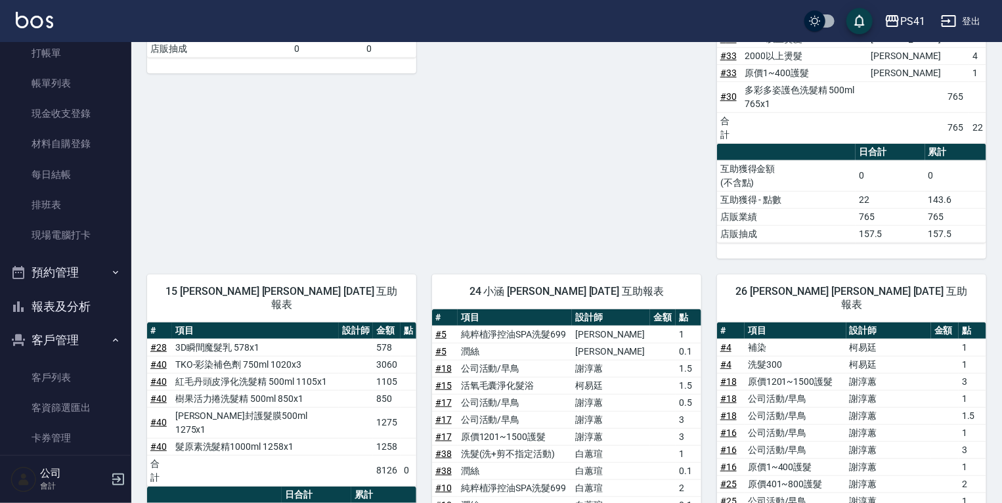
scroll to position [368, 0]
